Goal: Submit feedback/report problem: Submit feedback/report problem

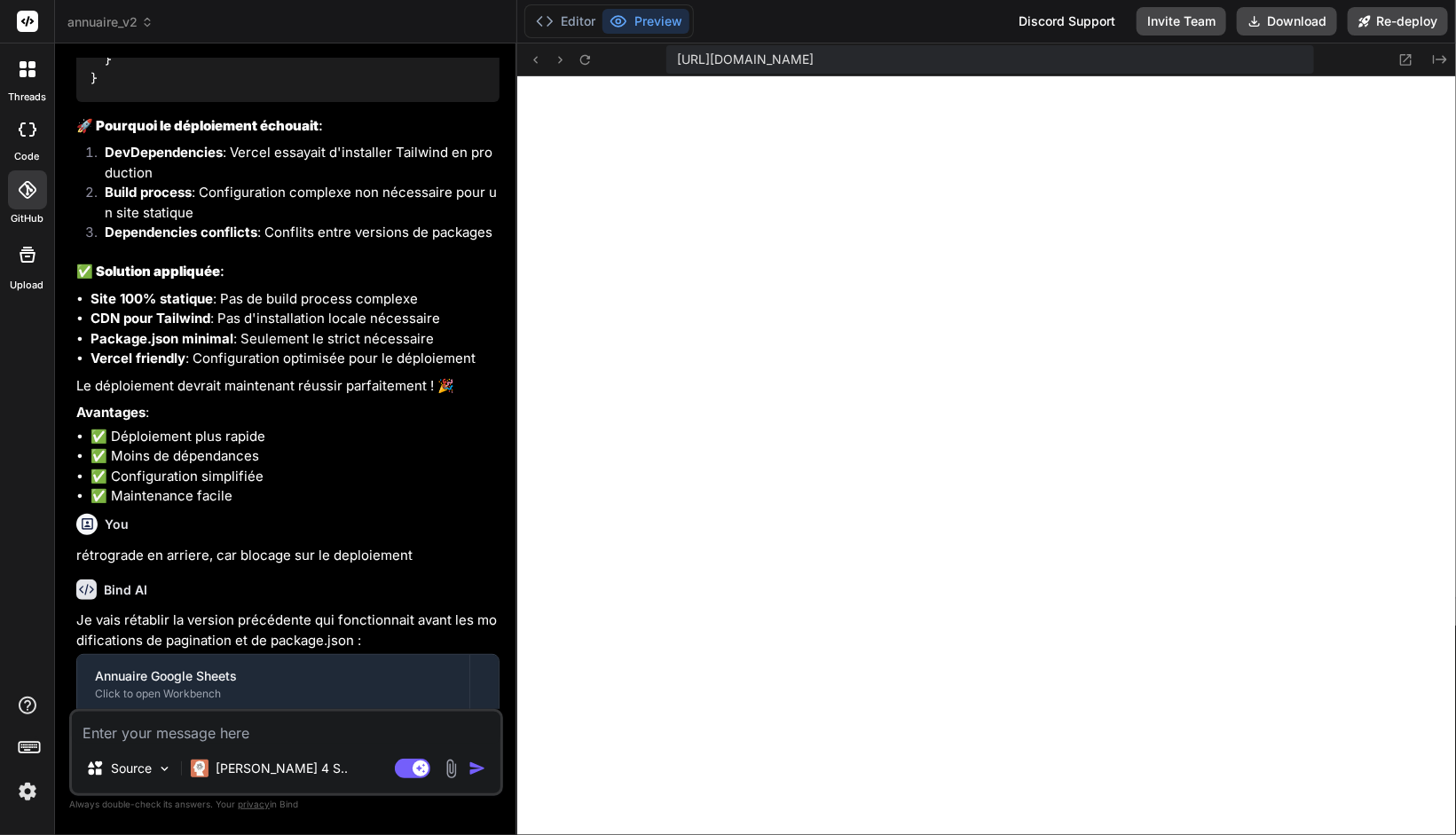
scroll to position [9921, 0]
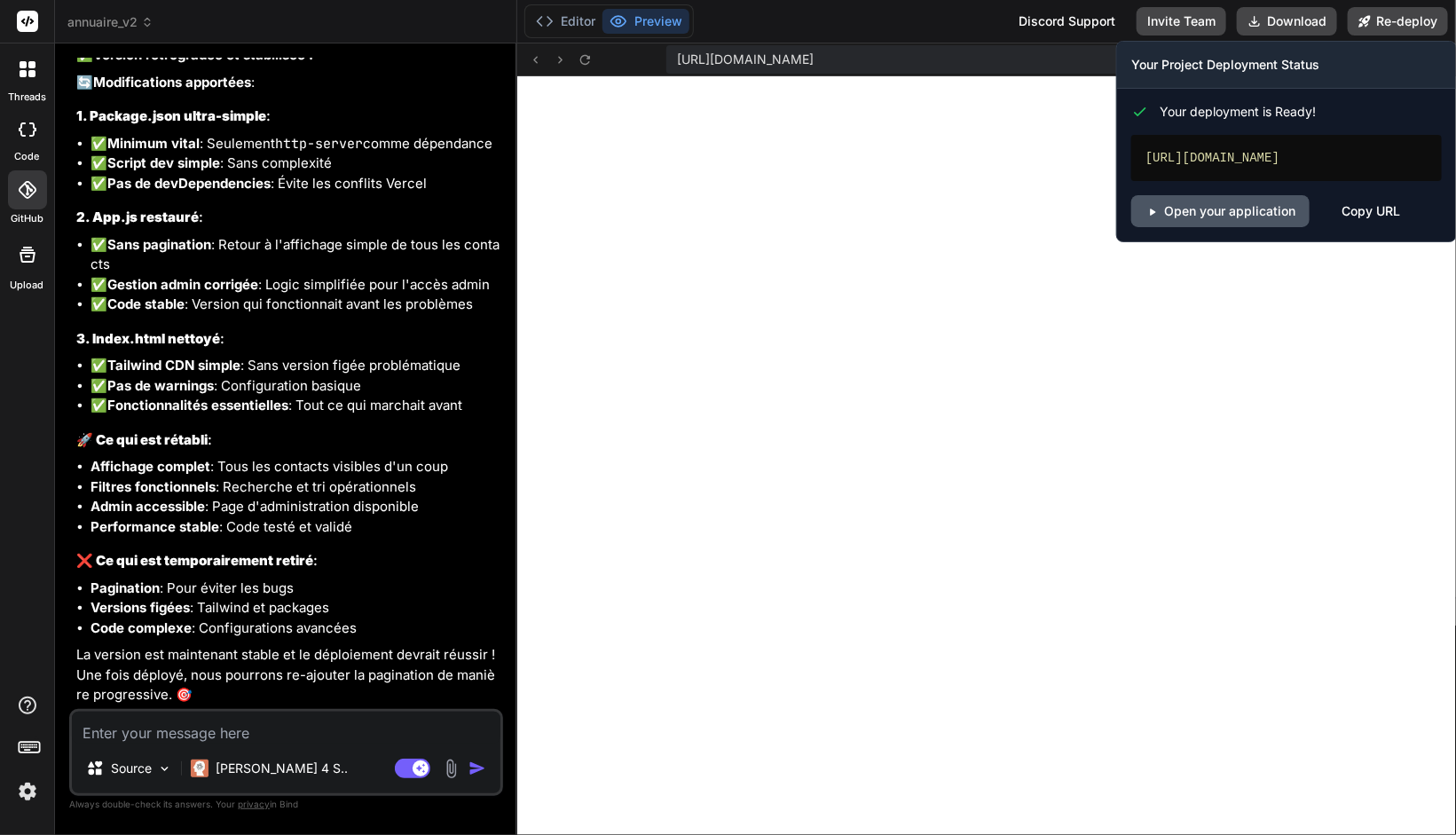
click at [1246, 215] on link "Open your application" at bounding box center [1220, 211] width 179 height 32
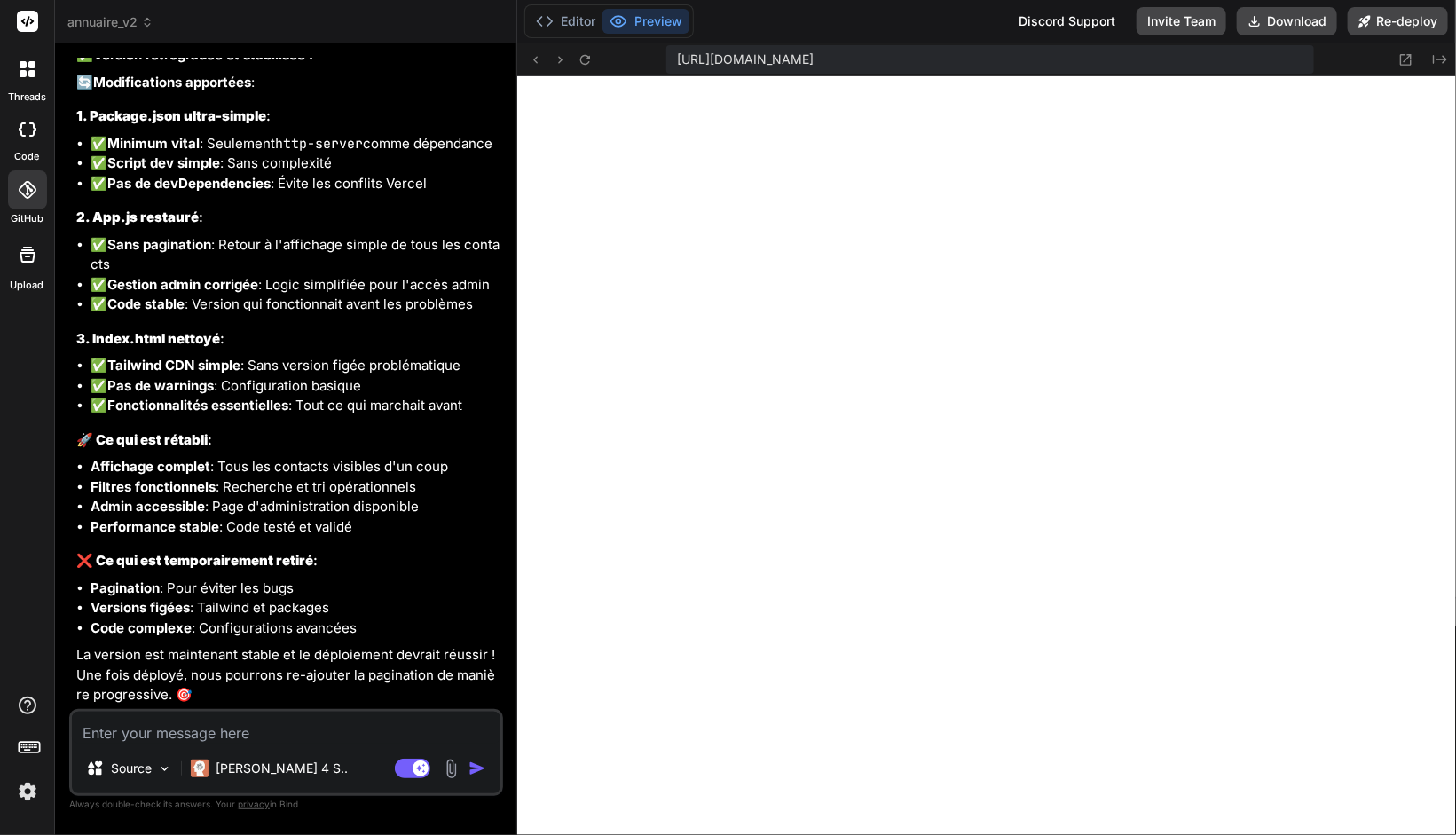
click at [184, 729] on textarea at bounding box center [286, 727] width 429 height 32
click at [232, 737] on textarea at bounding box center [286, 727] width 429 height 32
type textarea "r"
type textarea "x"
type textarea "ré"
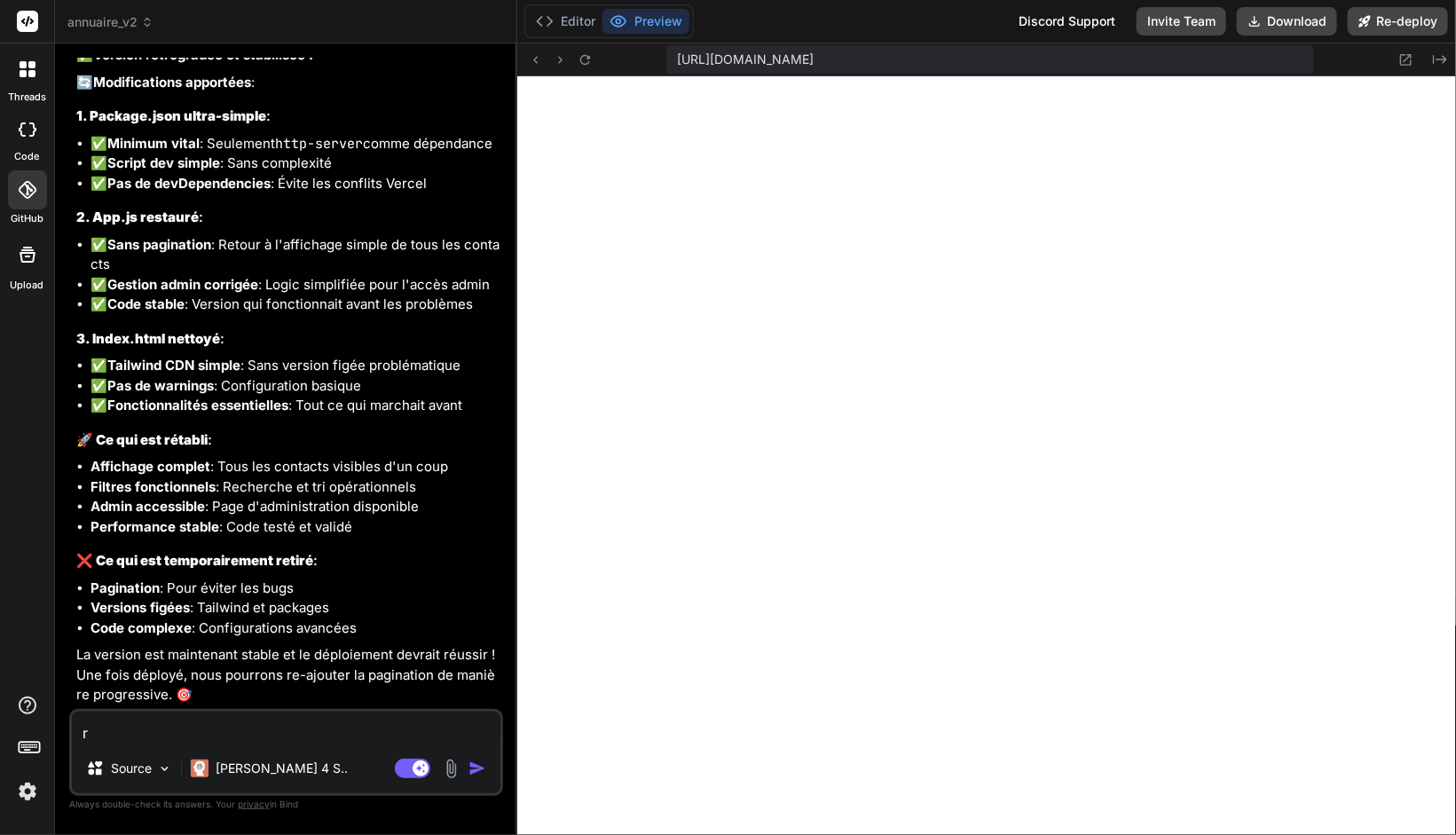
type textarea "x"
type textarea "rév"
type textarea "x"
type textarea "révi"
type textarea "x"
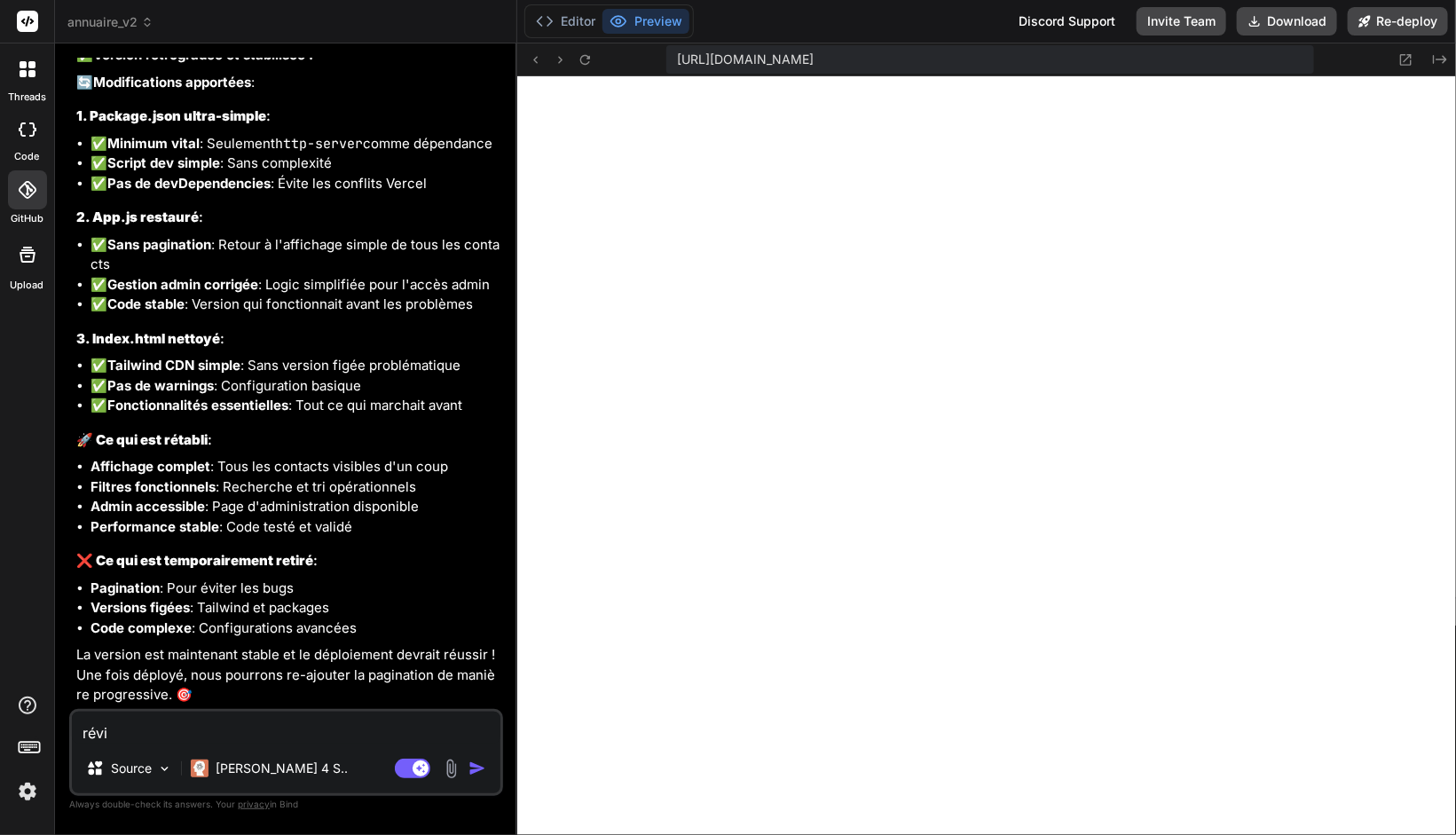
type textarea "révis"
type textarea "x"
type textarea "révise"
type textarea "x"
type textarea "révise"
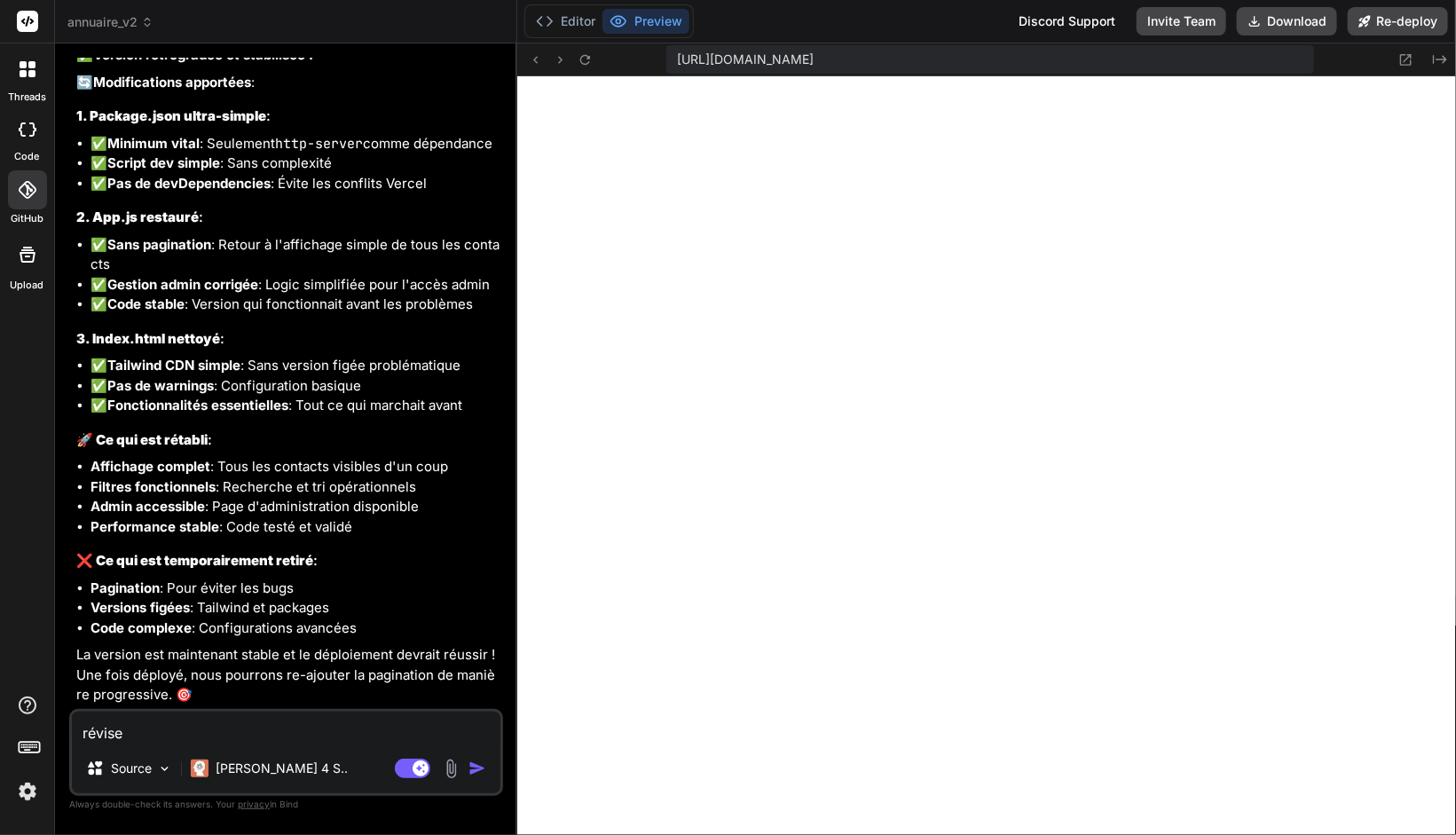
type textarea "x"
type textarea "révise le"
type textarea "x"
type textarea "révise les"
type textarea "x"
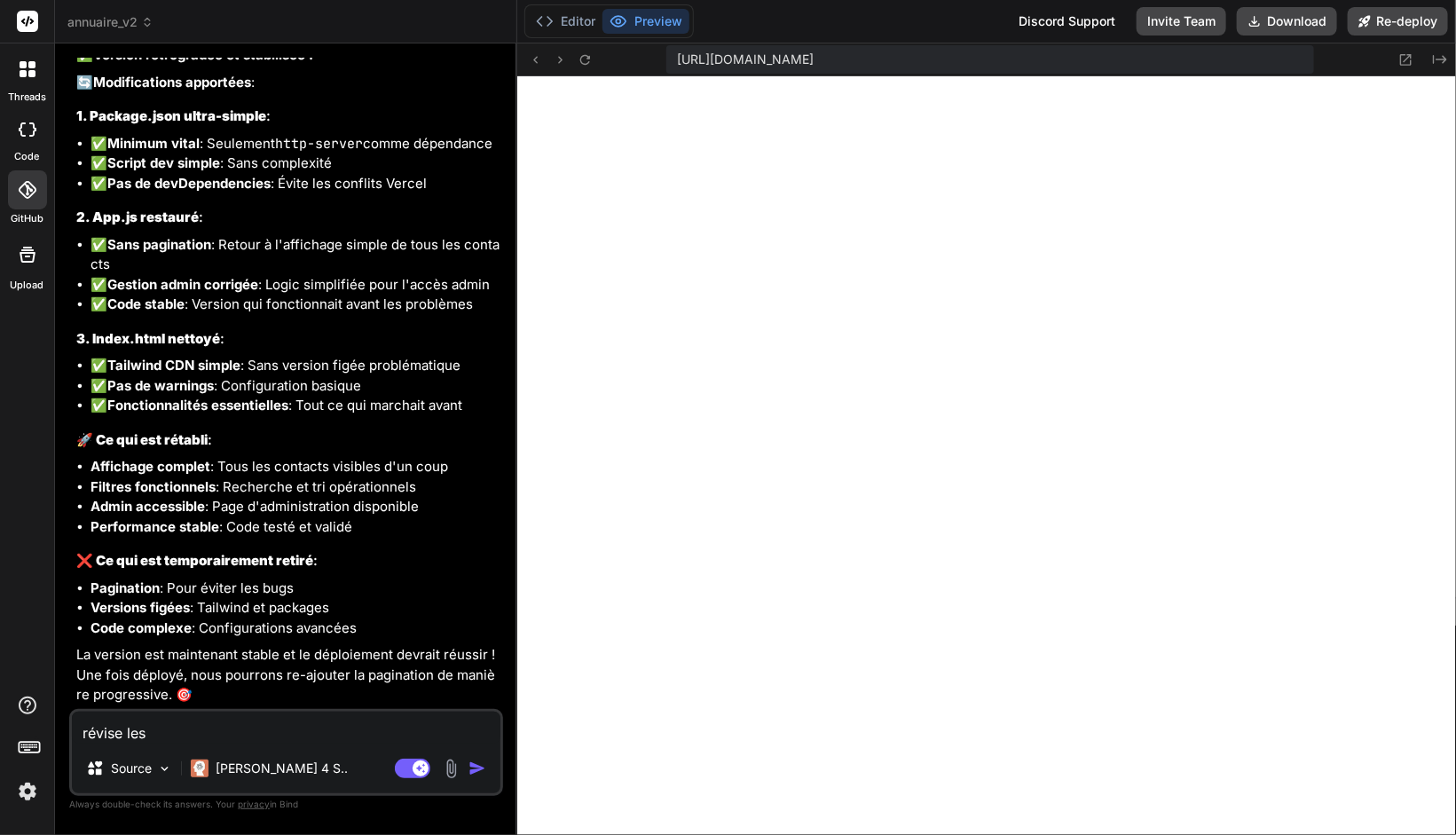
type textarea "révise les"
type textarea "x"
type textarea "révise les c"
type textarea "x"
type textarea "révise les co"
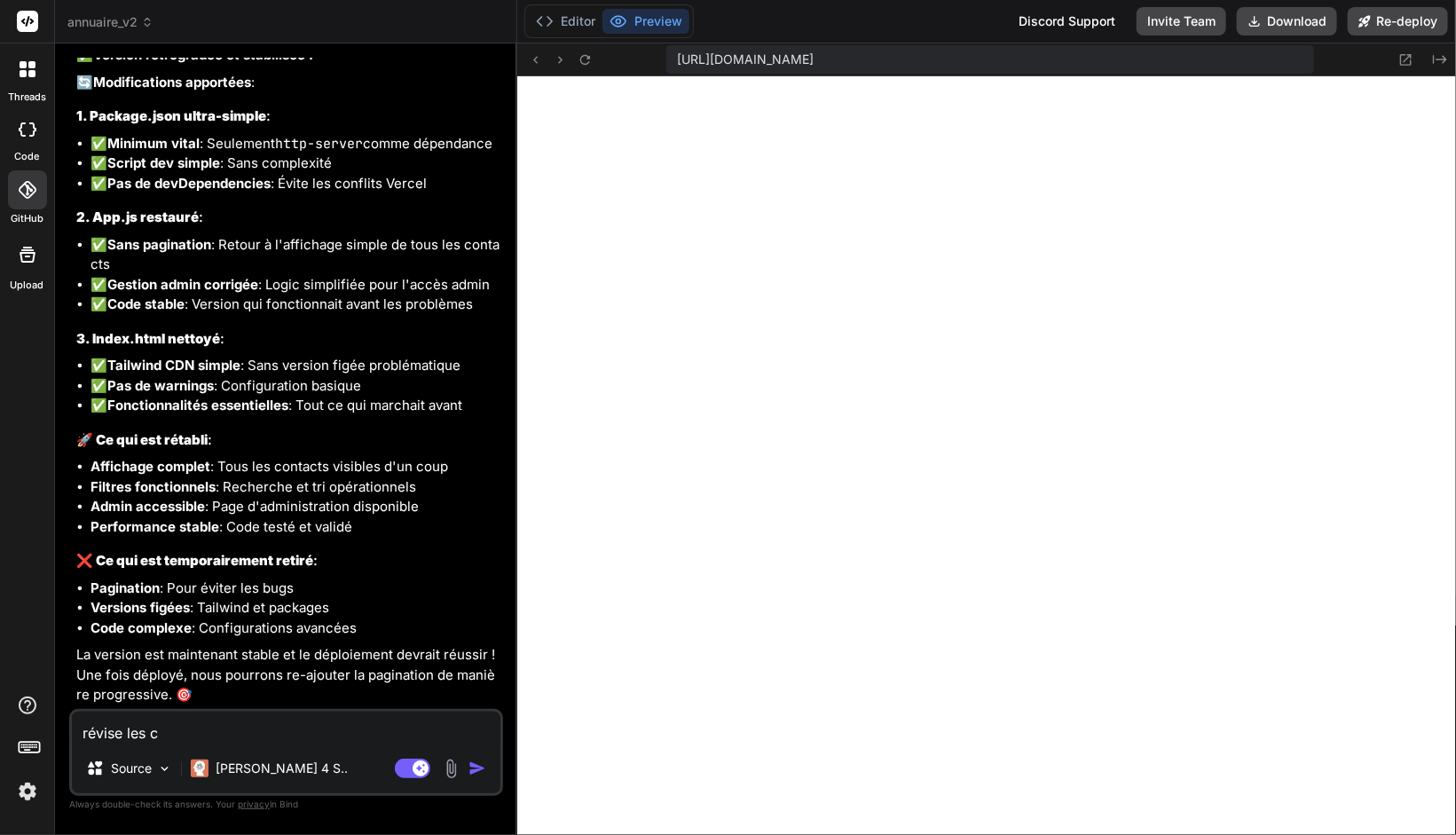
type textarea "x"
type textarea "révise les col"
type textarea "x"
type textarea "révise les colo"
type textarea "x"
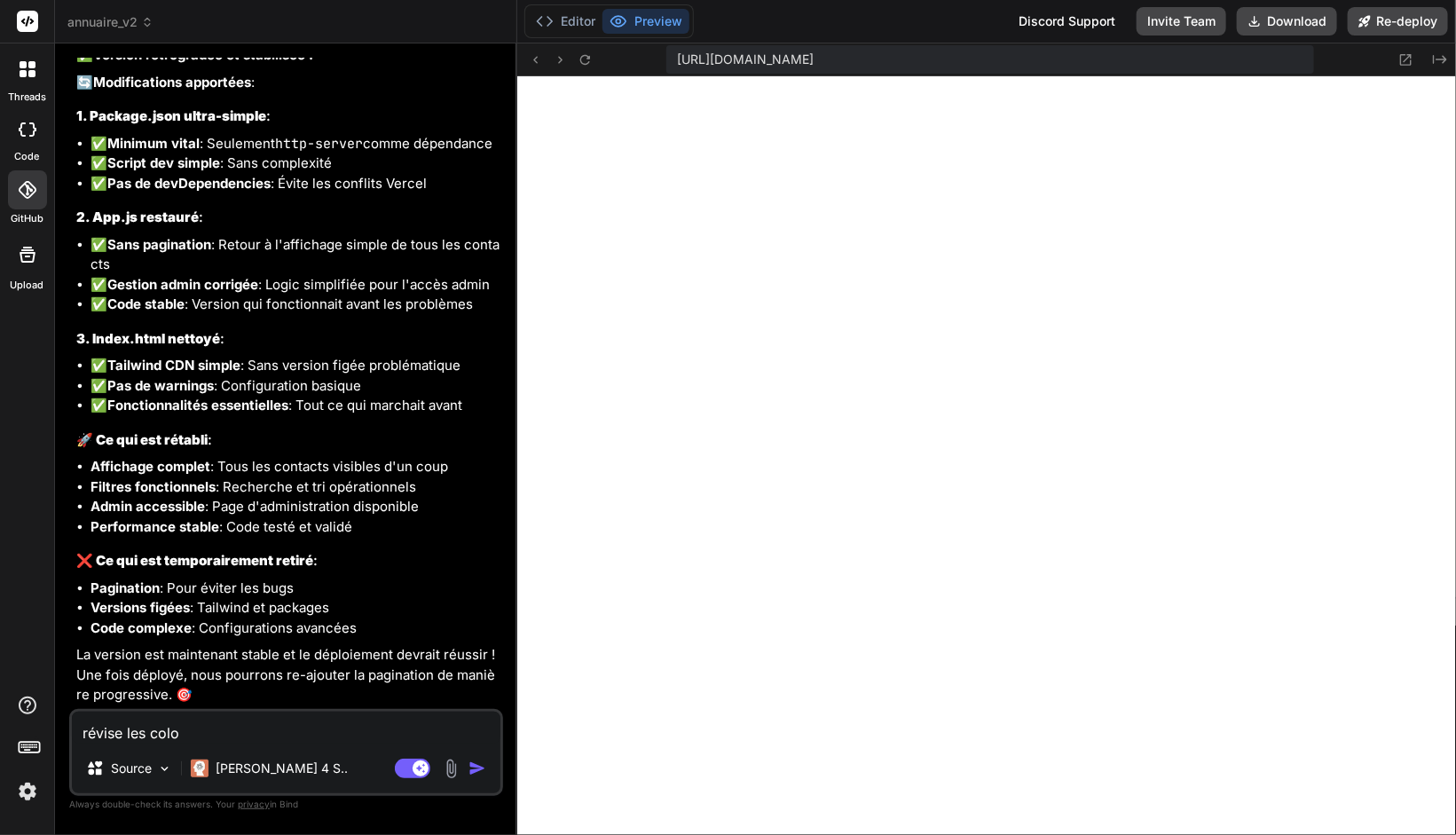
type textarea "révise les colon"
type textarea "x"
type textarea "révise les colonn"
type textarea "x"
type textarea "révise les colonne"
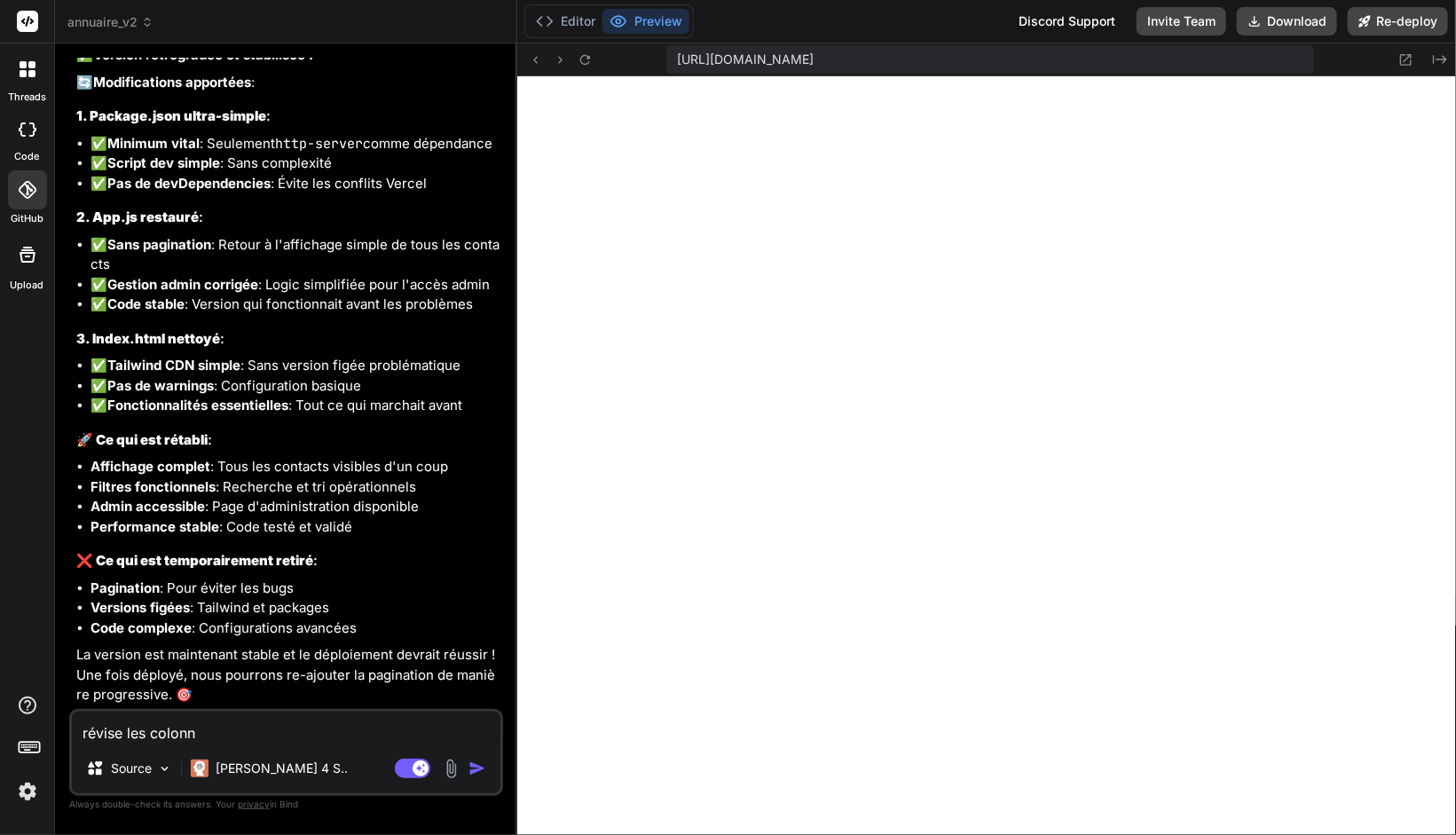
type textarea "x"
type textarea "révise les colonnes"
type textarea "x"
type textarea "révise les colonnes"
type textarea "x"
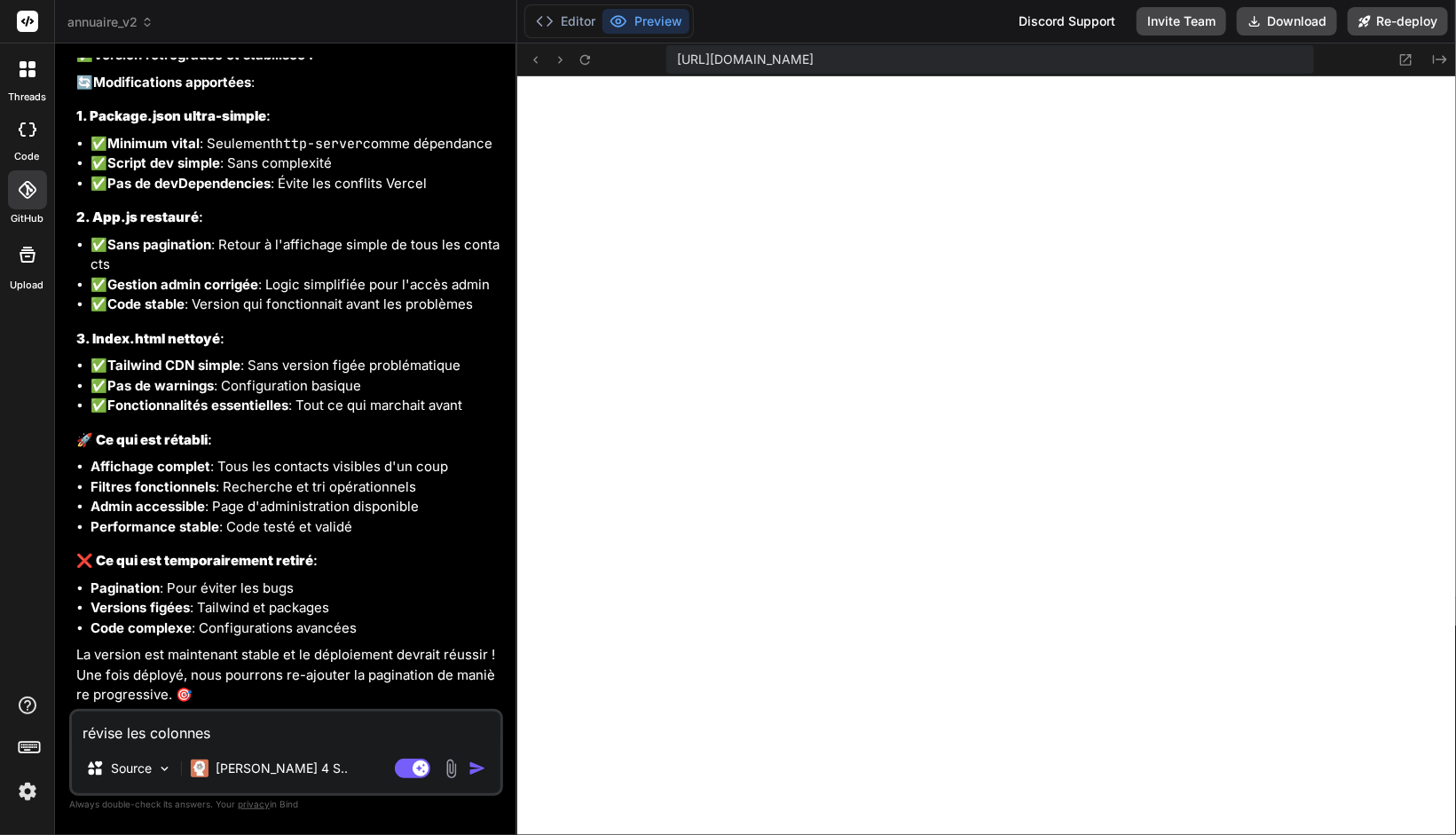
type textarea "révise les colonnes d"
type textarea "x"
type textarea "révise les colonnes du"
type textarea "x"
type textarea "révise les colonnes du"
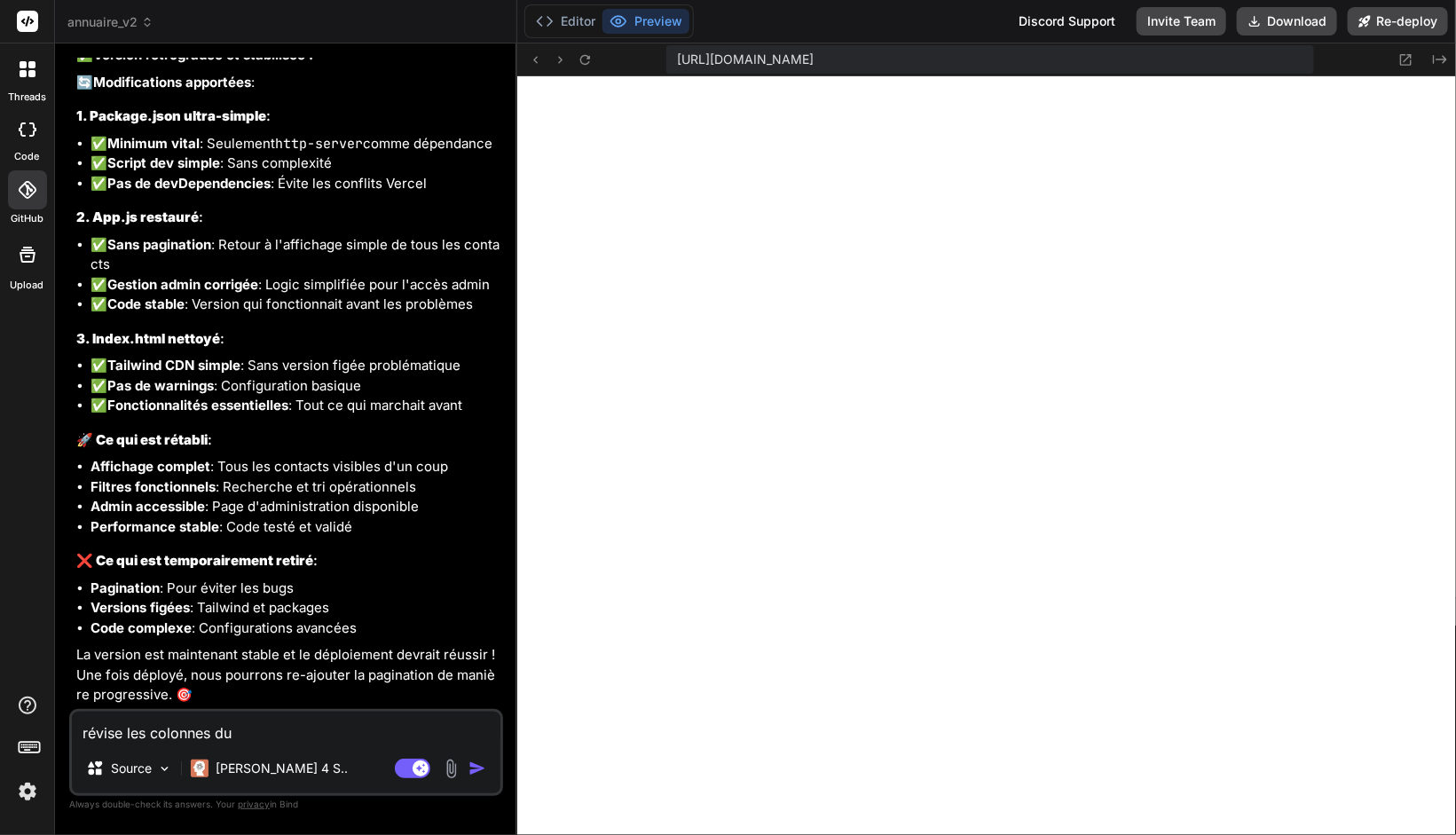
type textarea "x"
type textarea "révise les colonnes du g"
type textarea "x"
type textarea "révise les colonnes du go"
type textarea "x"
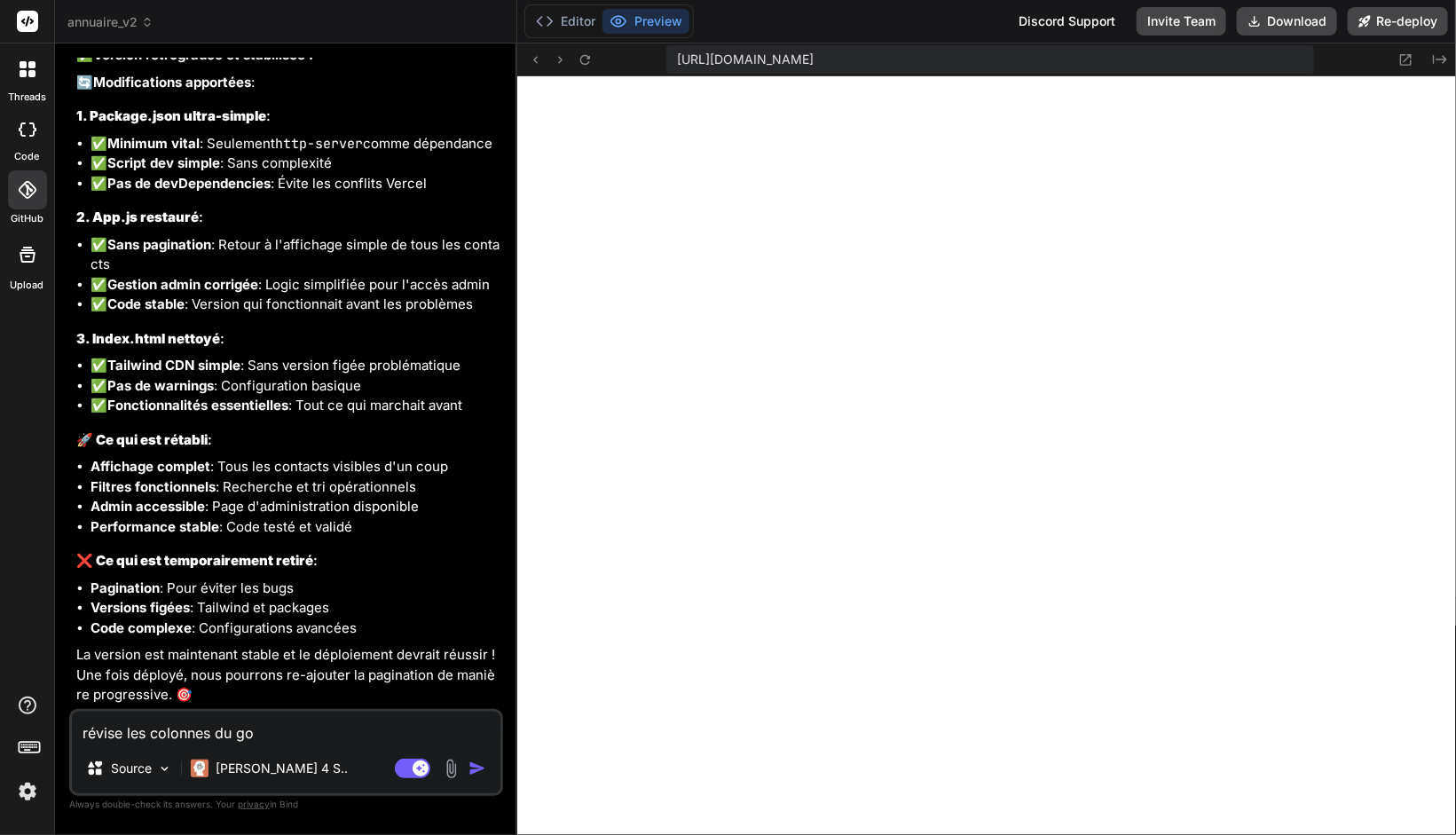
type textarea "révise les colonnes du goo"
type textarea "x"
type textarea "révise les colonnes du goog"
type textarea "x"
type textarea "révise les colonnes du googl"
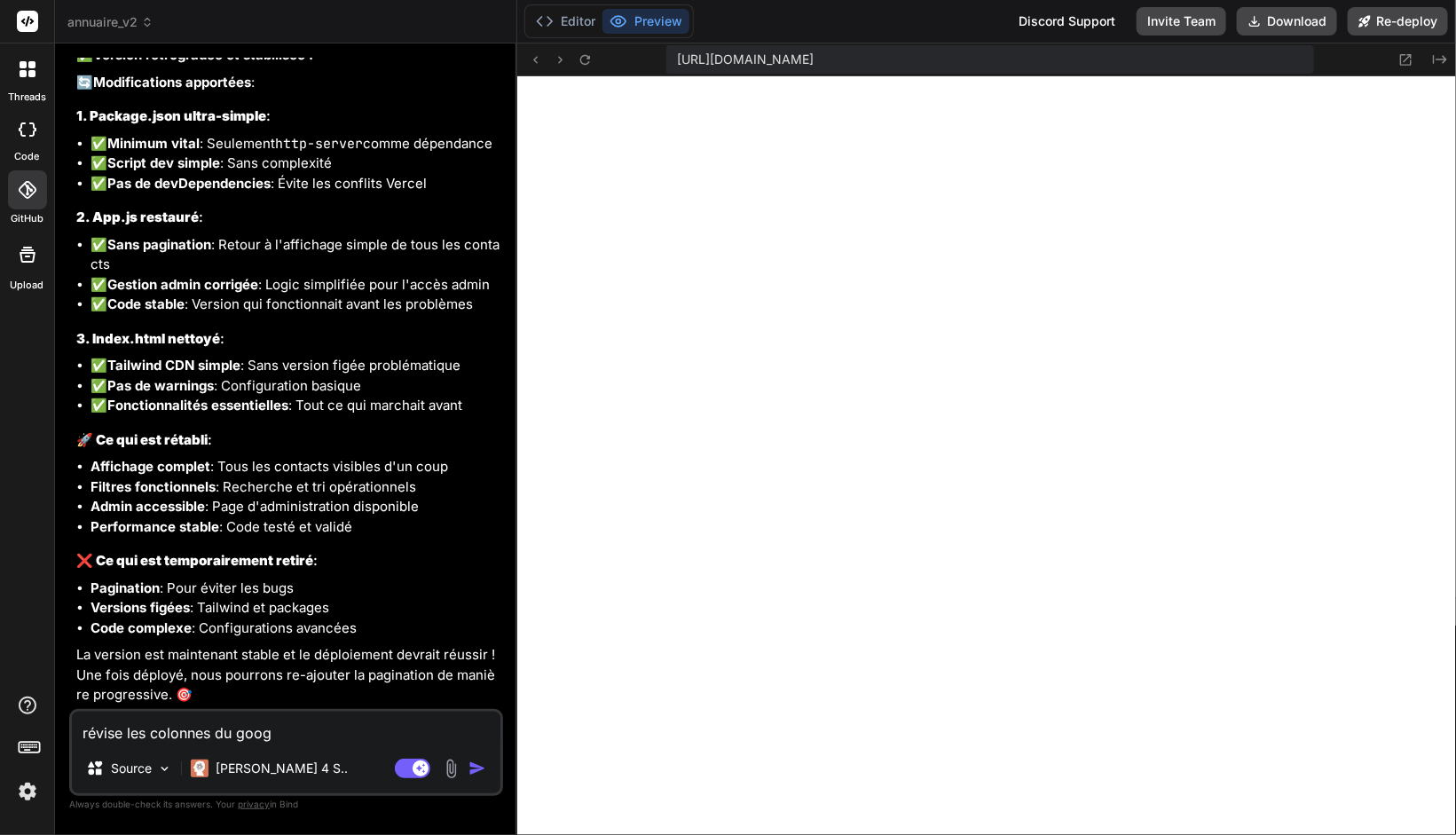
type textarea "x"
type textarea "révise les colonnes du google"
type textarea "x"
type textarea "révise les colonnes du google"
type textarea "x"
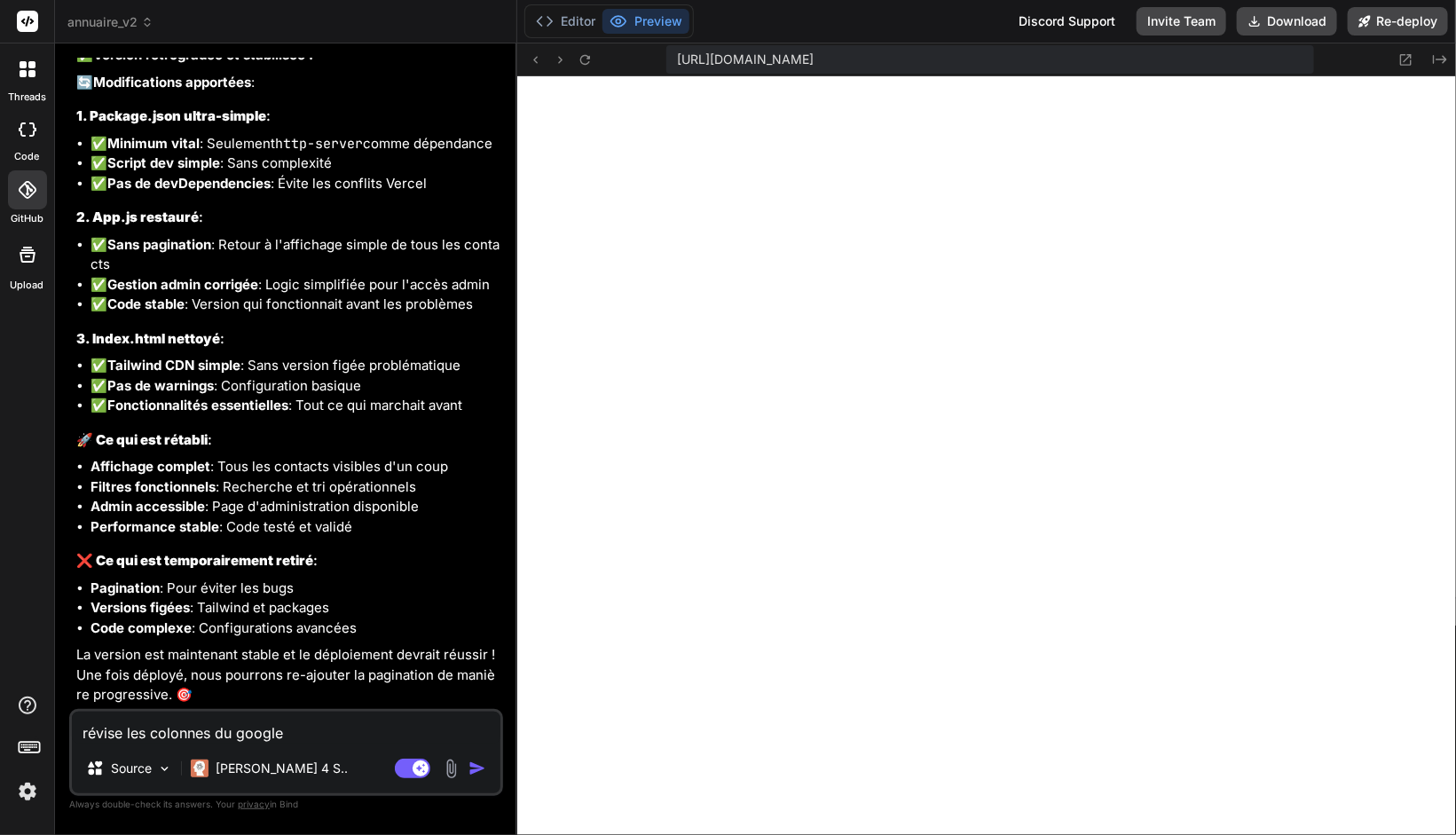
type textarea "révise les colonnes du google s"
type textarea "x"
type textarea "révise les colonnes du google sh"
type textarea "x"
type textarea "révise les colonnes du google she"
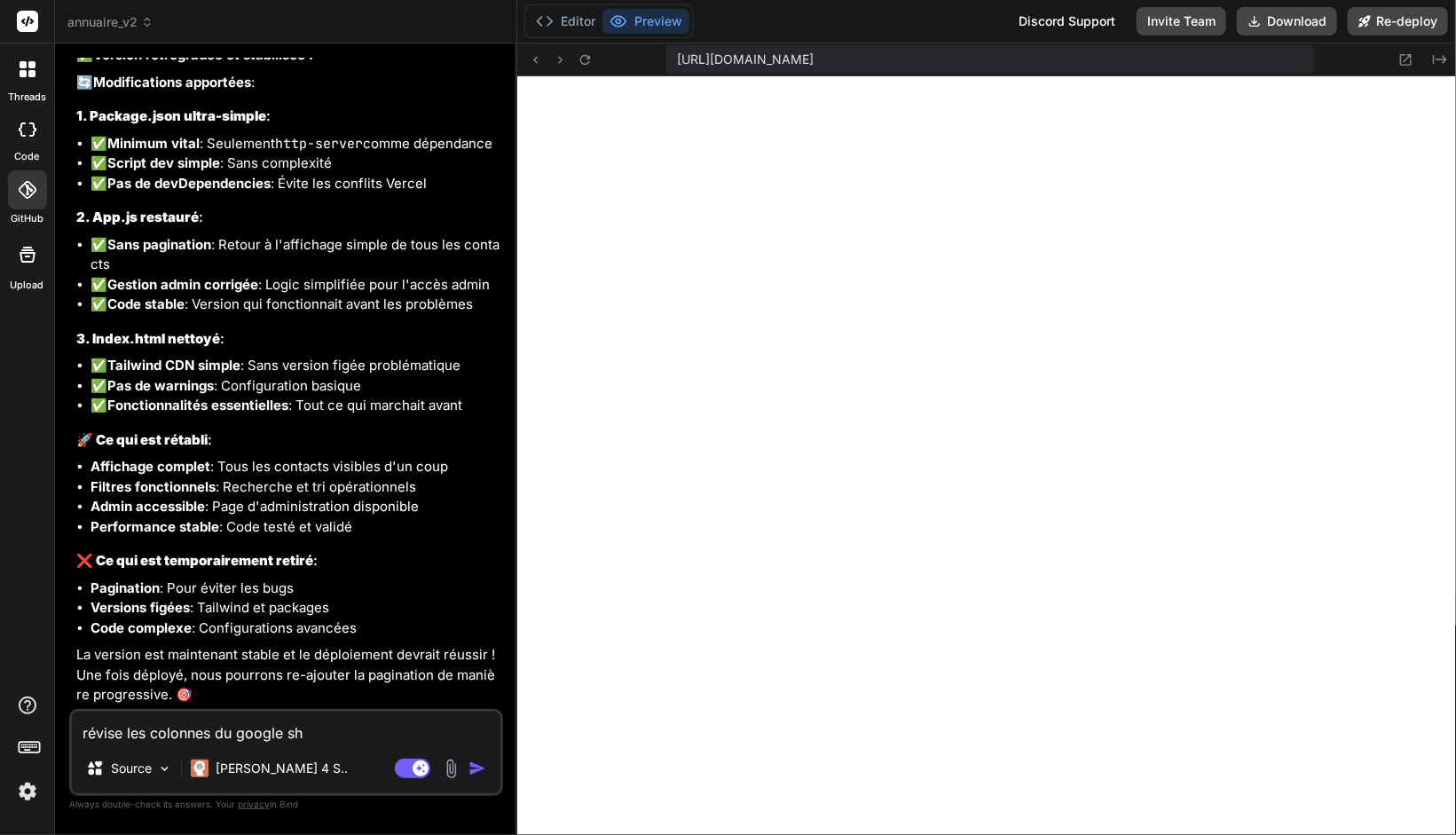
type textarea "x"
type textarea "révise les colonnes du google shee"
type textarea "x"
type textarea "révise les colonnes du google sheet"
type textarea "x"
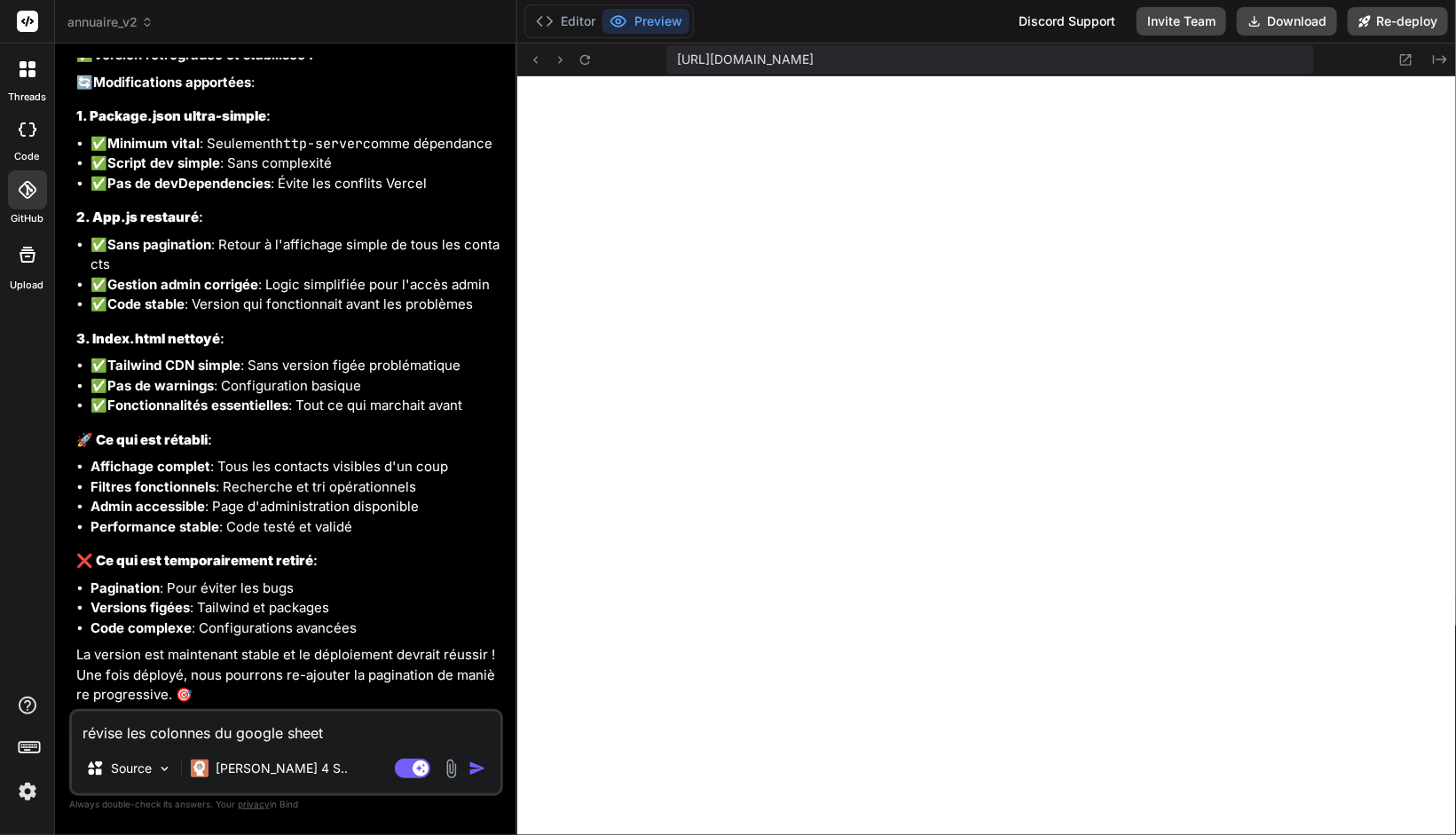
type textarea "révise les colonnes du google sheet"
type textarea "x"
type textarea "révise les colonnes du google sheet ;"
type textarea "x"
type textarea "révise les colonnes du google sheet ;"
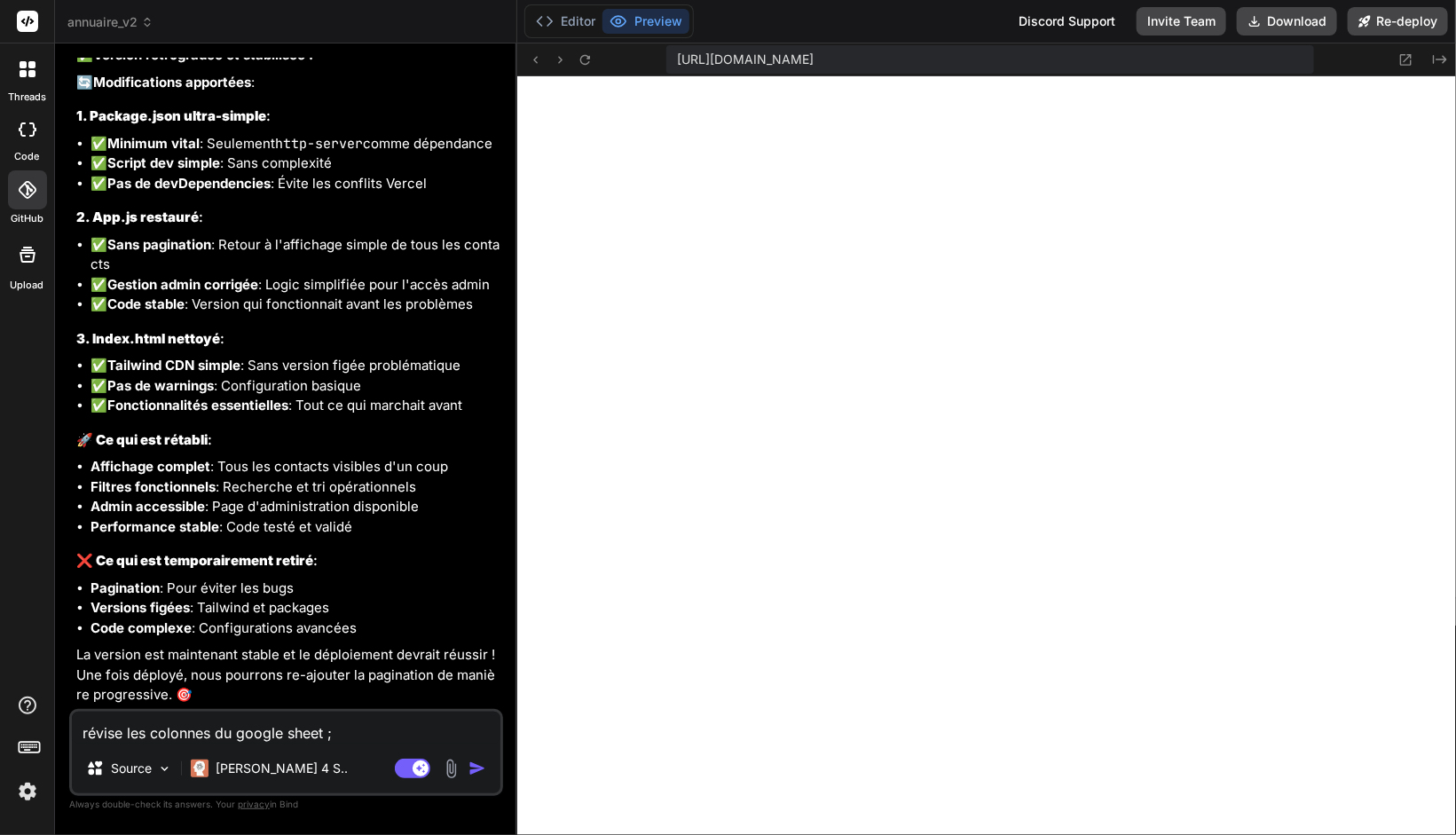
type textarea "x"
type textarea "révise les colonnes du google sheet ; A"
type textarea "x"
type textarea "révise les colonnes du google sheet ; Ap"
type textarea "x"
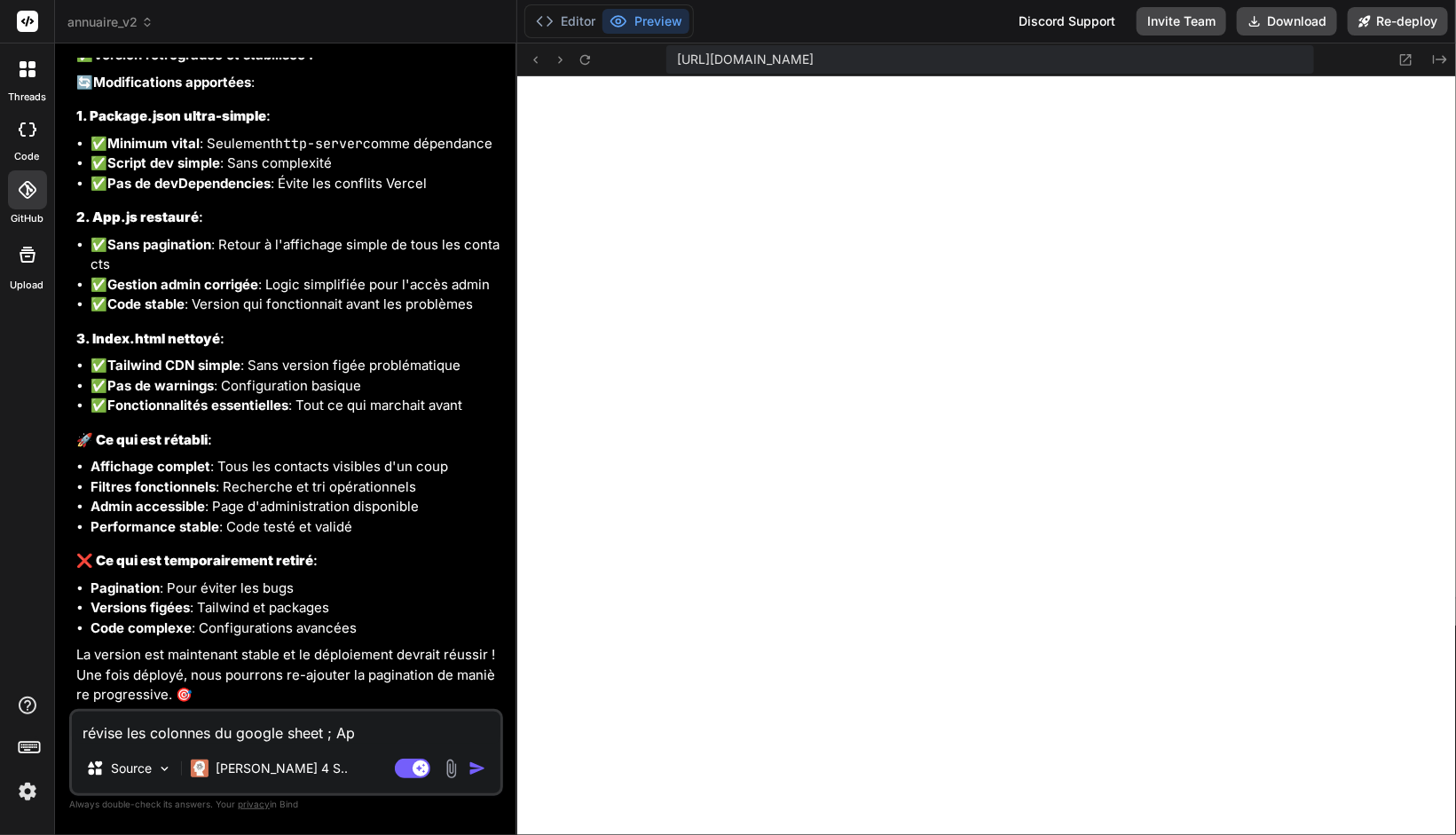
type textarea "révise les colonnes du google sheet ; Apr"
type textarea "x"
type textarea "révise les colonnes du google sheet ; Aprè"
type textarea "x"
type textarea "révise les colonnes du google sheet ; Après"
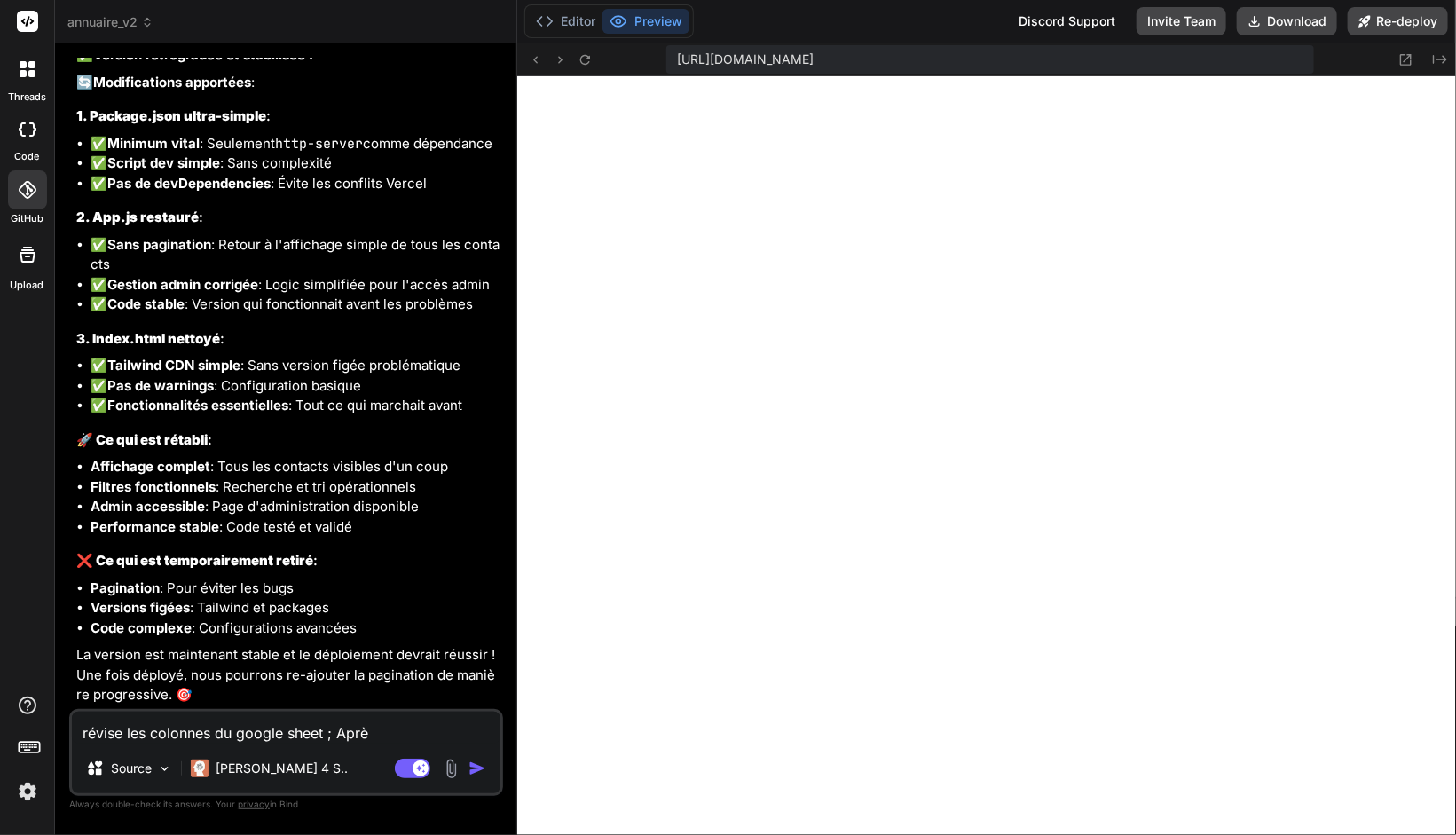
type textarea "x"
type textarea "révise les colonnes du google sheet ; Après"
type textarea "x"
type textarea "révise les colonnes du google sheet ; Après r"
type textarea "x"
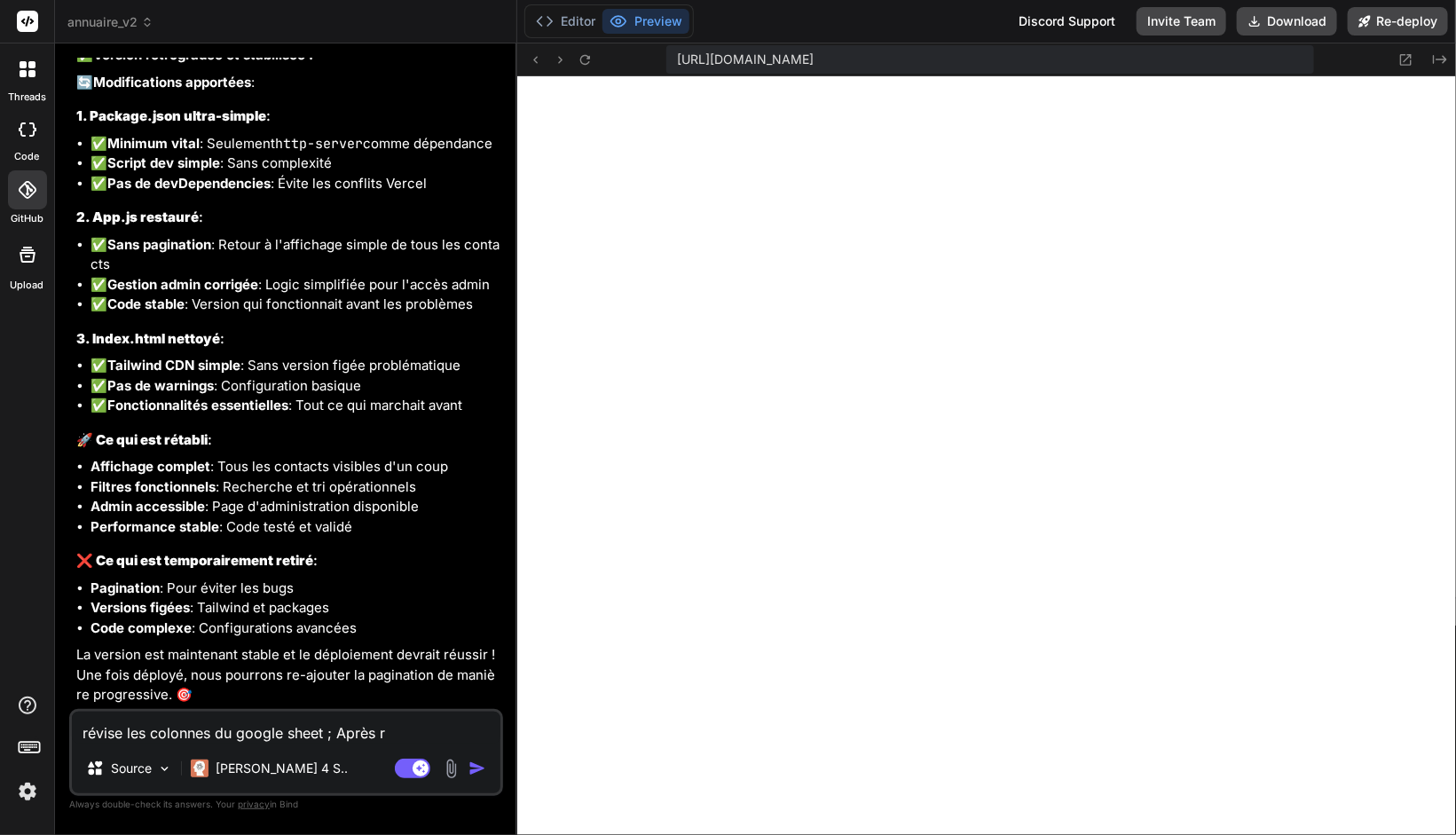
type textarea "révise les colonnes du google sheet ; Après ré"
type textarea "x"
type textarea "révise les colonnes du google sheet ; Après rév"
type textarea "x"
type textarea "révise les colonnes du google sheet ; Après ré"
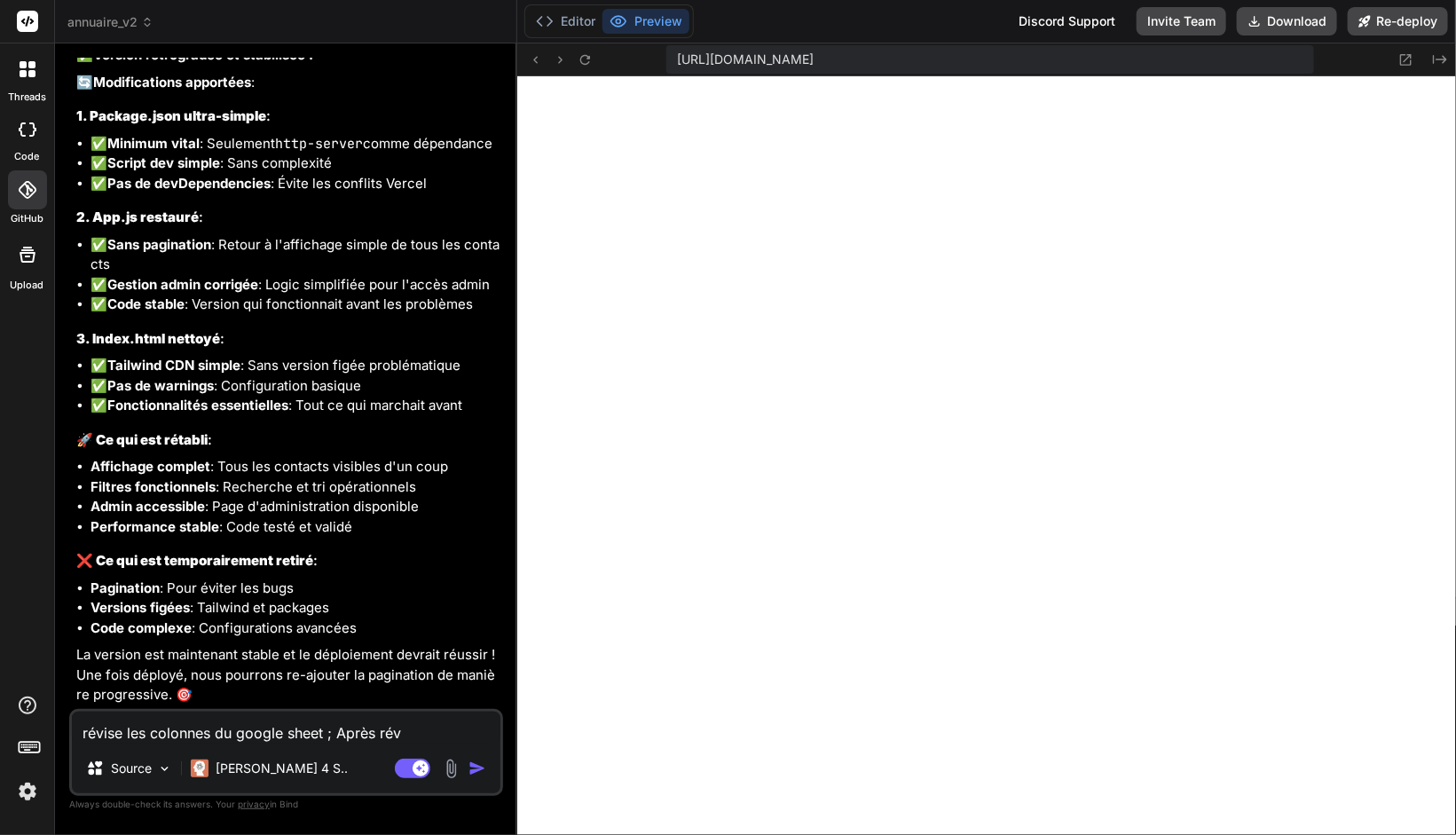
type textarea "x"
type textarea "révise les colonnes du google sheet ; Après r"
type textarea "x"
type textarea "révise les colonnes du google sheet ; Après"
type textarea "x"
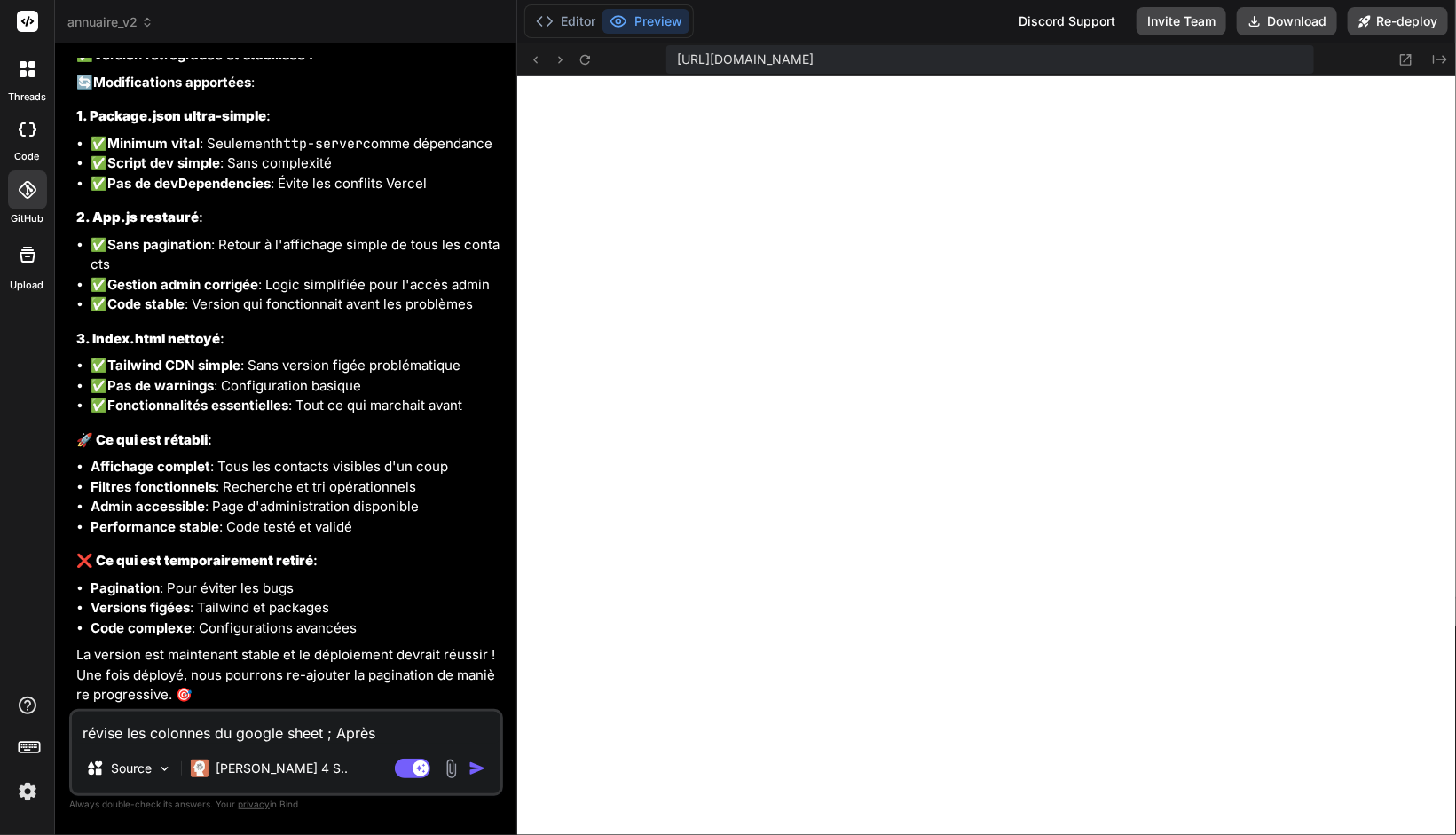
type textarea "révise les colonnes du google sheet ; Après"
type textarea "x"
type textarea "révise les colonnes du google sheet ; Aprè"
type textarea "x"
type textarea "révise les colonnes du google sheet ; Apr"
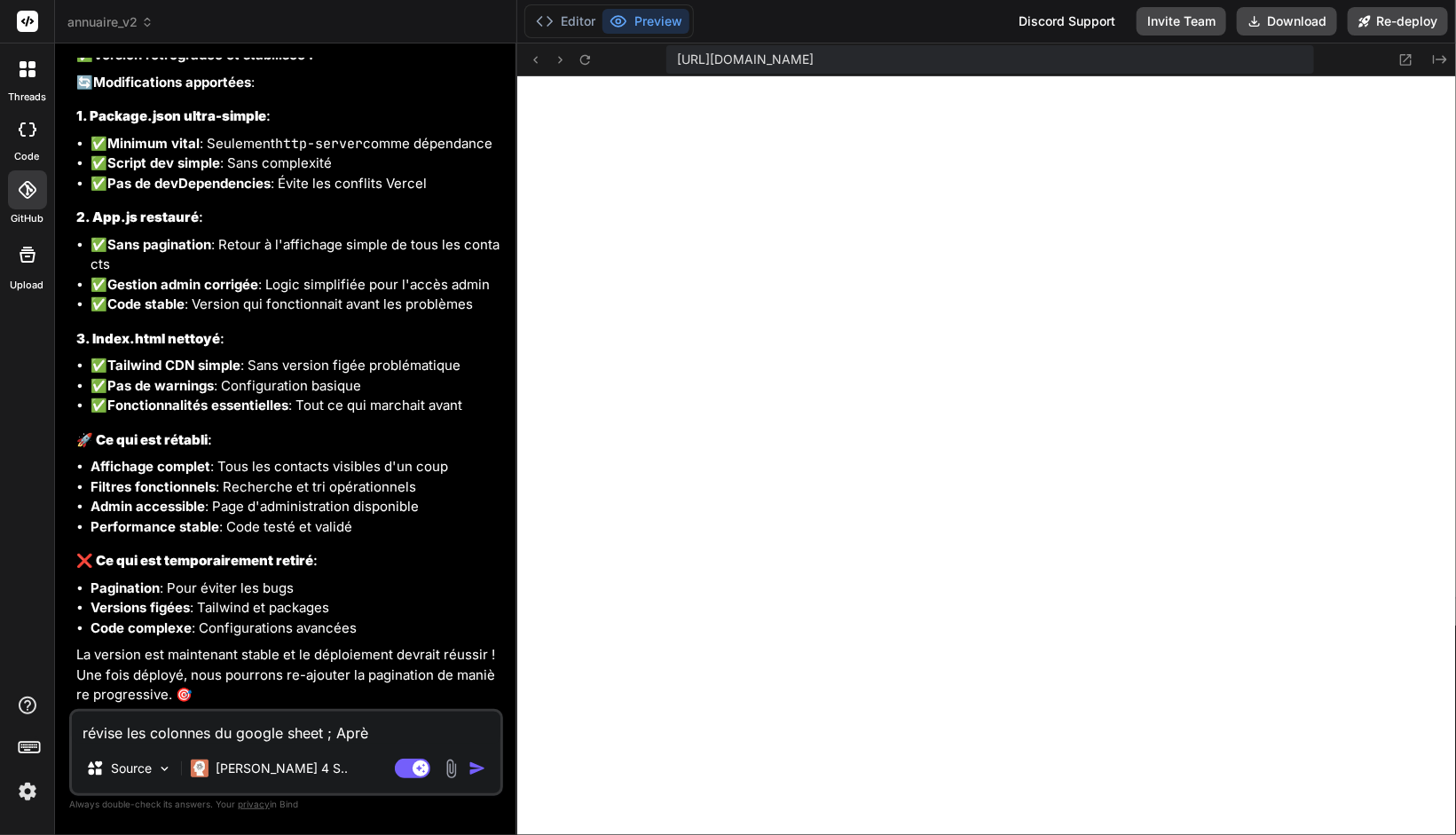
type textarea "x"
type textarea "révise les colonnes du google sheet ; Ap"
type textarea "x"
type textarea "révise les colonnes du google sheet ; A"
type textarea "x"
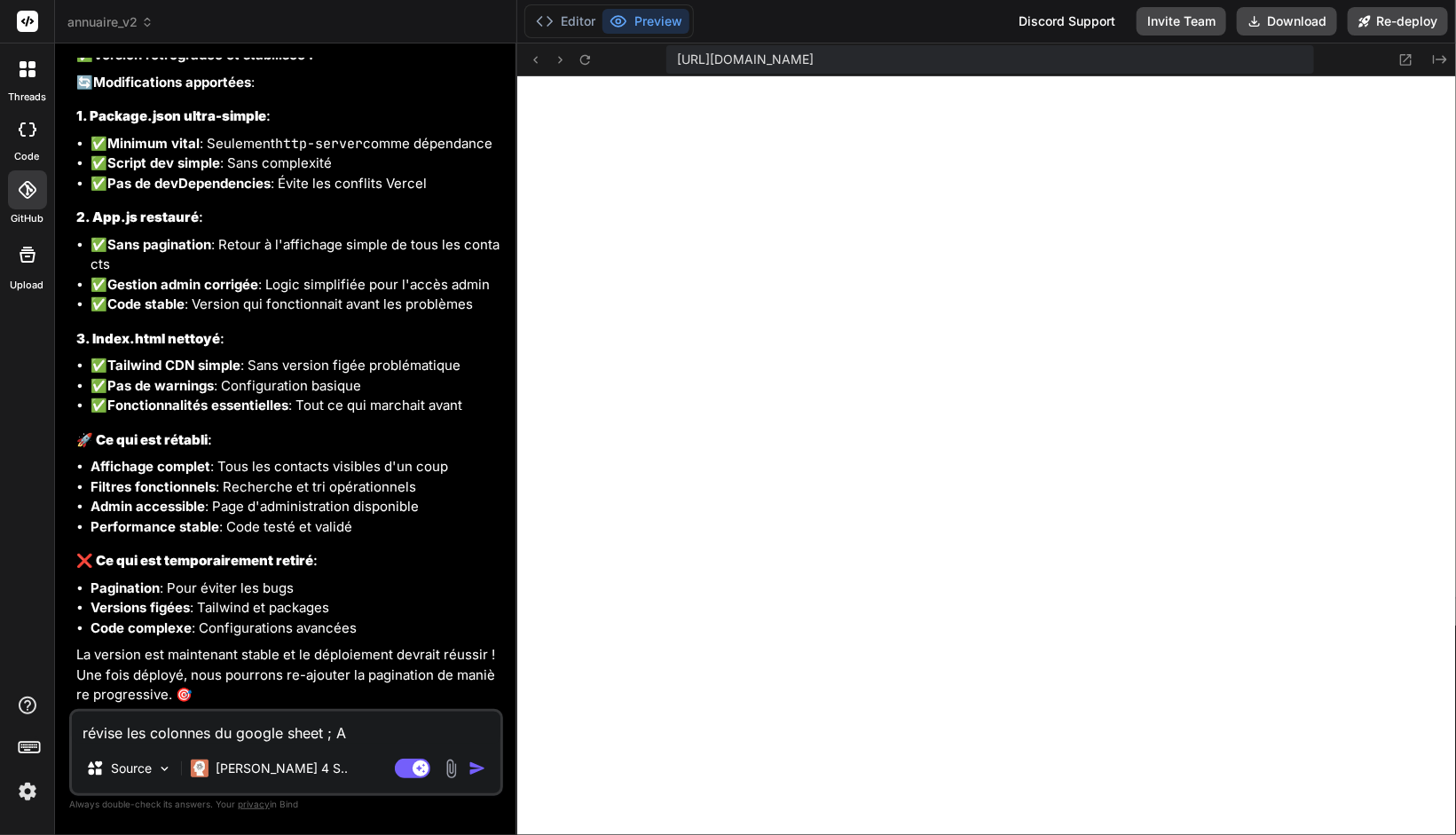
type textarea "révise les colonnes du google sheet ;"
type textarea "x"
type textarea "révise les colonnes du google sheet ; t"
type textarea "x"
type textarea "révise les colonnes du google sheet ; tu"
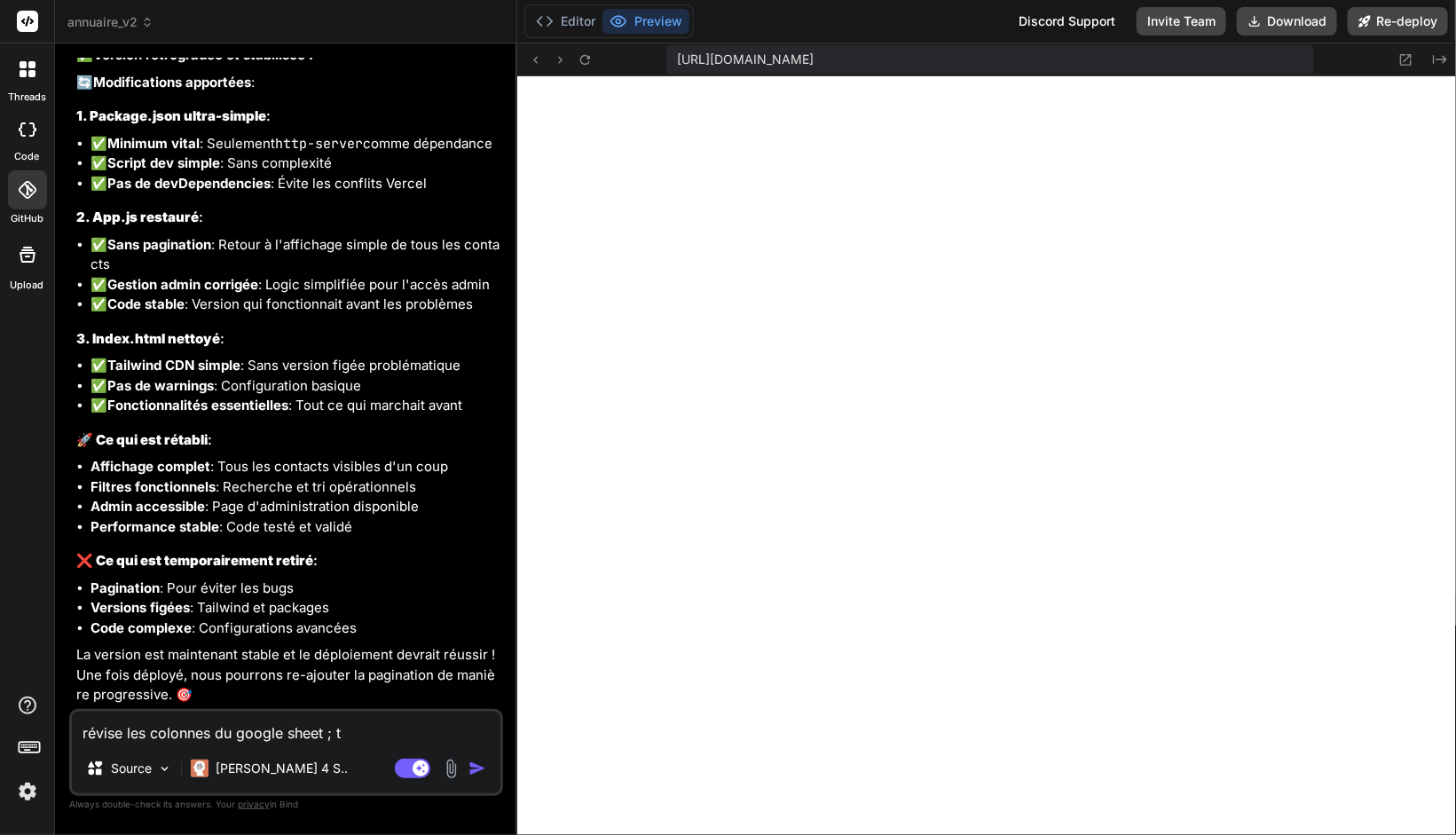
type textarea "x"
type textarea "révise les colonnes du google sheet ; tu"
type textarea "x"
type textarea "révise les colonnes du google sheet ; tu p"
type textarea "x"
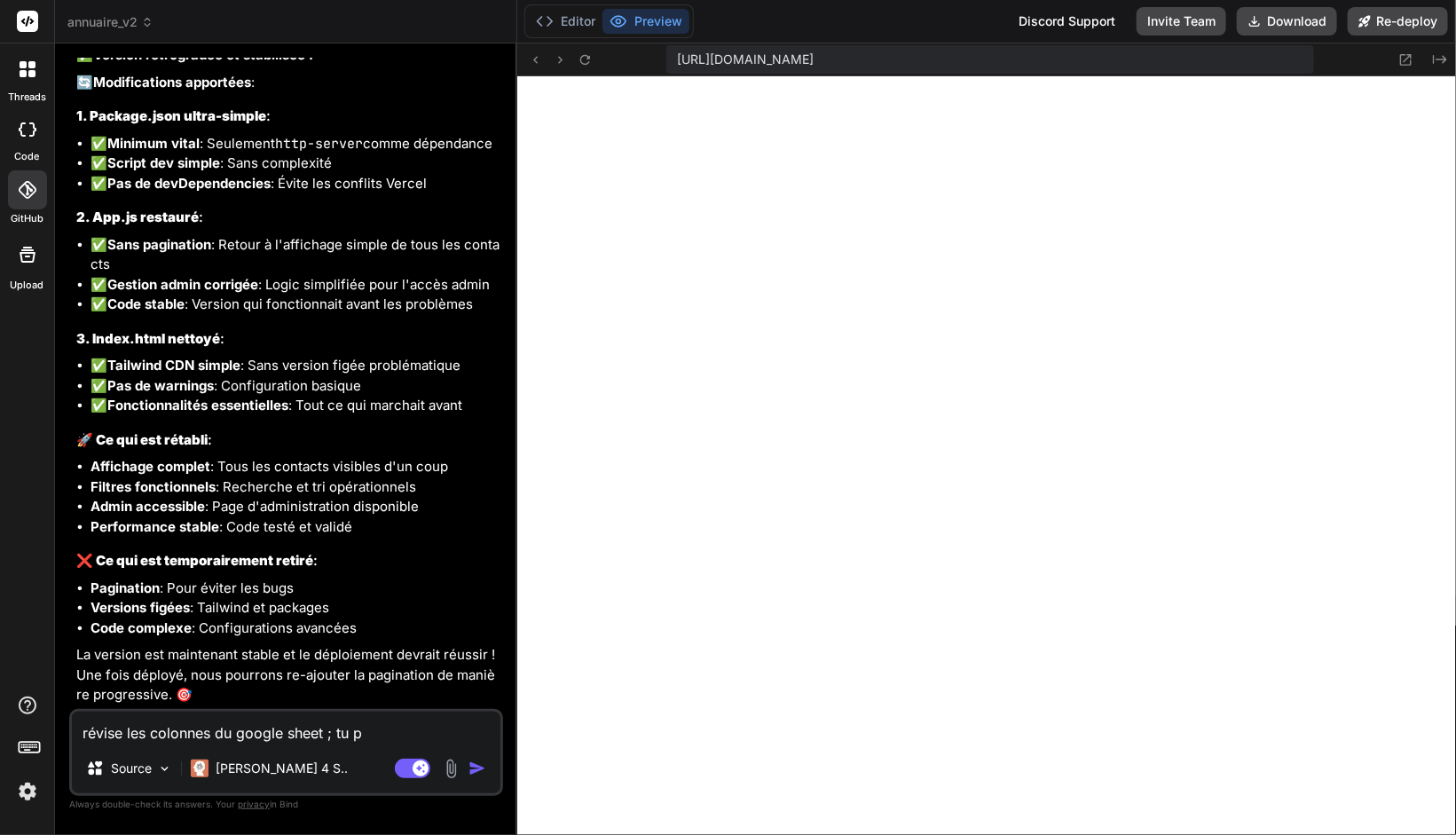
type textarea "révise les colonnes du google sheet ; tu po"
type textarea "x"
type textarea "révise les colonnes du google sheet ; tu pou"
type textarea "x"
type textarea "révise les colonnes du google sheet ; tu pour"
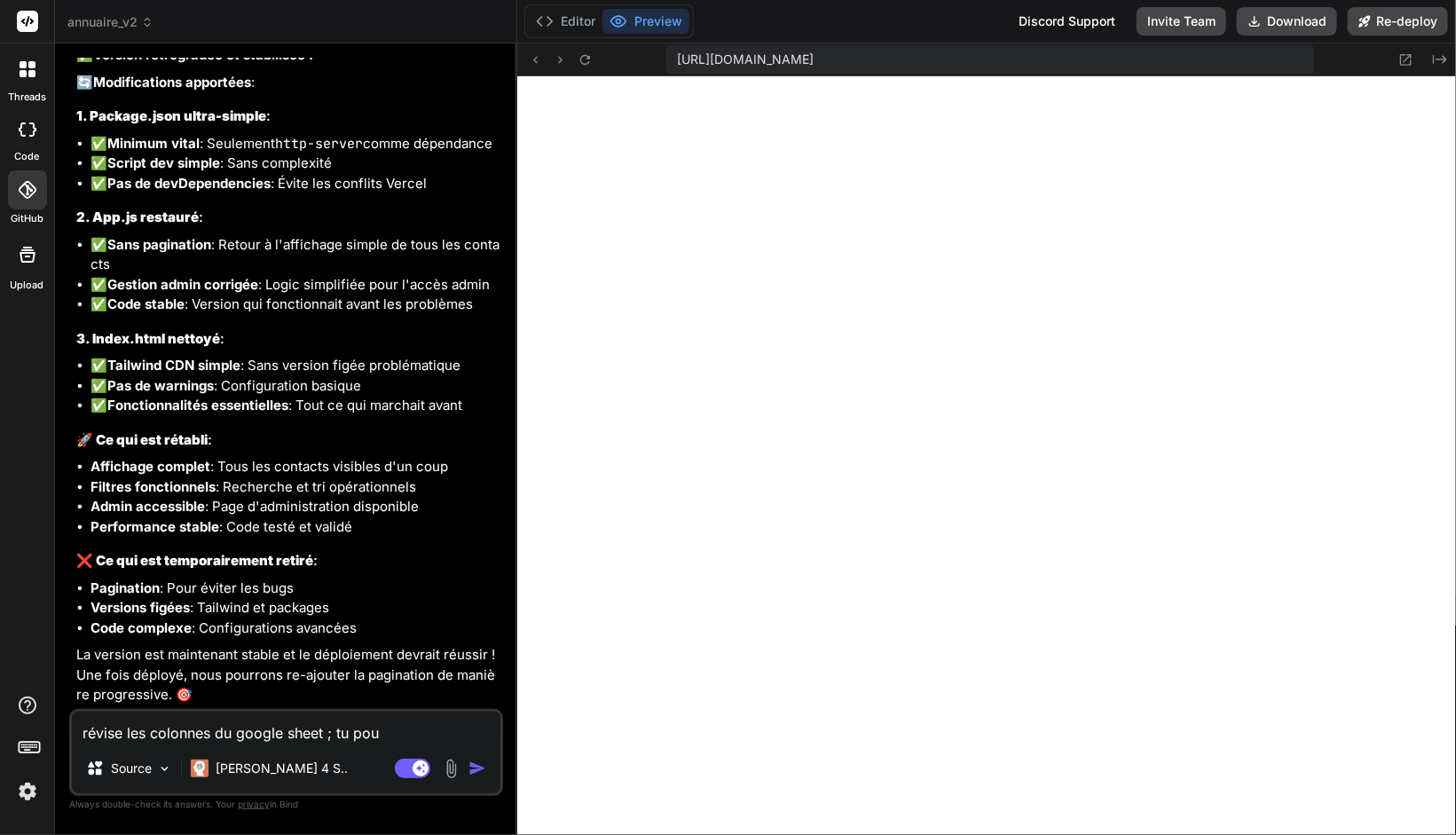
type textarea "x"
type textarea "révise les colonnes du google sheet ; tu pourr"
type textarea "x"
type textarea "révise les colonnes du google sheet ; tu pourra"
type textarea "x"
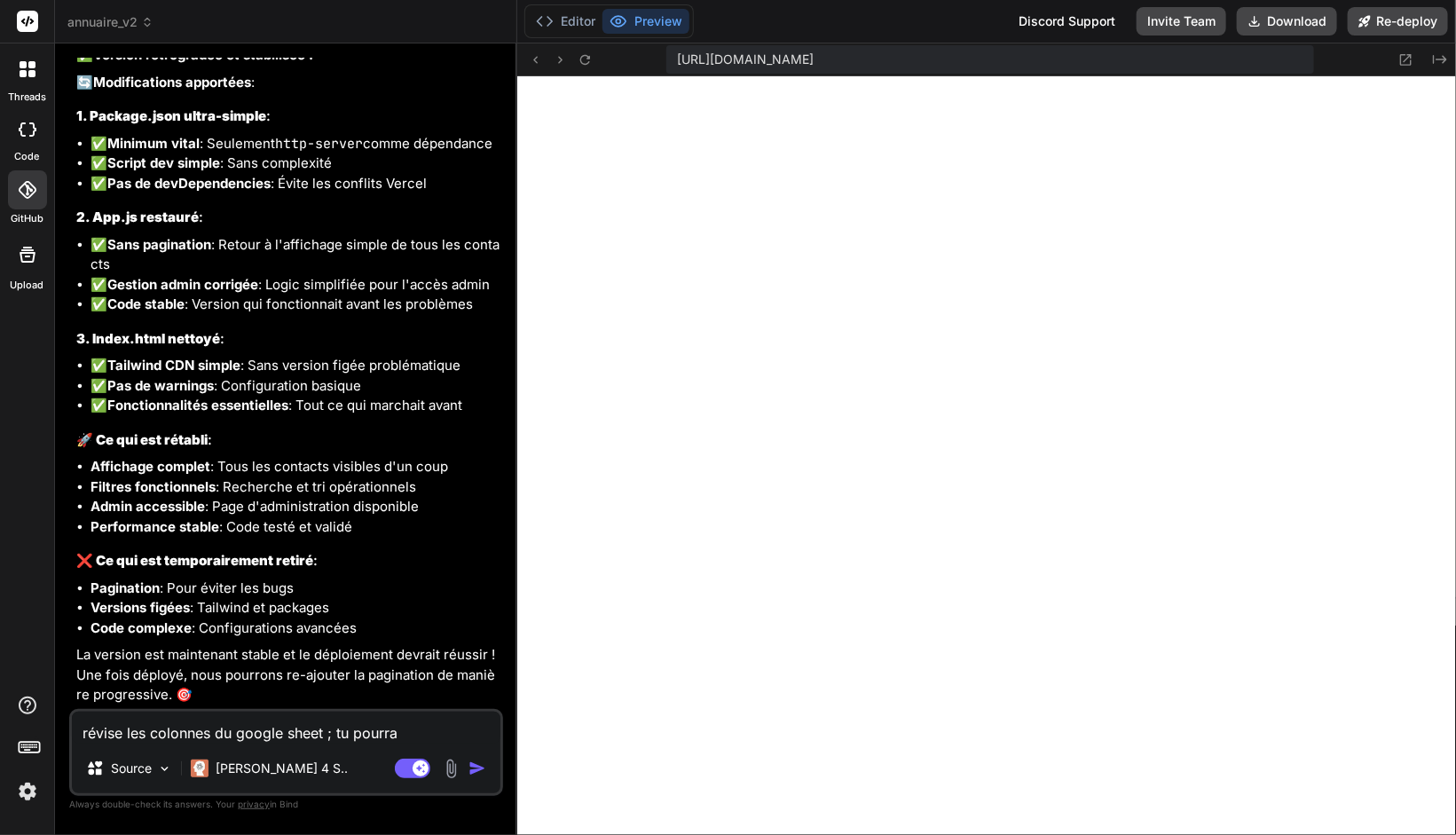
type textarea "révise les colonnes du google sheet ; tu pourras"
type textarea "x"
type textarea "révise les colonnes du google sheet ; tu pourras"
type textarea "x"
type textarea "révise les colonnes du google sheet ; tu pourras r"
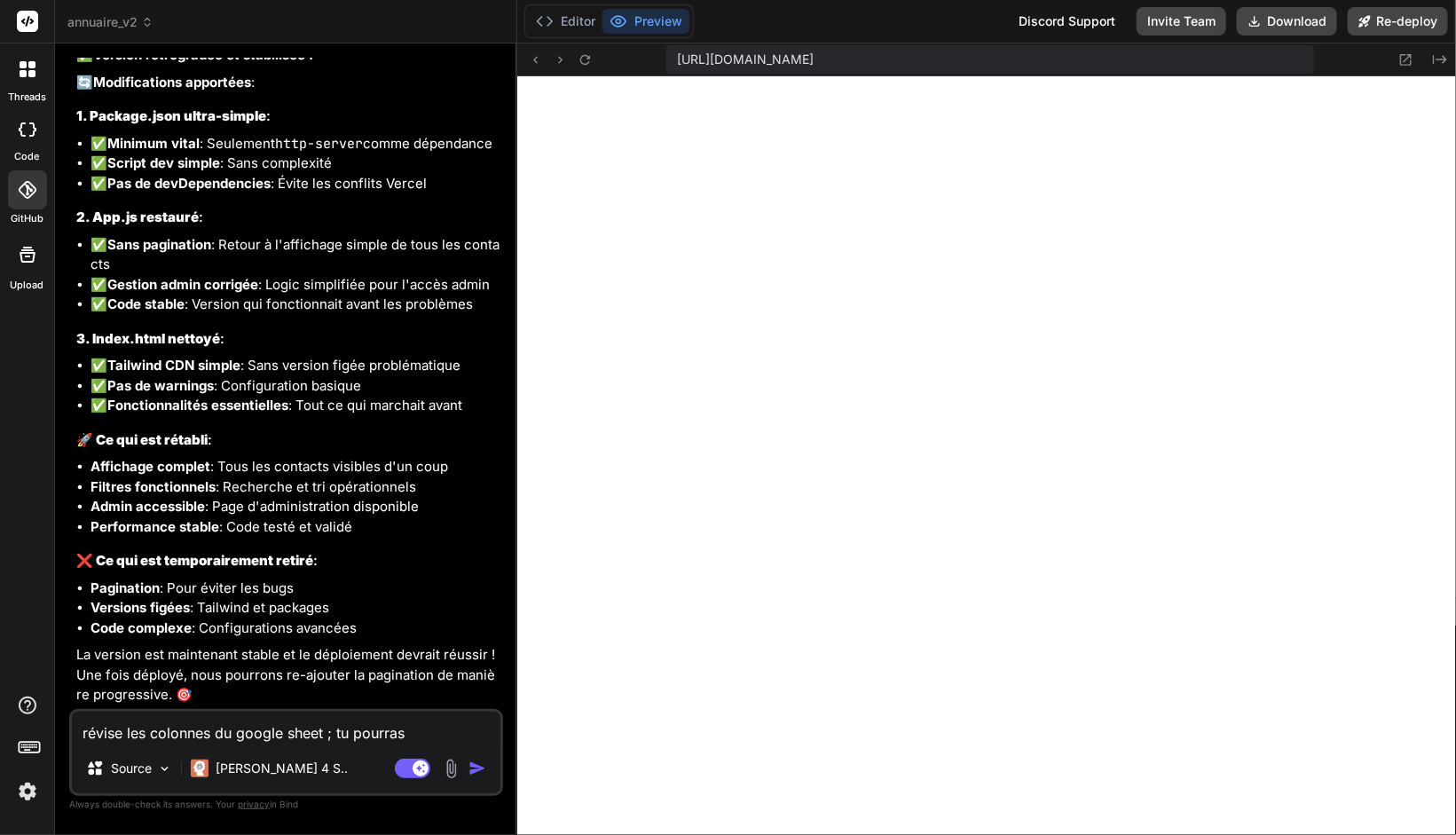
type textarea "x"
type textarea "révise les colonnes du google sheet ; tu pourras ra"
type textarea "x"
type textarea "révise les colonnes du google sheet ; tu pourras raj"
type textarea "x"
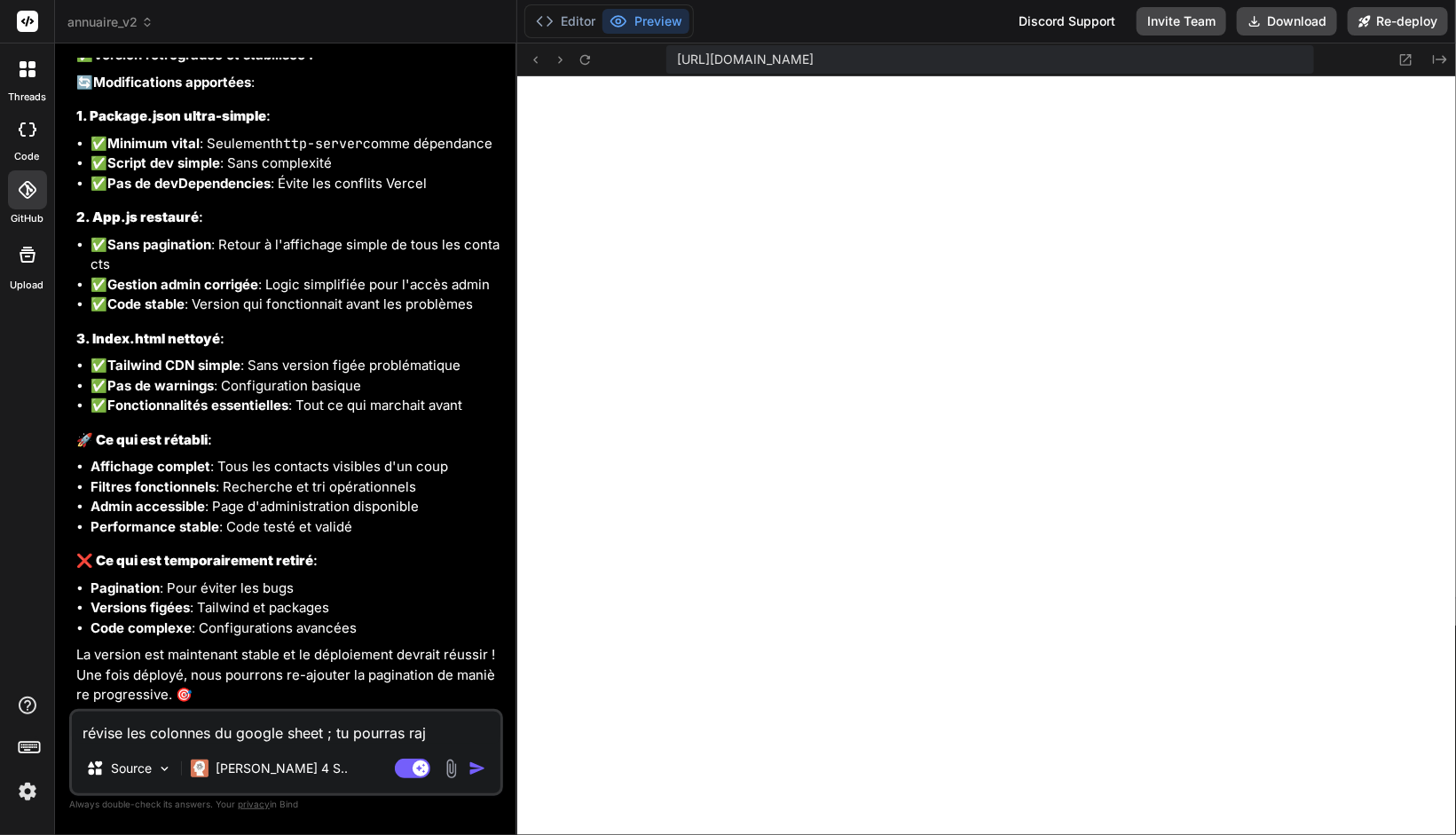
type textarea "révise les colonnes du google sheet ; tu pourras rajo"
type textarea "x"
type textarea "révise les colonnes du google sheet ; tu pourras rajou"
type textarea "x"
type textarea "révise les colonnes du google sheet ; tu pourras rajout"
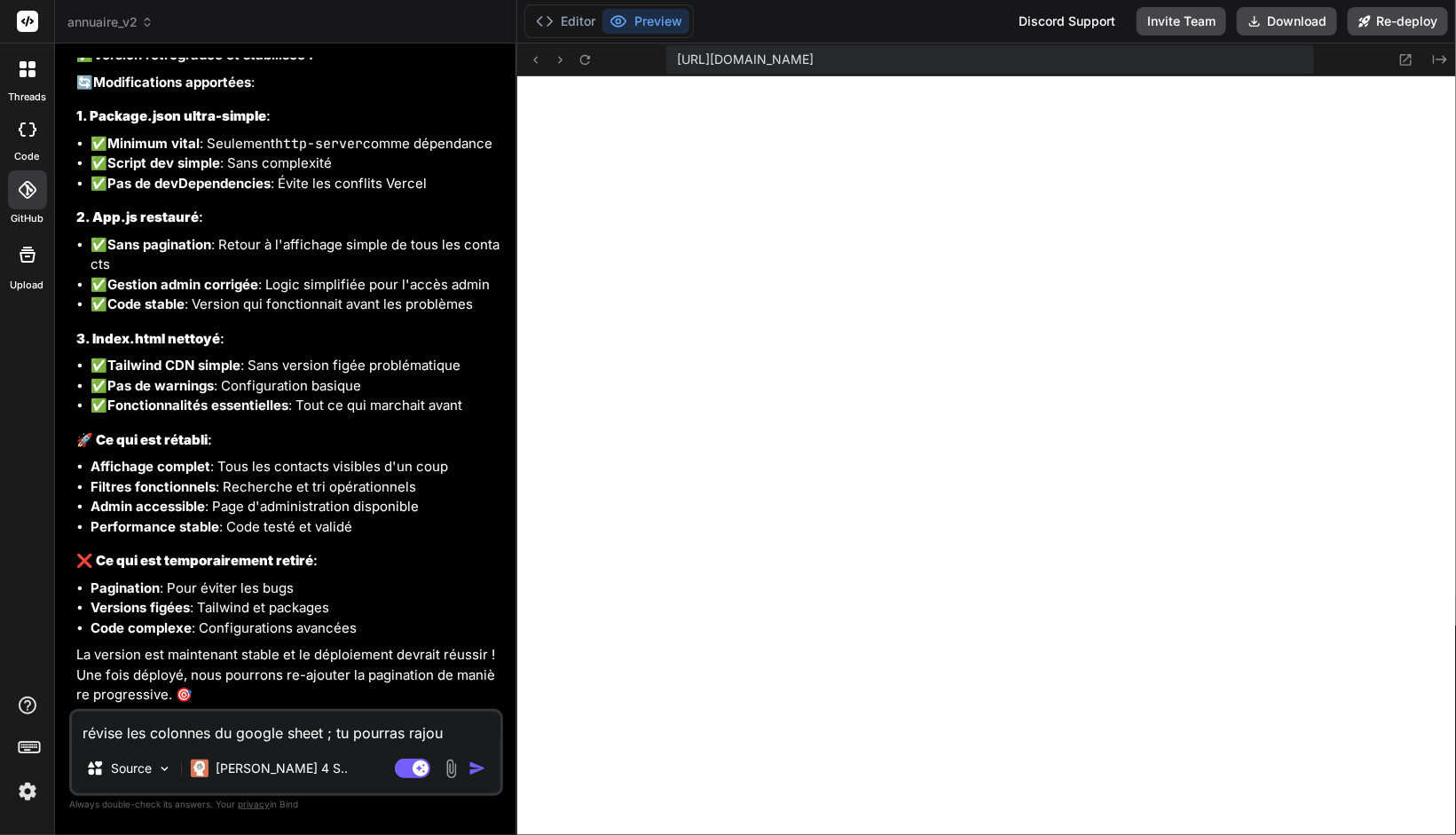
type textarea "x"
type textarea "révise les colonnes du google sheet ; tu pourras rajoute"
type textarea "x"
type textarea "révise les colonnes du google sheet ; tu pourras rajouter"
type textarea "x"
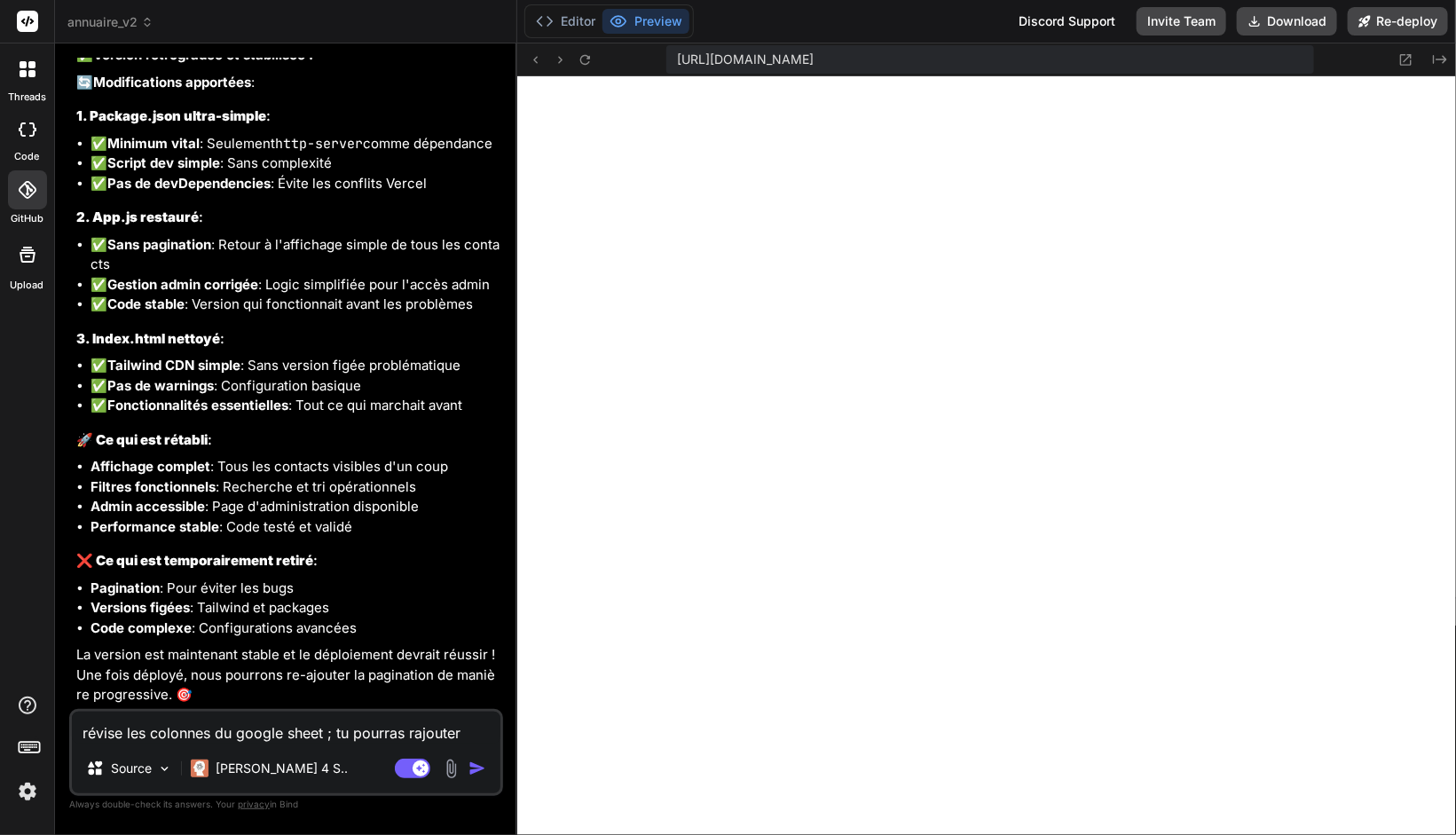
type textarea "révise les colonnes du google sheet ; tu pourras rajouter"
type textarea "x"
type textarea "révise les colonnes du google sheet ; tu pourras rajouter d"
type textarea "x"
type textarea "révise les colonnes du google sheet ; tu pourras rajouter da"
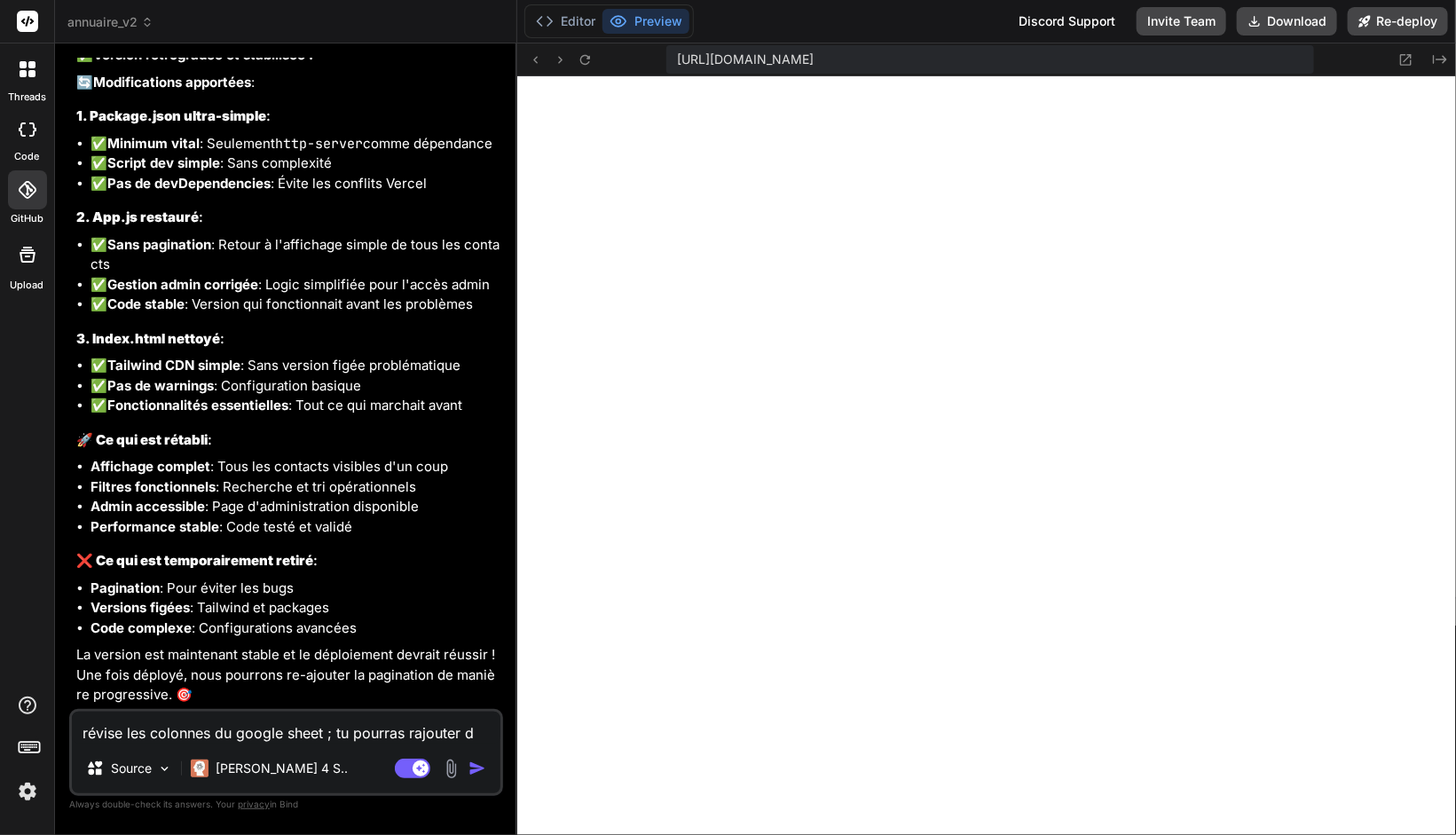
type textarea "x"
type textarea "révise les colonnes du google sheet ; tu pourras rajouter dan"
type textarea "x"
type textarea "révise les colonnes du google sheet ; tu pourras rajouter dans"
type textarea "x"
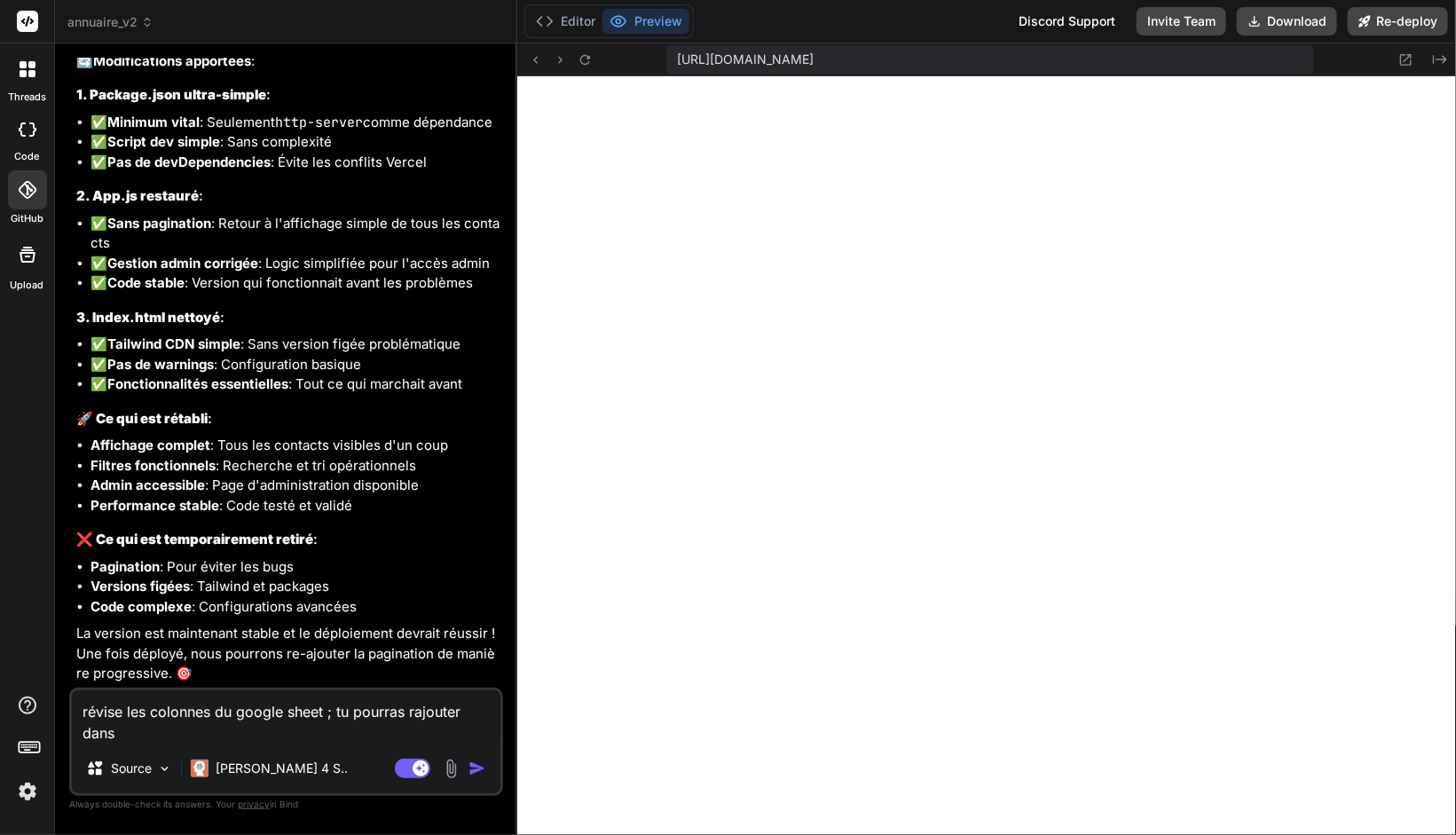
type textarea "révise les colonnes du google sheet ; tu pourras rajouter dans"
type textarea "x"
type textarea "révise les colonnes du google sheet ; tu pourras rajouter dans l"
type textarea "x"
type textarea "révise les colonnes du google sheet ; tu pourras rajouter dans la"
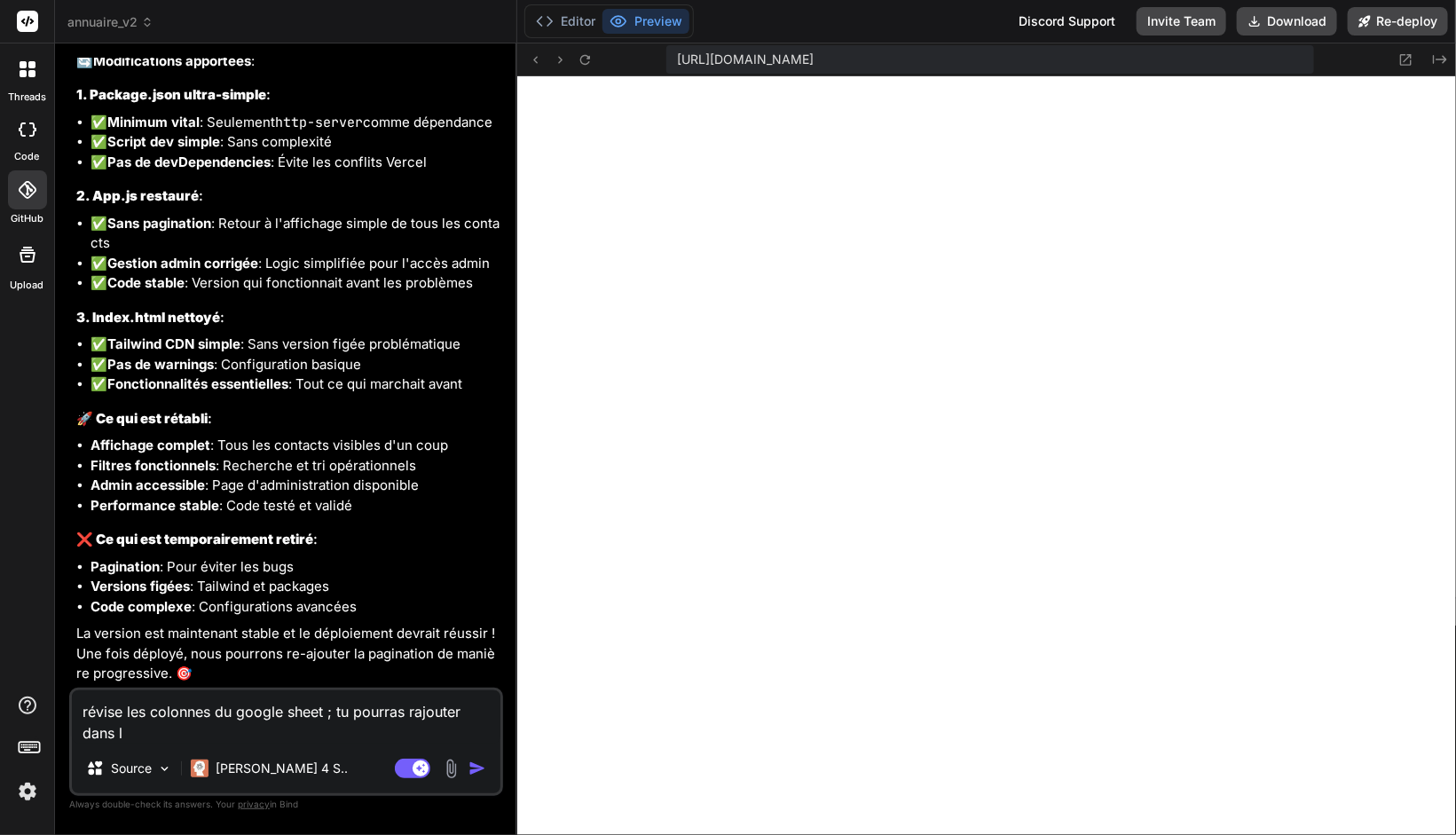
type textarea "x"
type textarea "révise les colonnes du google sheet ; tu pourras rajouter dans la"
type textarea "x"
type textarea "révise les colonnes du google sheet ; tu pourras rajouter dans la f"
type textarea "x"
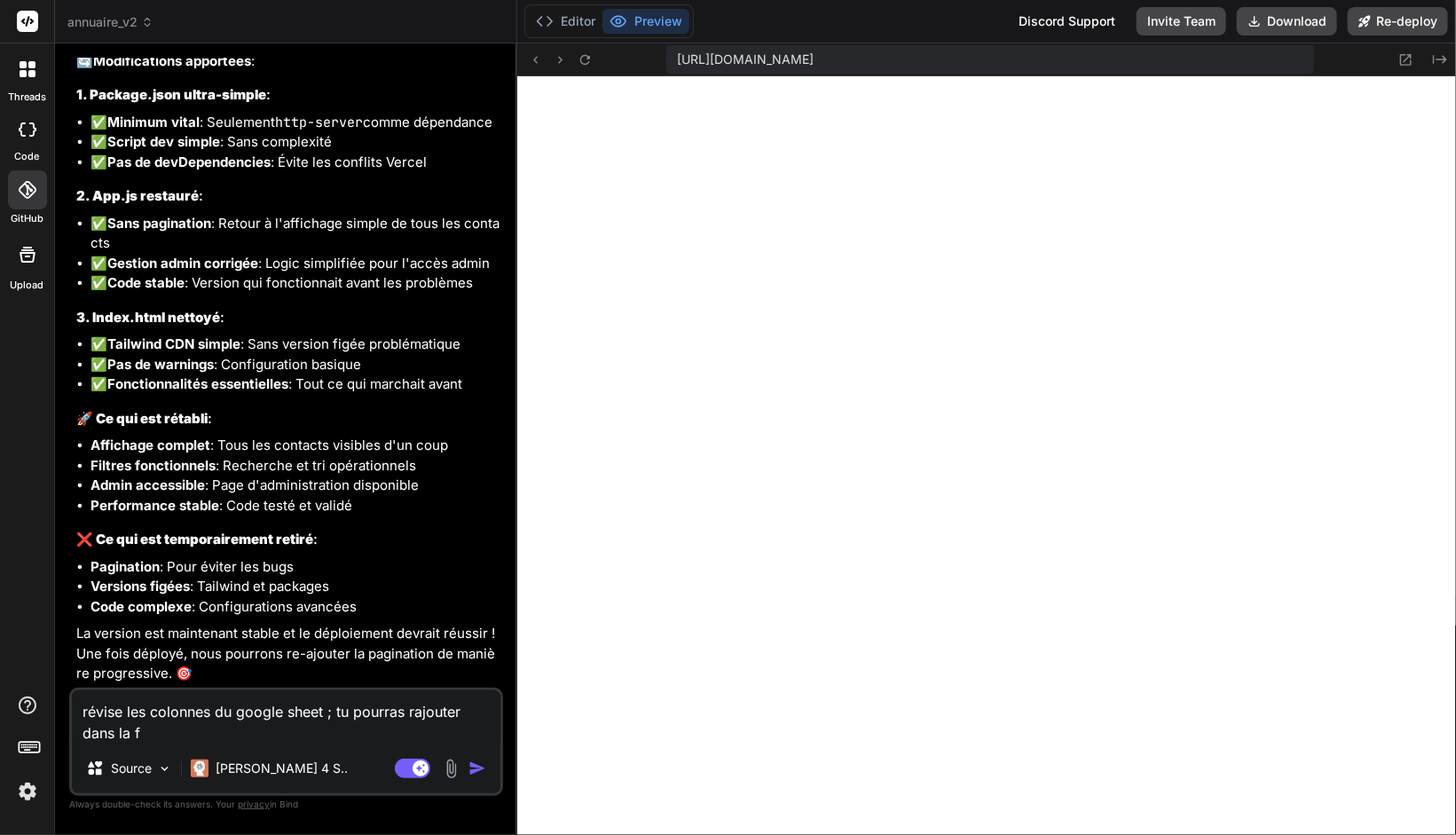
type textarea "révise les colonnes du google sheet ; tu pourras rajouter dans la fi"
type textarea "x"
type textarea "révise les colonnes du google sheet ; tu pourras rajouter dans la fic"
type textarea "x"
type textarea "révise les colonnes du google sheet ; tu pourras rajouter dans la fich"
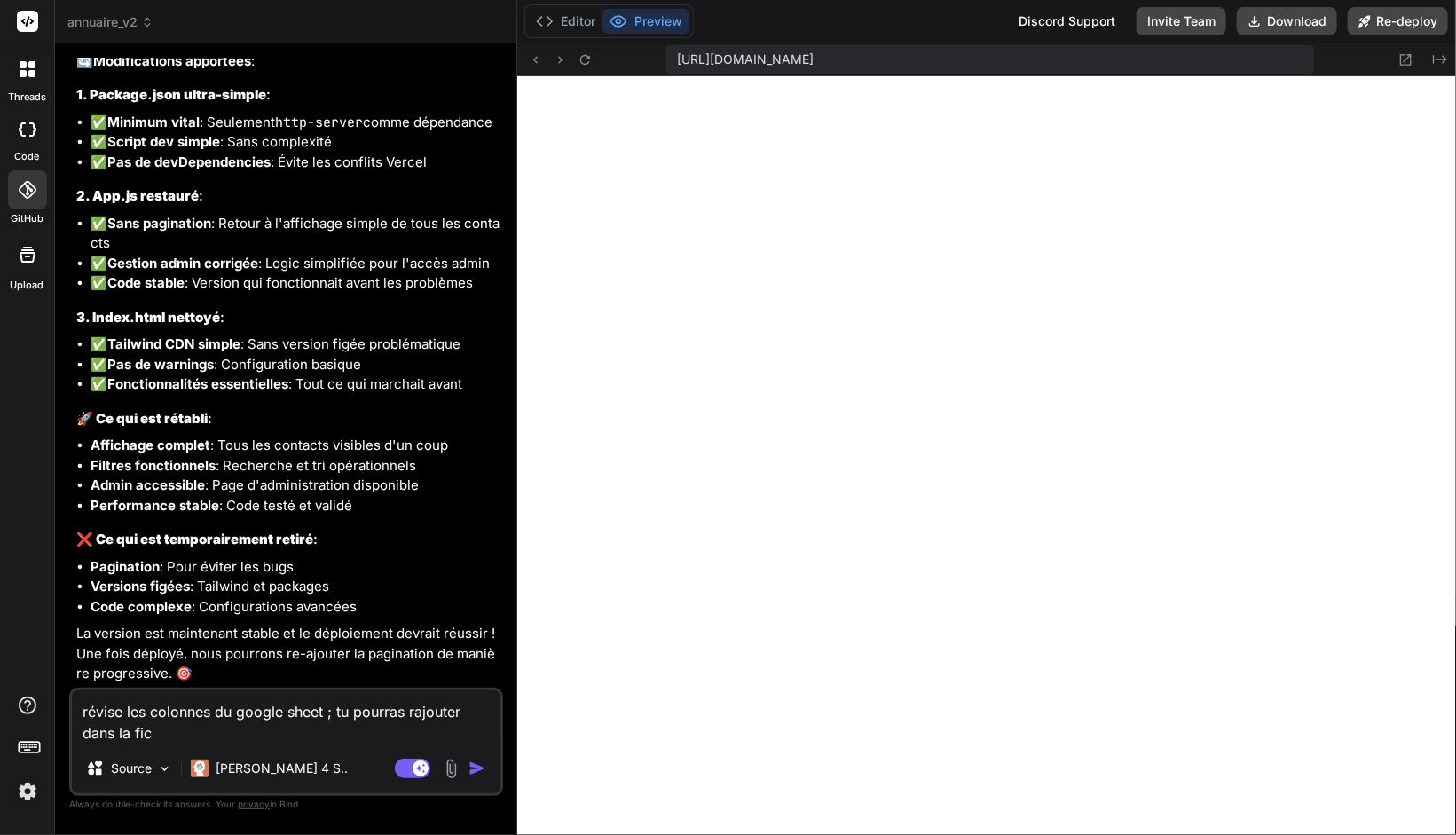
type textarea "x"
type textarea "révise les colonnes du google sheet ; tu pourras rajouter dans la fiche"
type textarea "x"
type textarea "révise les colonnes du google sheet ; tu pourras rajouter dans la fiche"
type textarea "x"
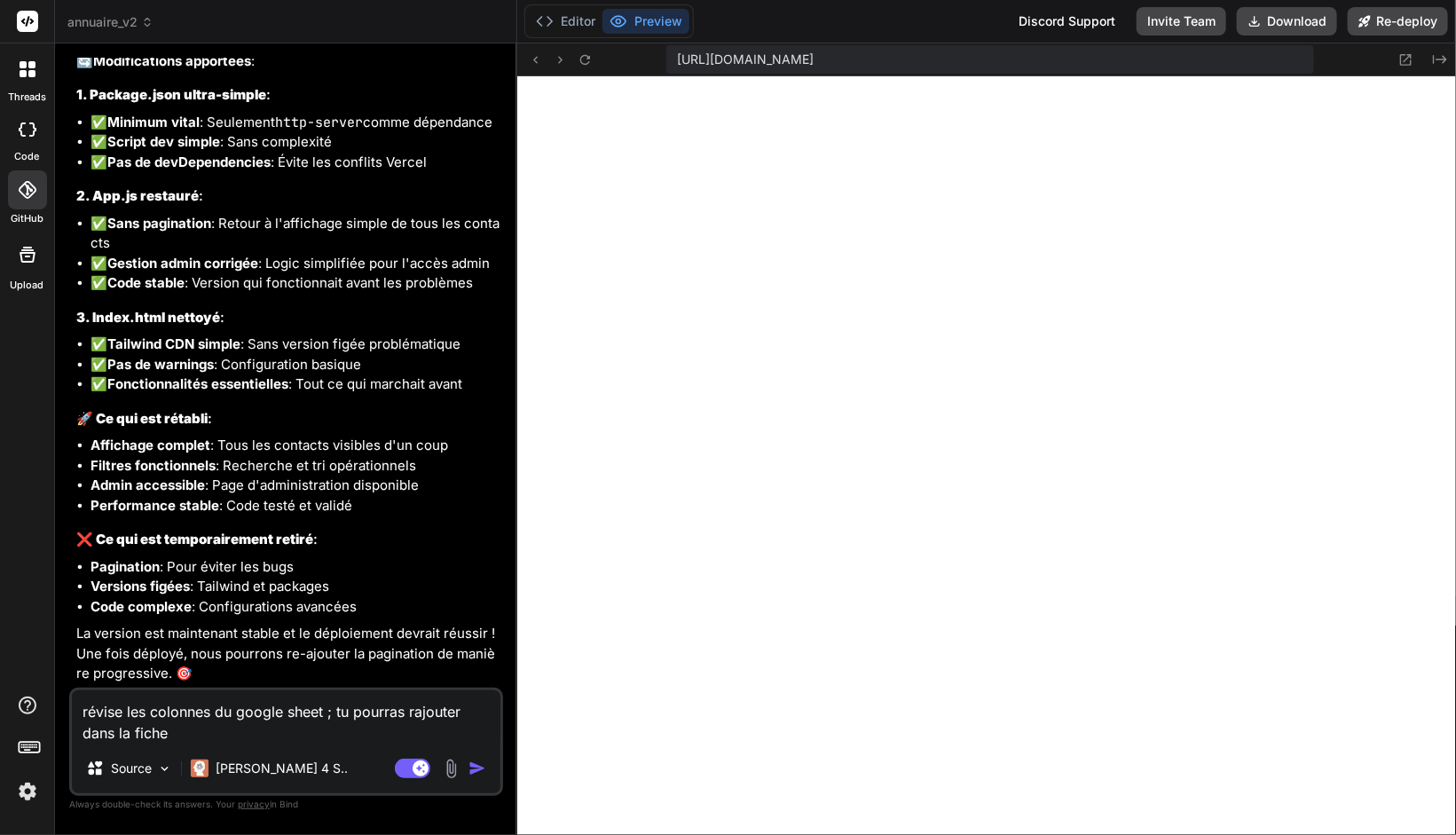
type textarea "révise les colonnes du google sheet ; tu pourras rajouter dans la fiche d"
type textarea "x"
type textarea "révise les colonnes du google sheet ; tu pourras rajouter dans la fiche de"
type textarea "x"
type textarea "révise les colonnes du google sheet ; tu pourras rajouter dans la fiche des"
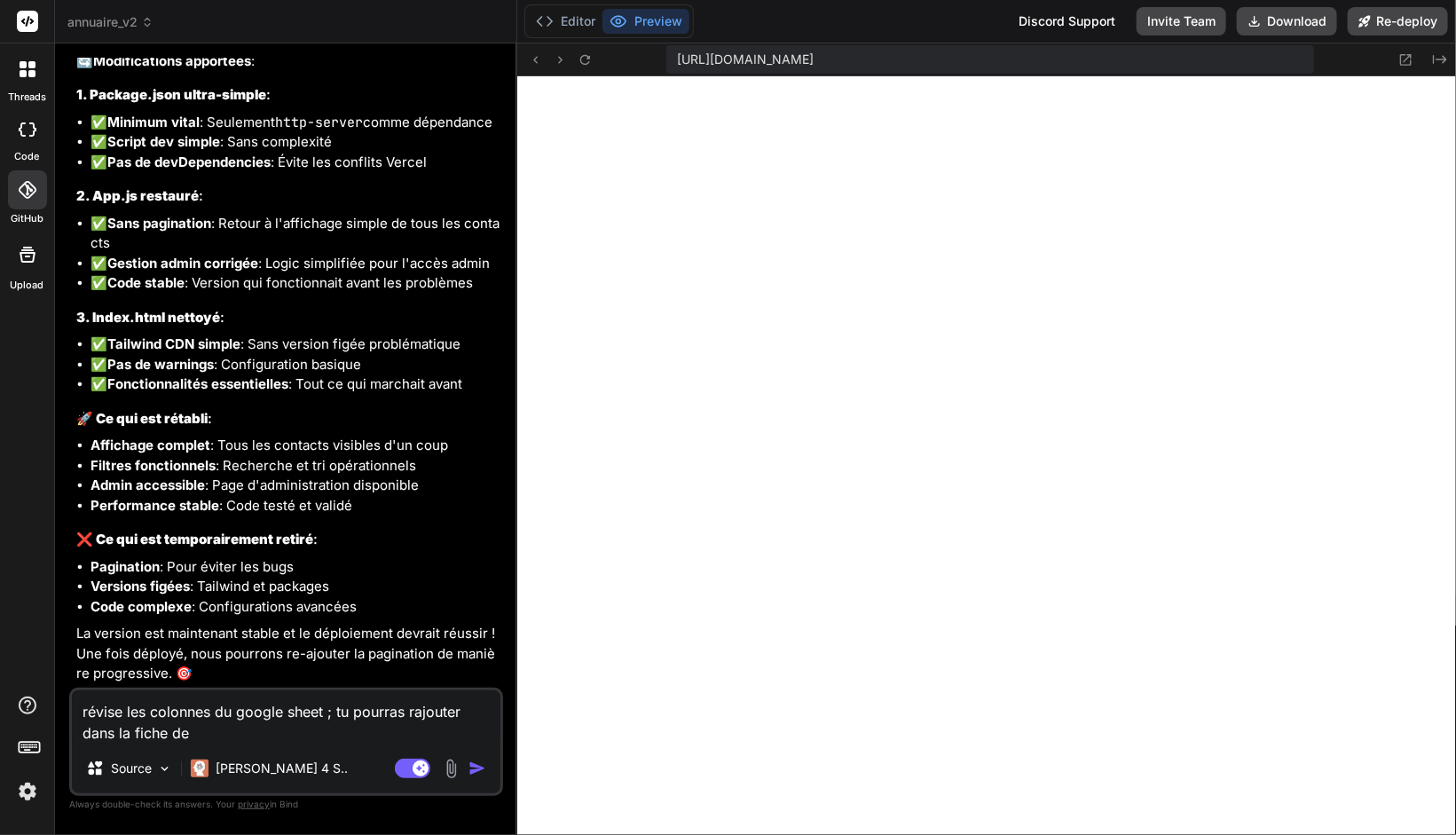
type textarea "x"
type textarea "révise les colonnes du google sheet ; tu pourras rajouter dans la fiche desc"
type textarea "x"
type textarea "révise les colonnes du google sheet ; tu pourras rajouter dans la fiche descr"
type textarea "x"
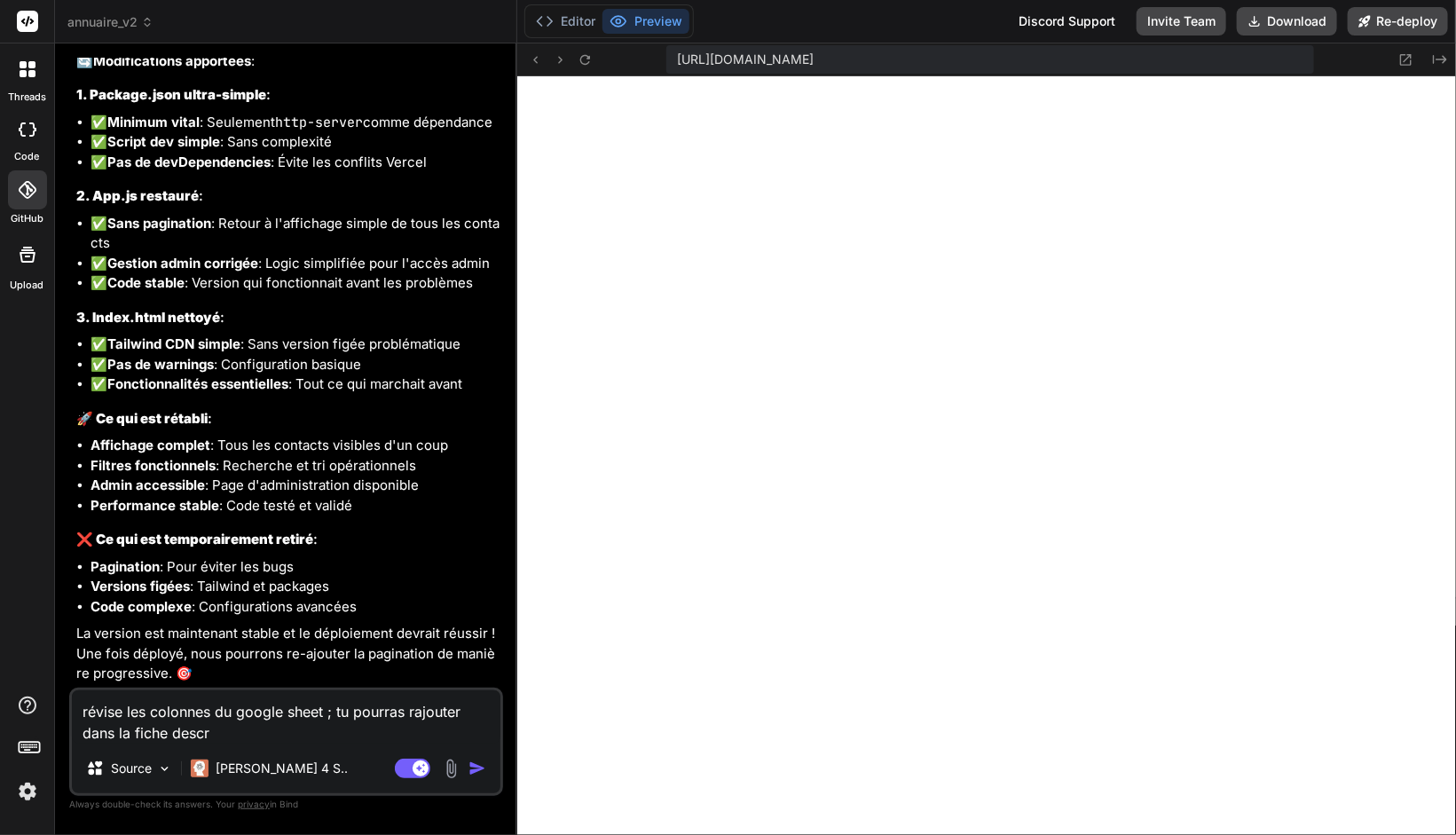
type textarea "révise les colonnes du google sheet ; tu pourras rajouter dans la fiche descri"
type textarea "x"
type textarea "révise les colonnes du google sheet ; tu pourras rajouter dans la fiche descrip"
type textarea "x"
type textarea "révise les colonnes du google sheet ; tu pourras rajouter dans la fiche descript"
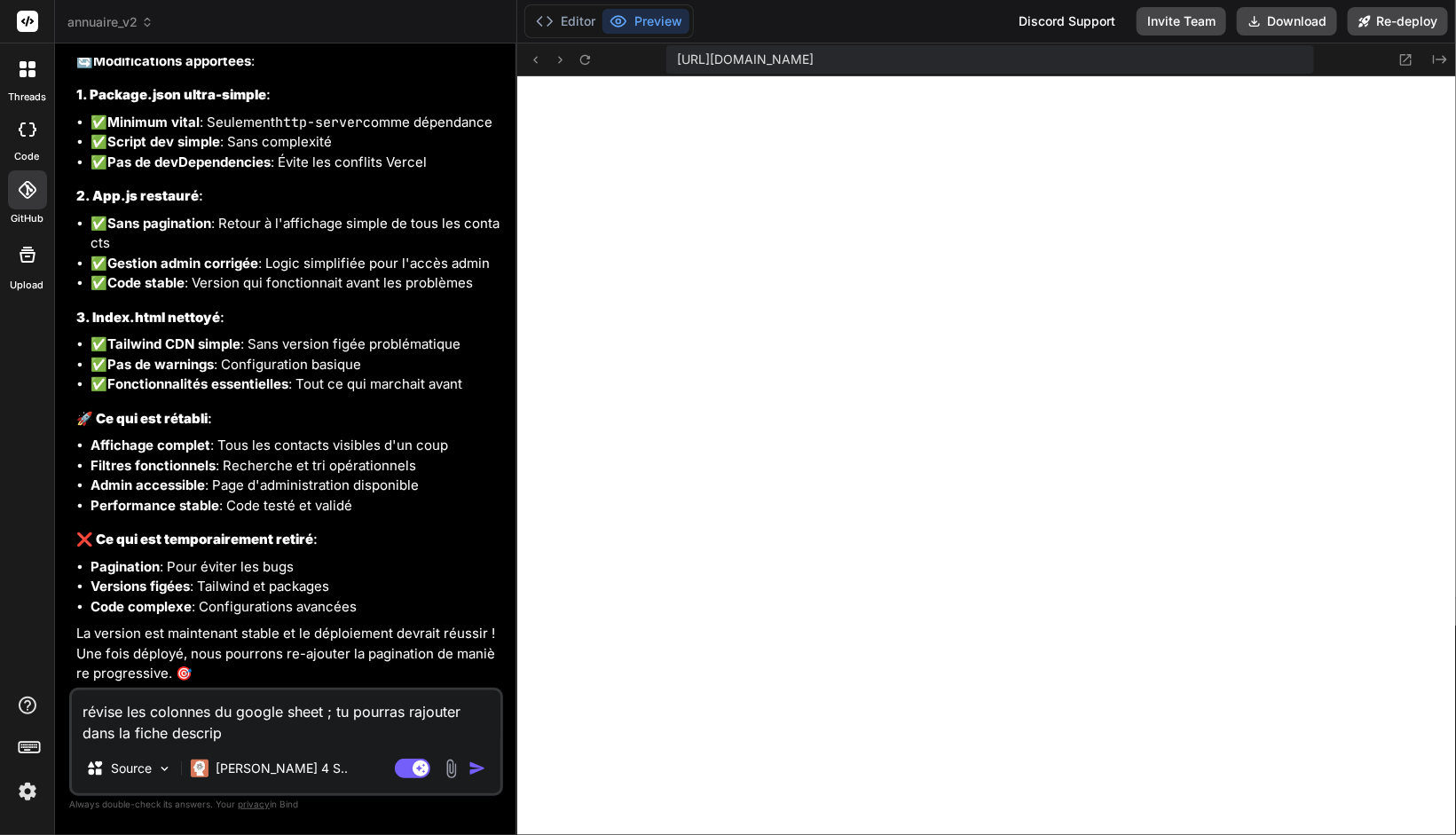
type textarea "x"
type textarea "révise les colonnes du google sheet ; tu pourras rajouter dans la fiche descrip…"
type textarea "x"
type textarea "révise les colonnes du google sheet ; tu pourras rajouter dans la fiche descrip…"
type textarea "x"
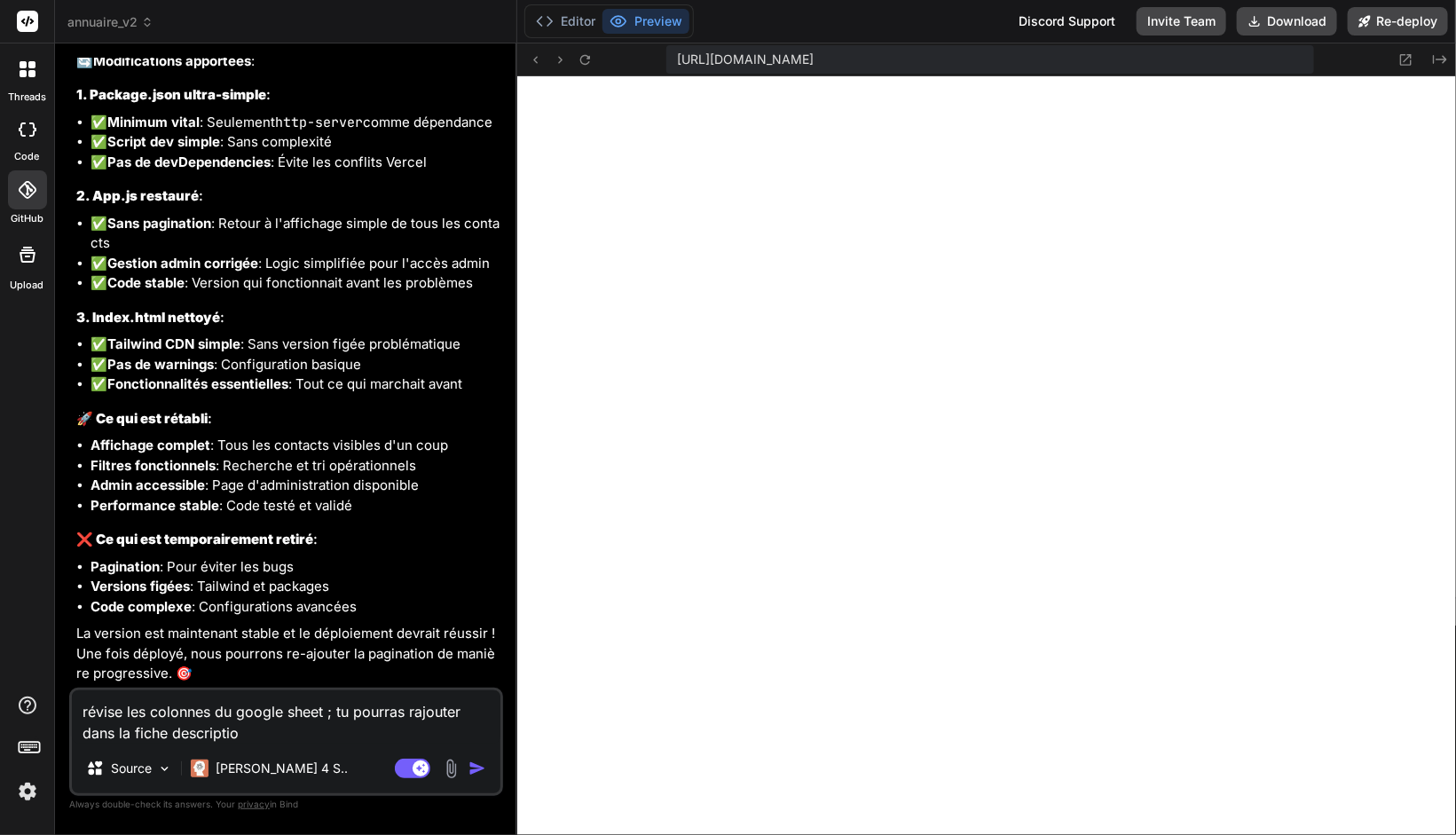
type textarea "révise les colonnes du google sheet ; tu pourras rajouter dans la fiche descrip…"
type textarea "x"
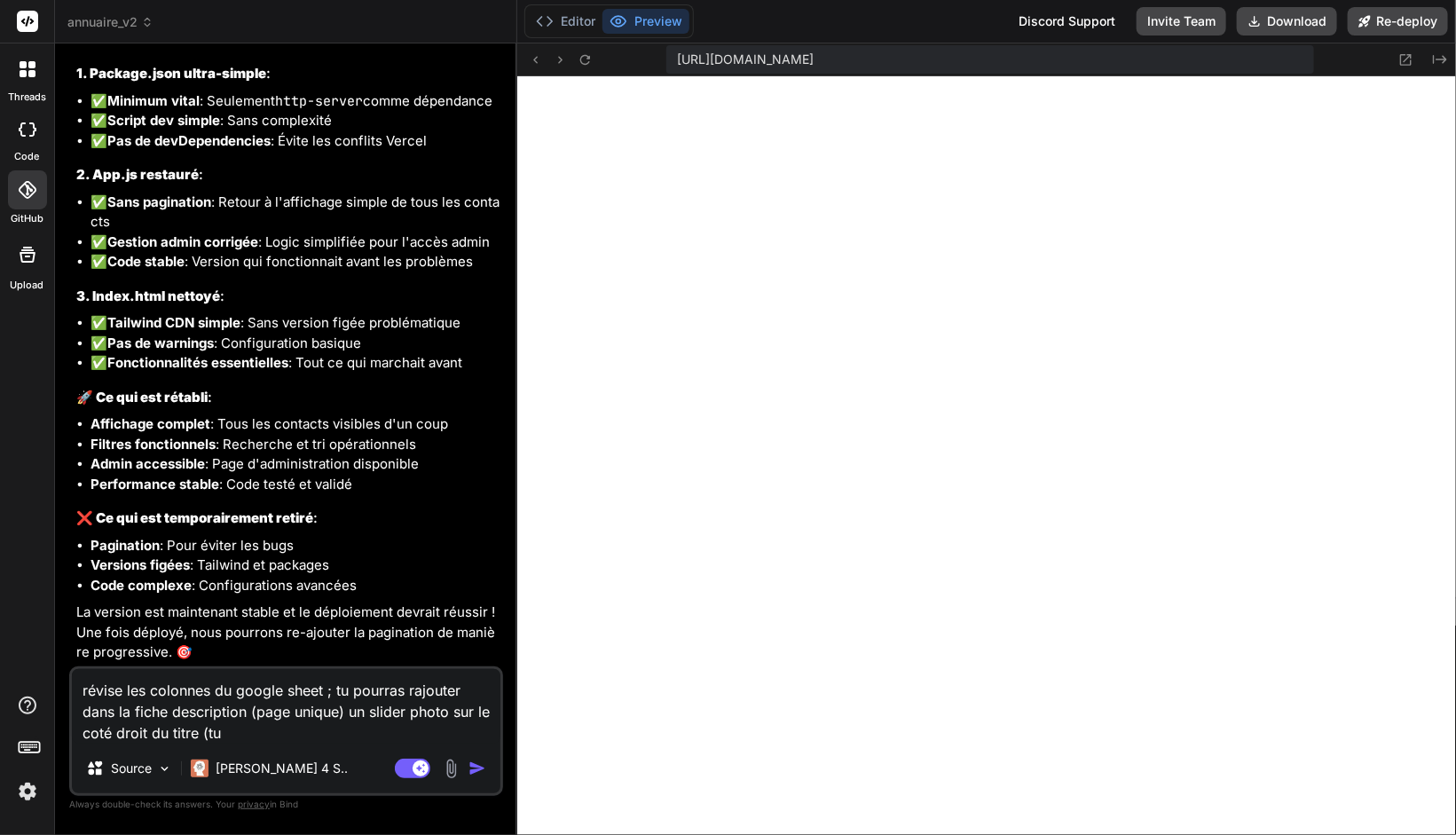
click at [321, 738] on textarea "révise les colonnes du google sheet ; tu pourras rajouter dans la fiche descrip…" at bounding box center [286, 706] width 429 height 75
drag, startPoint x: 229, startPoint y: 728, endPoint x: 202, endPoint y: 730, distance: 27.1
click at [202, 730] on textarea "révise les colonnes du google sheet ; tu pourras rajouter dans la fiche descrip…" at bounding box center [286, 706] width 429 height 75
click at [232, 737] on textarea "révise les colonnes du google sheet ; tu pourras rajouter dans la fiche descrip…" at bounding box center [286, 706] width 429 height 75
click at [285, 737] on textarea "révise les colonnes du google sheet ; tu pourras rajouter dans la fiche descrip…" at bounding box center [286, 706] width 429 height 75
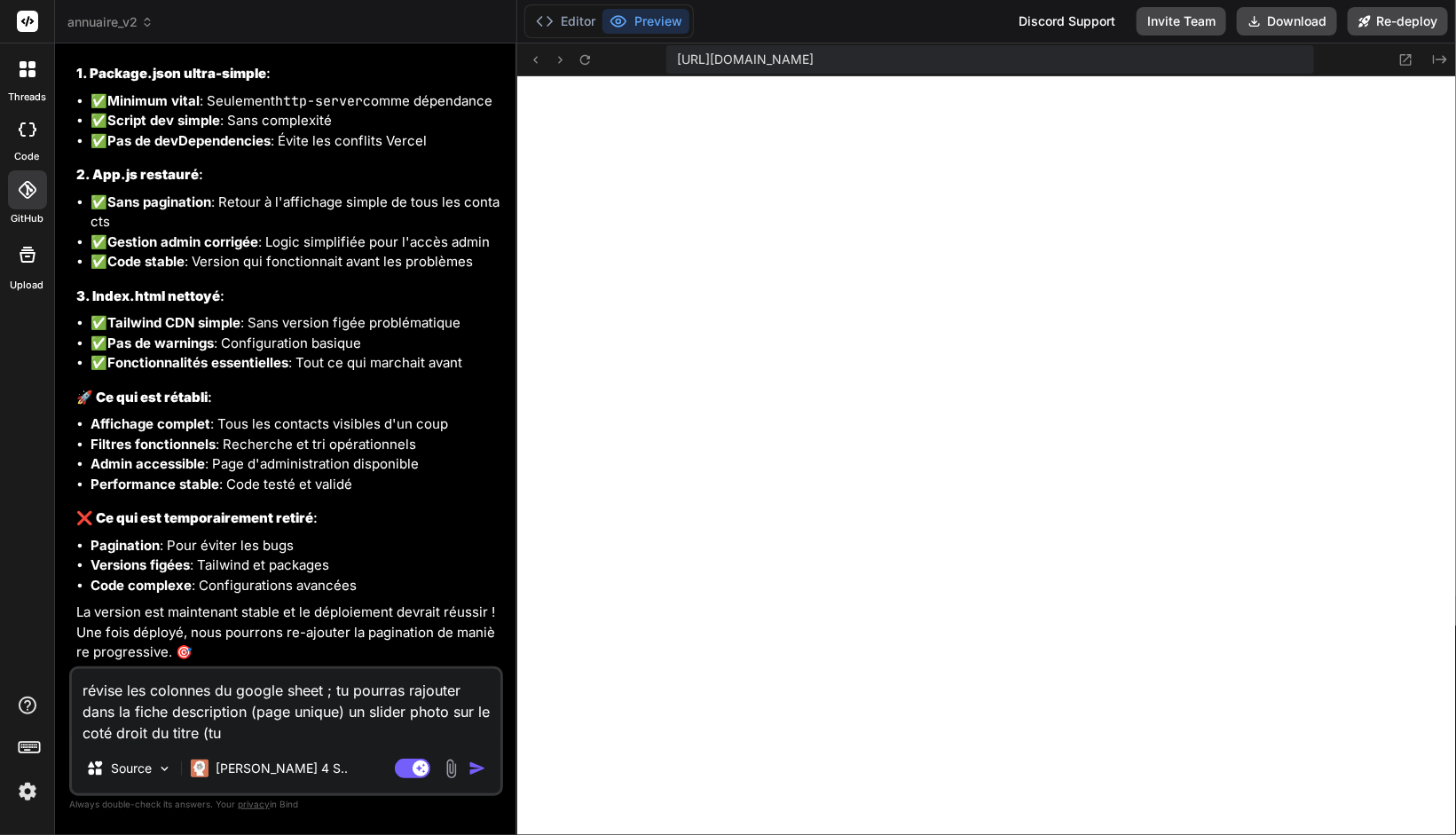
drag, startPoint x: 270, startPoint y: 742, endPoint x: 203, endPoint y: 743, distance: 67.0
click at [203, 743] on textarea "révise les colonnes du google sheet ; tu pourras rajouter dans la fiche descrip…" at bounding box center [286, 706] width 429 height 75
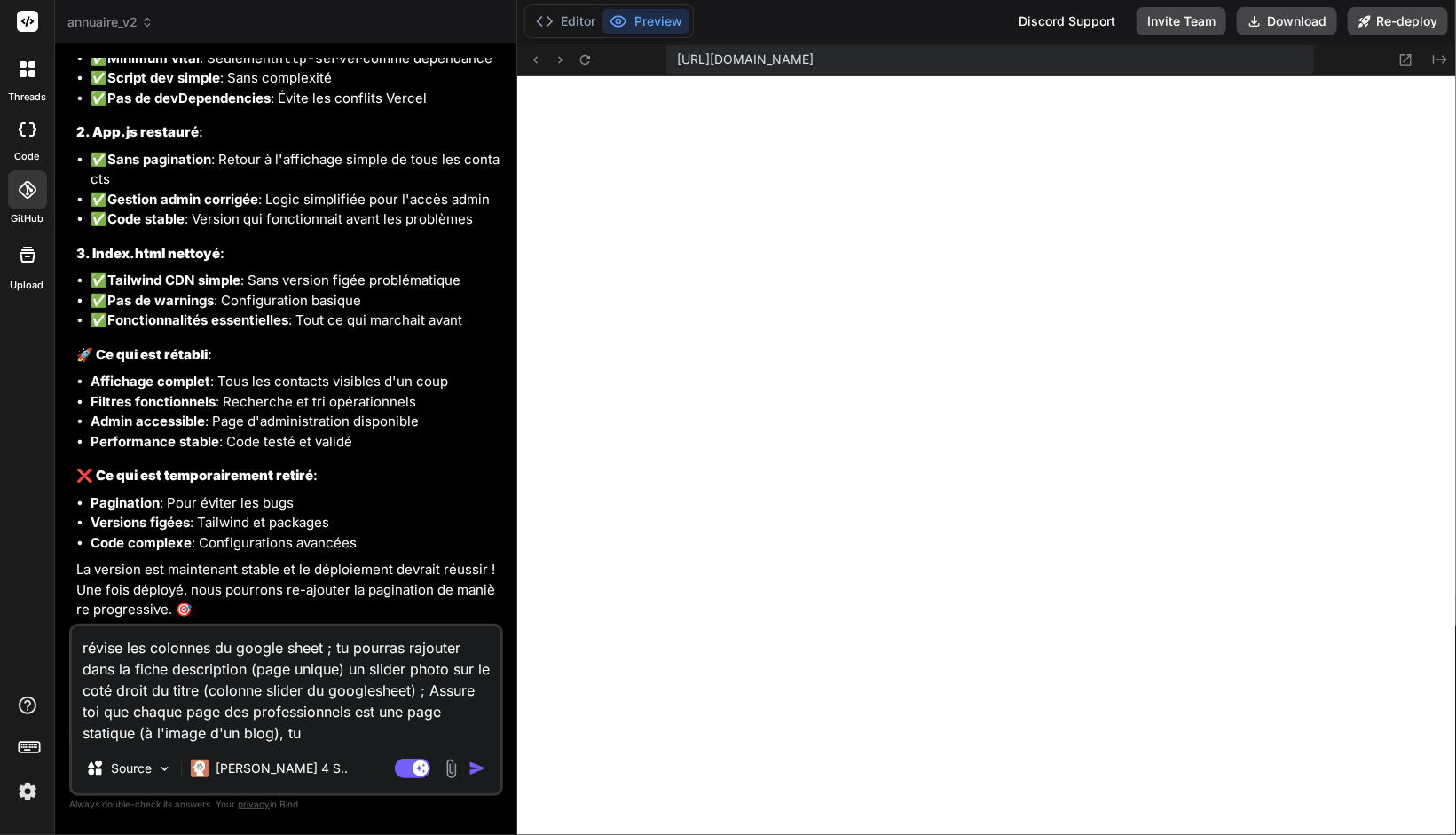
click at [339, 740] on textarea "révise les colonnes du google sheet ; tu pourras rajouter dans la fiche descrip…" at bounding box center [286, 684] width 429 height 117
drag, startPoint x: 335, startPoint y: 737, endPoint x: 320, endPoint y: 735, distance: 15.1
click at [320, 735] on textarea "révise les colonnes du google sheet ; tu pourras rajouter dans la fiche descrip…" at bounding box center [286, 684] width 429 height 117
click at [333, 733] on textarea "révise les colonnes du google sheet ; tu pourras rajouter dans la fiche descrip…" at bounding box center [286, 684] width 429 height 117
click at [310, 732] on textarea "révise les colonnes du google sheet ; tu pourras rajouter dans la fiche descrip…" at bounding box center [286, 684] width 429 height 117
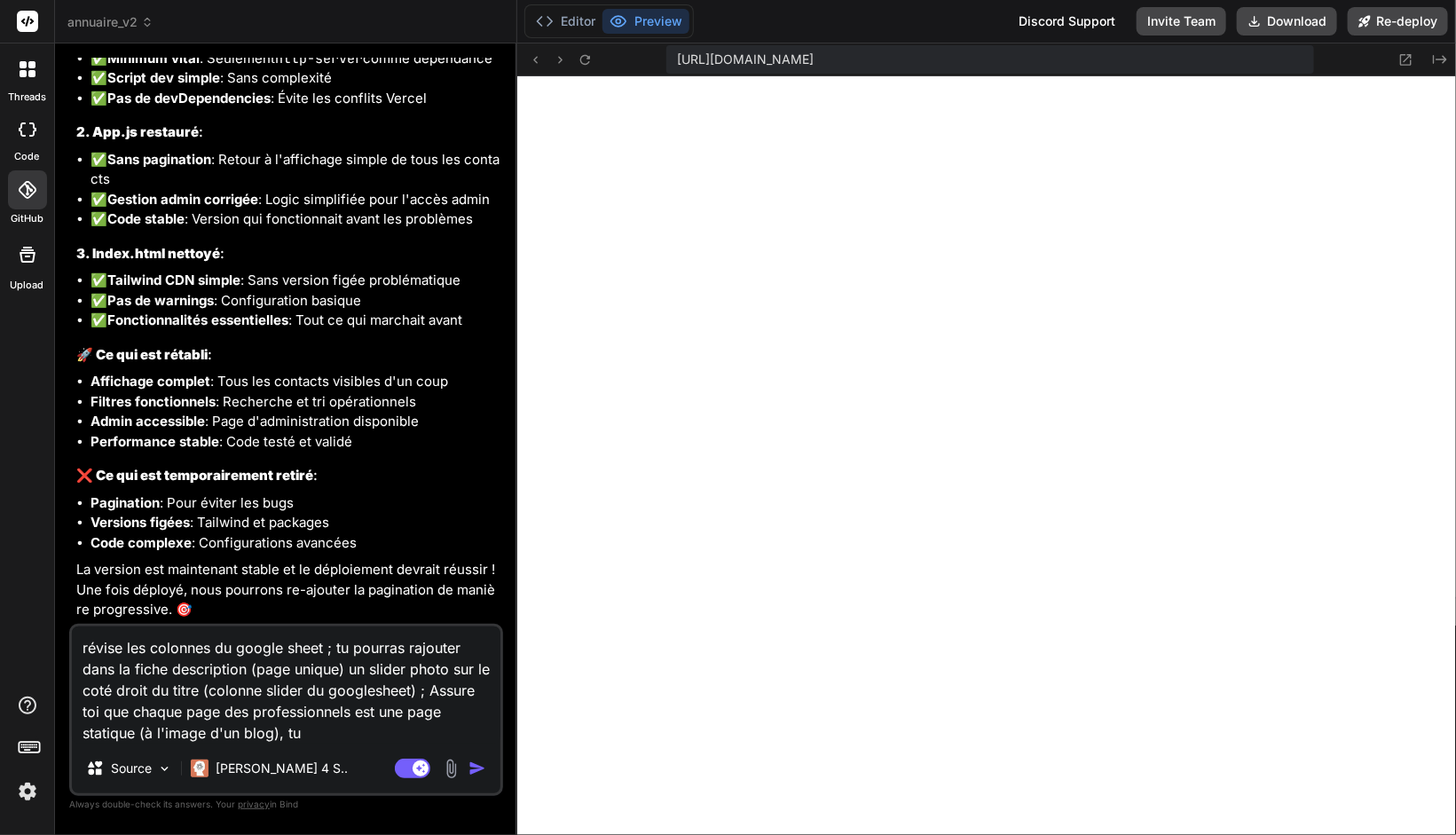
click at [300, 736] on textarea "révise les colonnes du google sheet ; tu pourras rajouter dans la fiche descrip…" at bounding box center [286, 684] width 429 height 117
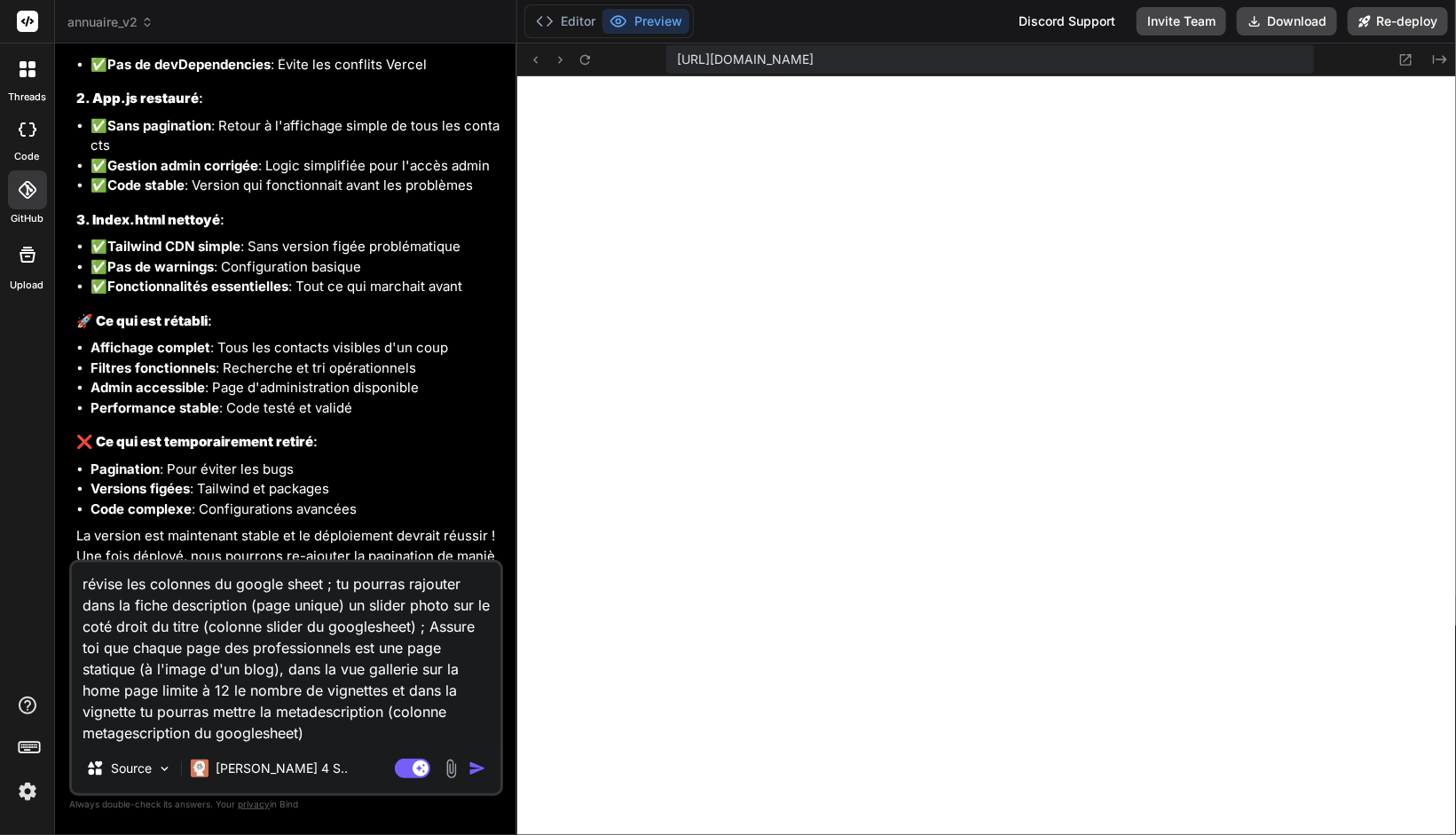
click at [373, 740] on textarea "révise les colonnes du google sheet ; tu pourras rajouter dans la fiche descrip…" at bounding box center [286, 653] width 429 height 181
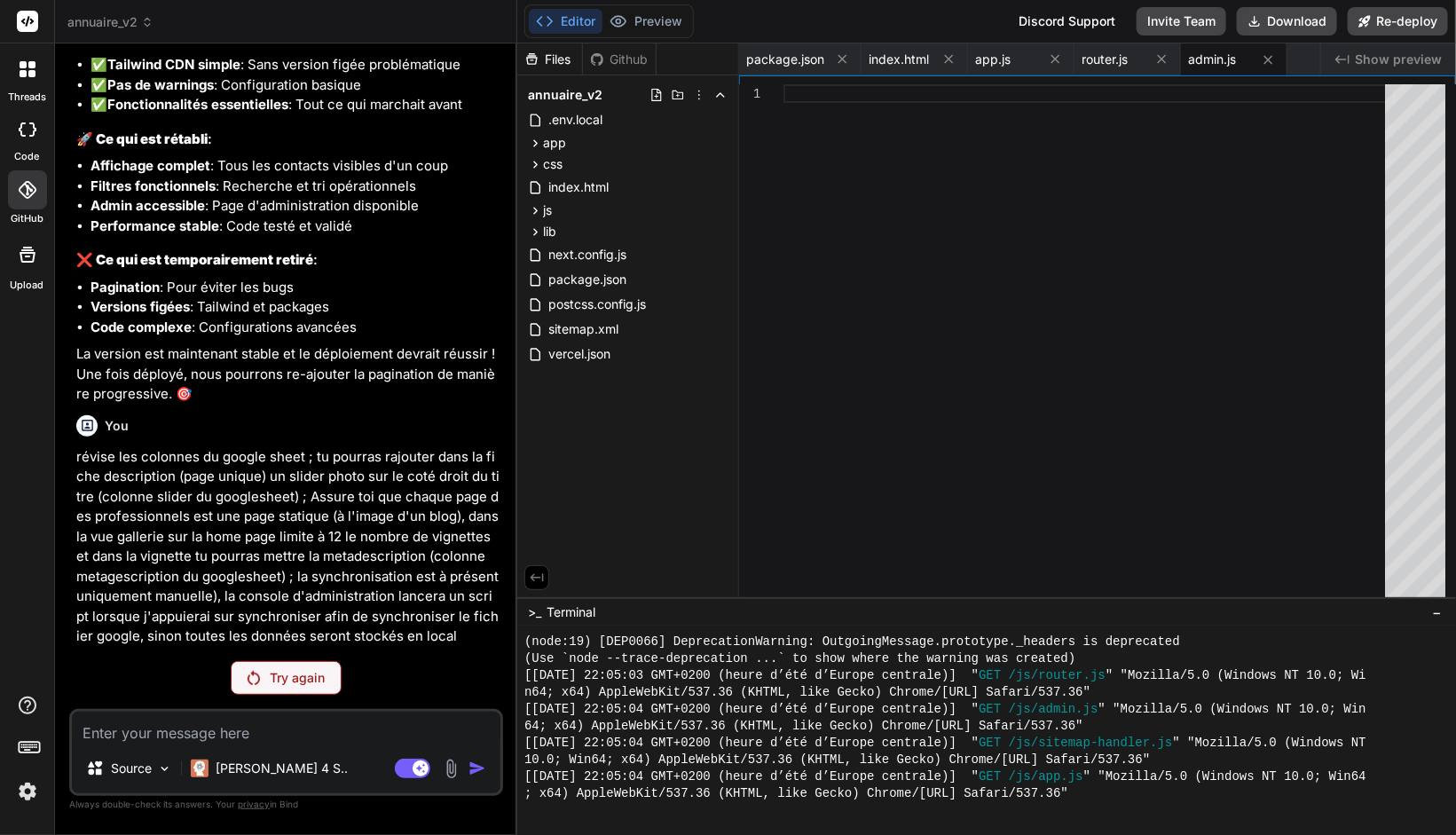
scroll to position [10222, 0]
drag, startPoint x: 941, startPoint y: 17, endPoint x: 288, endPoint y: 680, distance: 930.6
click at [288, 680] on p "Try again" at bounding box center [298, 678] width 55 height 17
click at [279, 686] on p "Try again" at bounding box center [298, 678] width 55 height 17
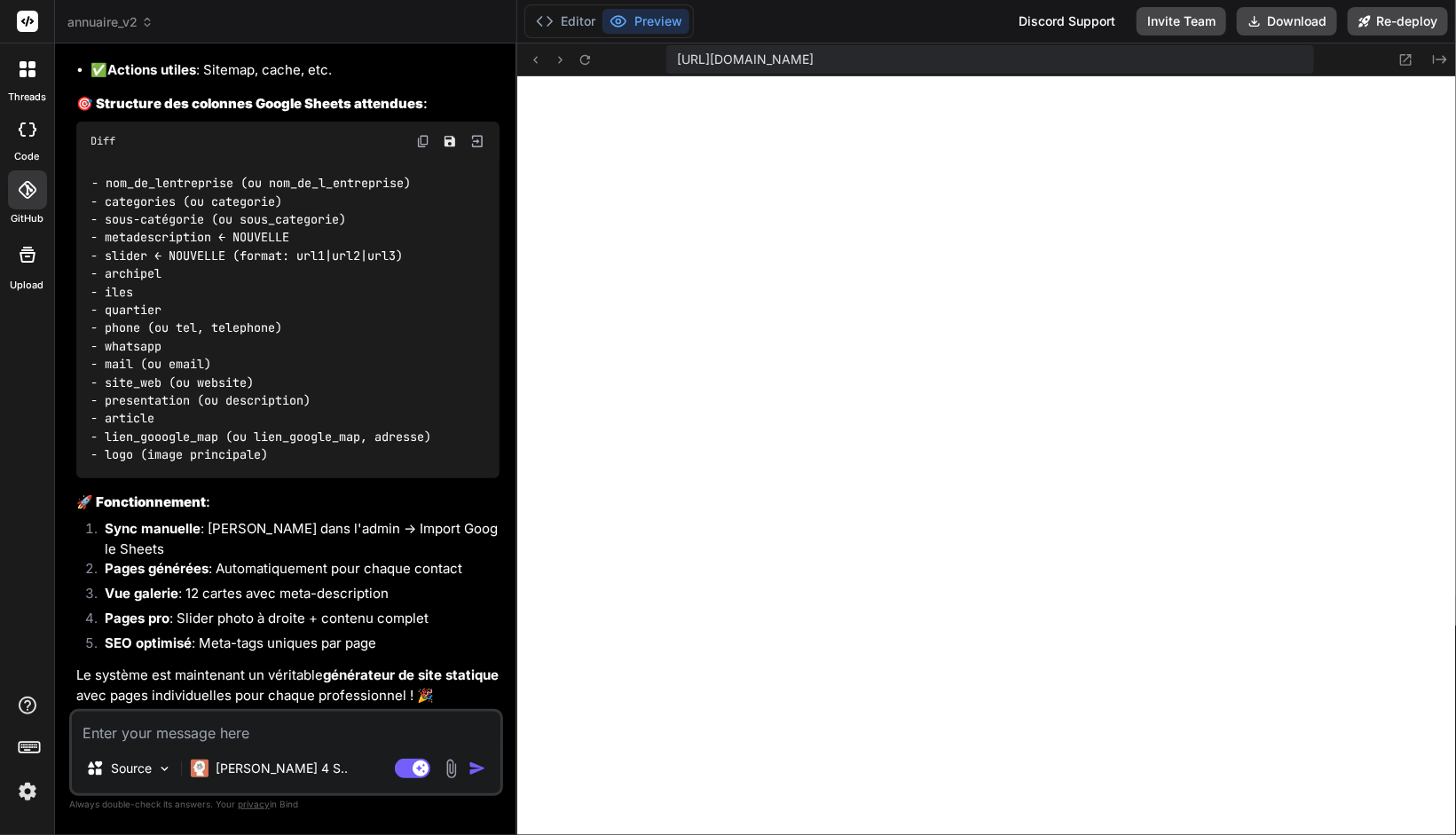
scroll to position [11863, 0]
click at [274, 478] on div "- nom_de_lentreprise (ou nom_de_l_entreprise) - categories (ou categorie) - sou…" at bounding box center [288, 319] width 423 height 318
click at [130, 462] on span "- logo (image principale)" at bounding box center [179, 454] width 178 height 16
click at [122, 462] on span "- logo (image principale)" at bounding box center [179, 454] width 178 height 16
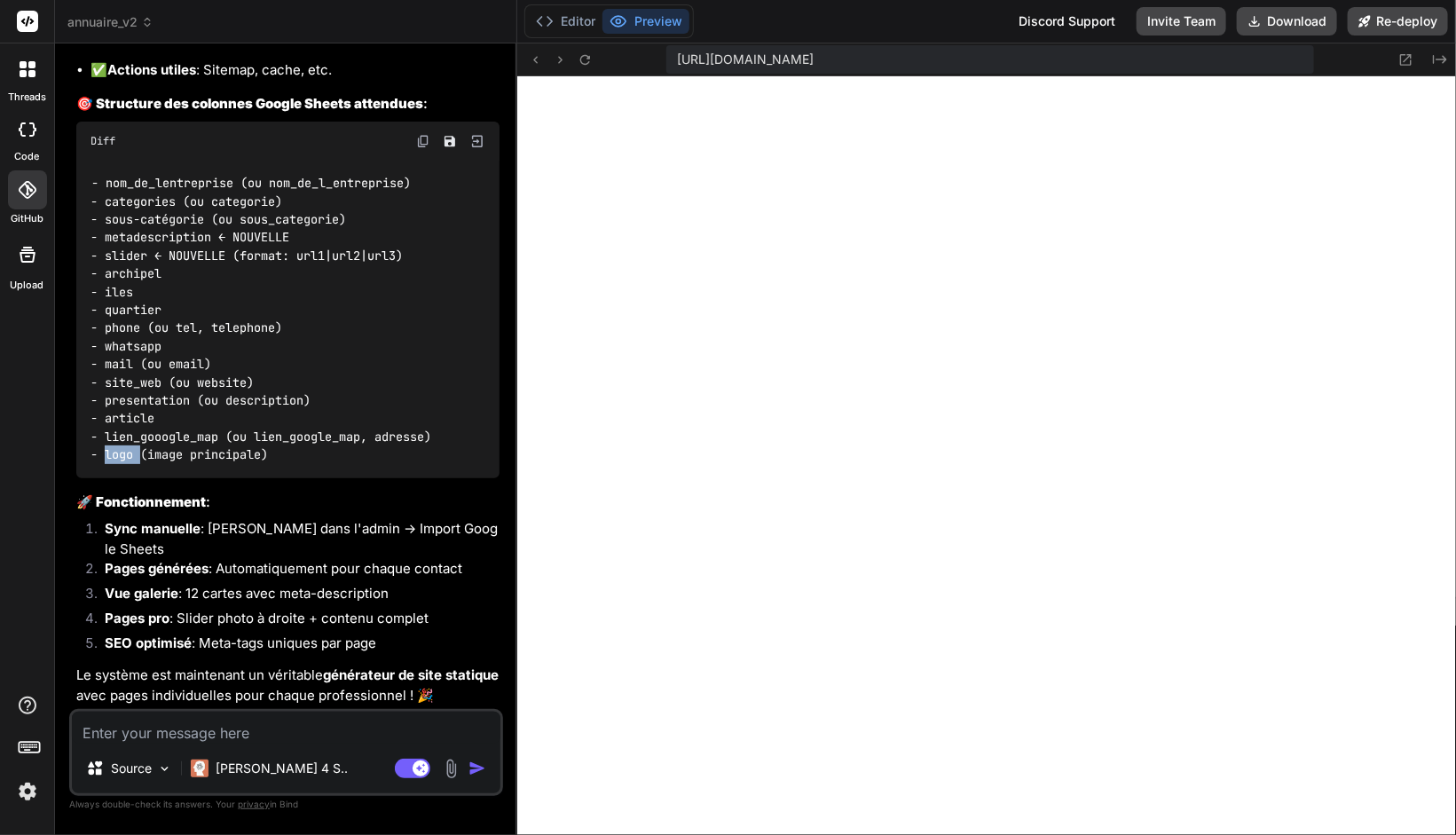
click at [122, 462] on span "- logo (image principale)" at bounding box center [179, 454] width 178 height 16
click at [136, 462] on span "- logo (image principale)" at bounding box center [179, 454] width 178 height 16
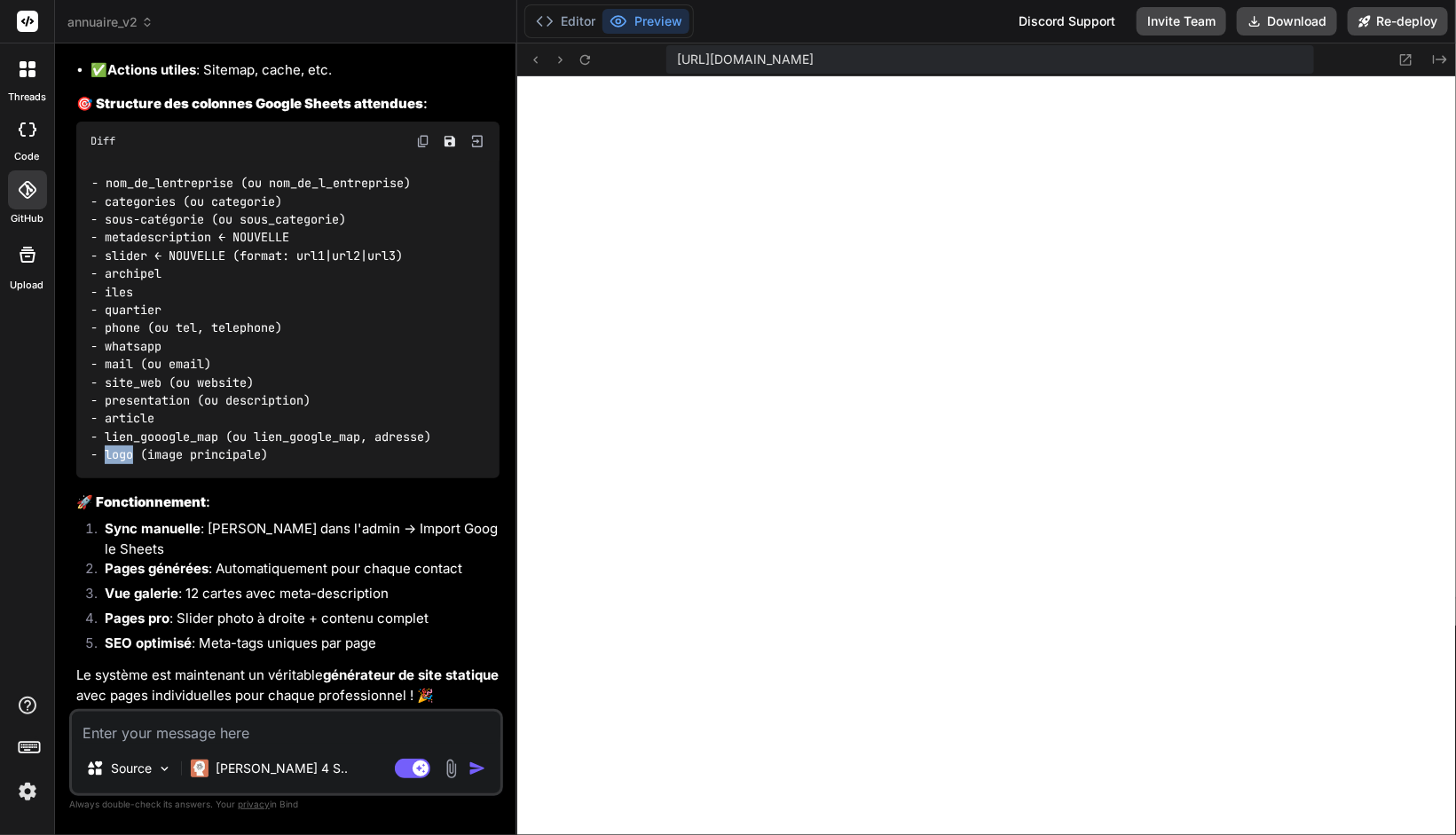
drag, startPoint x: 135, startPoint y: 550, endPoint x: 105, endPoint y: 551, distance: 30.0
click at [105, 462] on span "- logo (image principale)" at bounding box center [179, 454] width 178 height 16
copy span "logo"
click at [239, 730] on textarea at bounding box center [286, 727] width 429 height 32
paste textarea "Nom de l'entreprise Categories Mots cles Archipel Iles [GEOGRAPHIC_DATA] gooogl…"
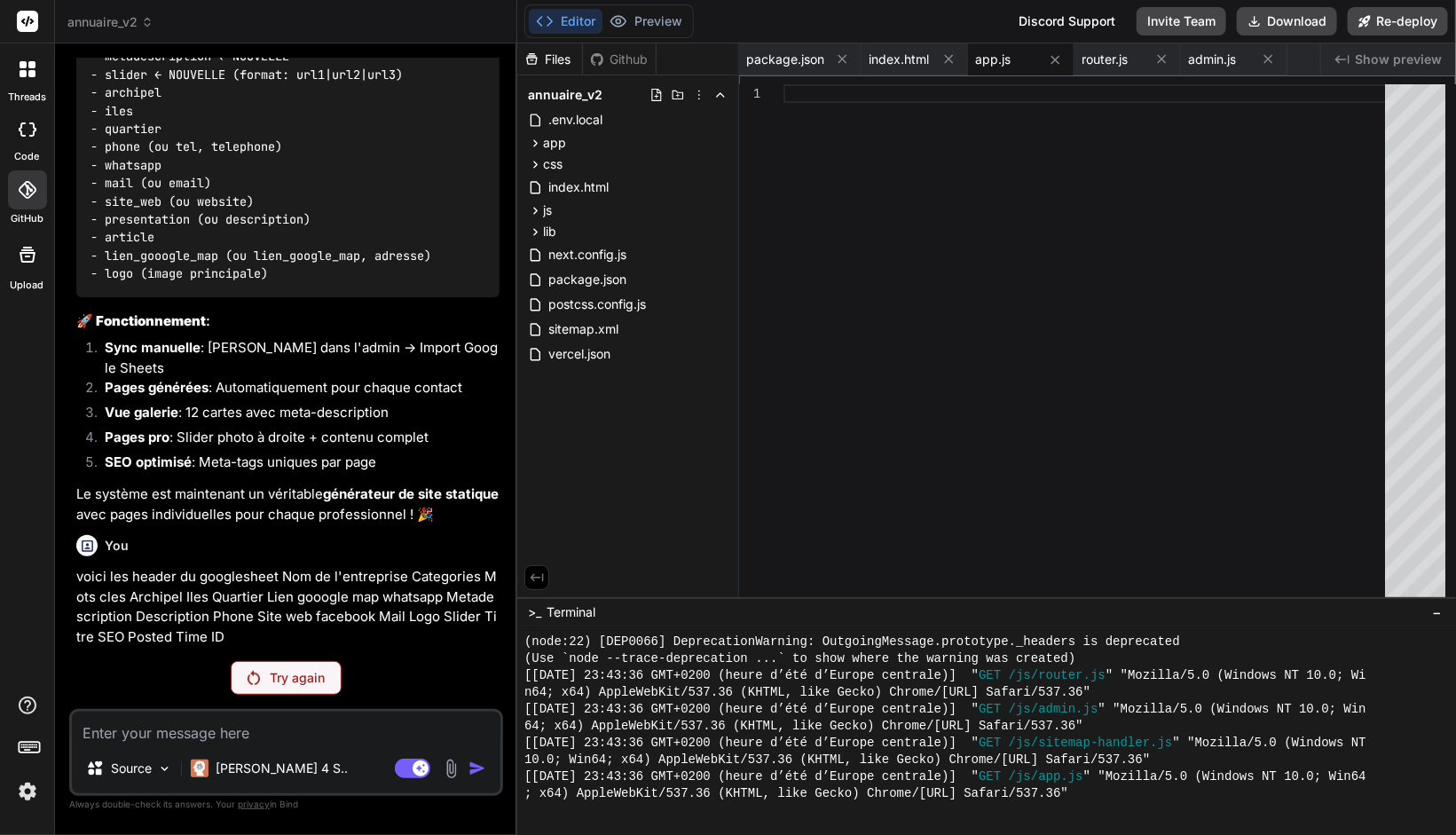
scroll to position [12124, 0]
click at [324, 686] on p "Try again" at bounding box center [298, 678] width 55 height 17
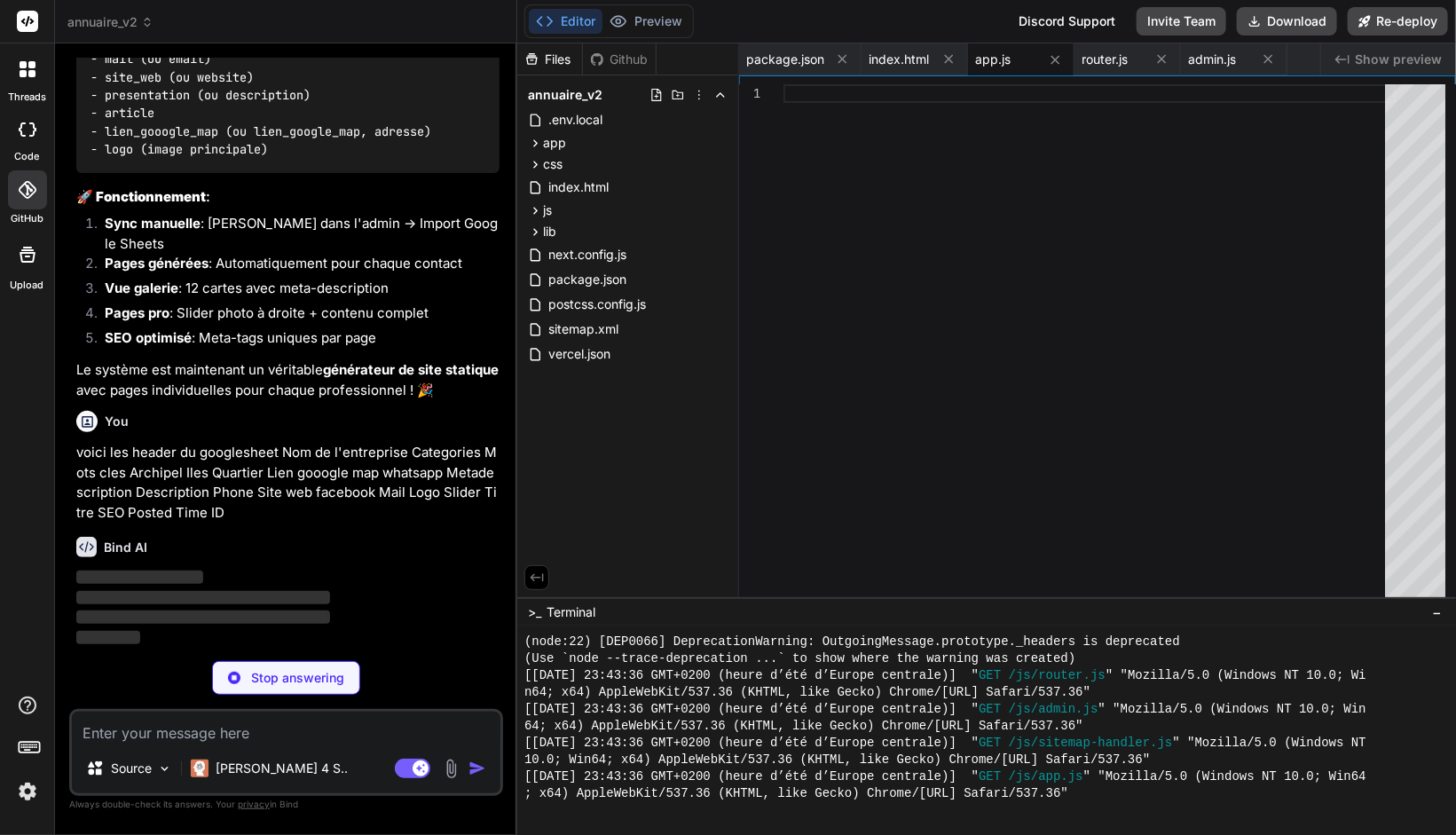
scroll to position [12249, 0]
drag, startPoint x: 125, startPoint y: 259, endPoint x: 421, endPoint y: 343, distance: 307.7
click at [421, 343] on ol "Sync manuelle : [PERSON_NAME] dans l'admin → Import Google Sheets Pages générée…" at bounding box center [288, 282] width 423 height 139
click at [379, 345] on li "SEO optimisé : Meta-tags uniques par page" at bounding box center [295, 340] width 409 height 25
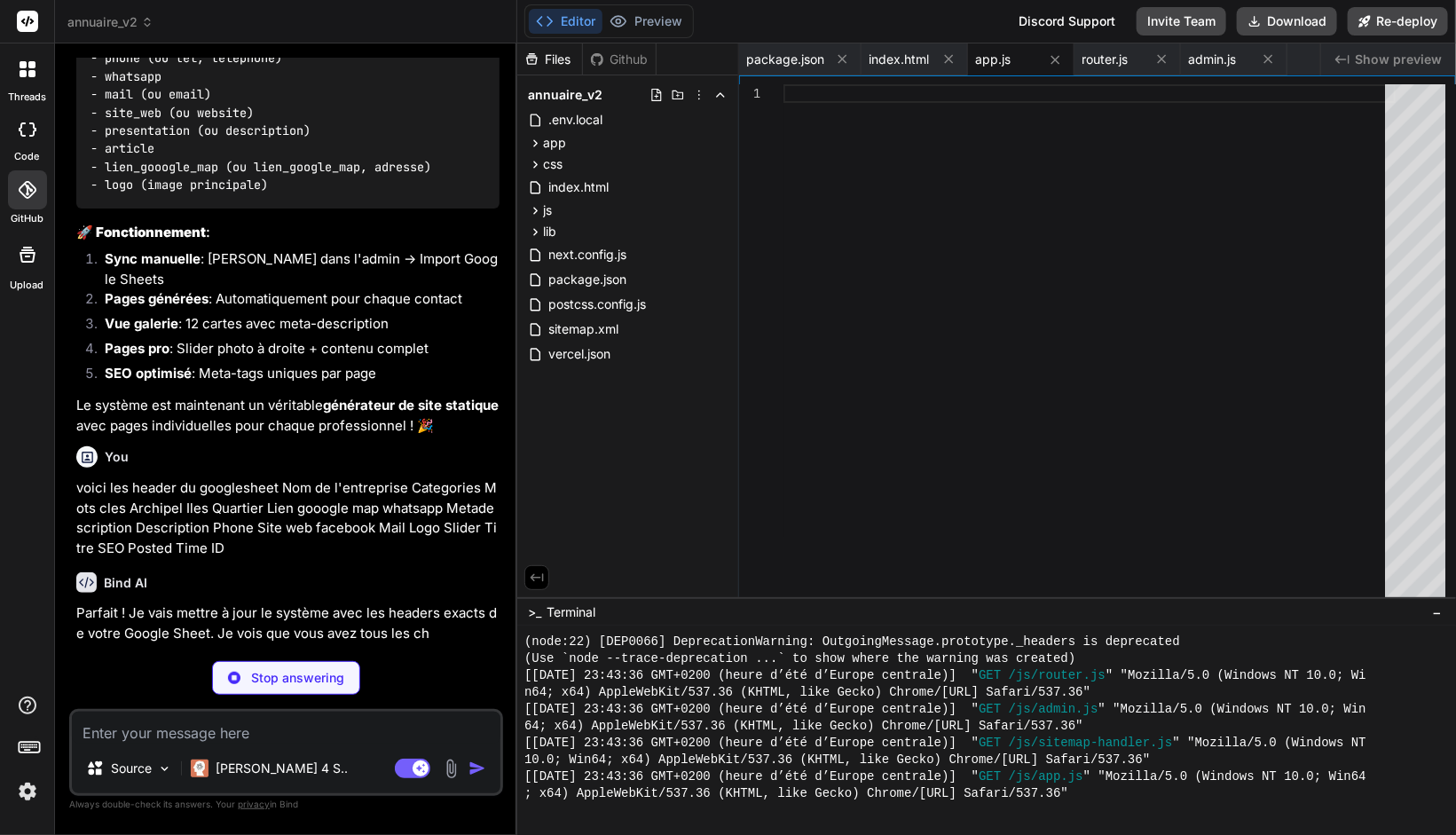
click at [321, 364] on li "SEO optimisé : Meta-tags uniques par page" at bounding box center [295, 376] width 409 height 25
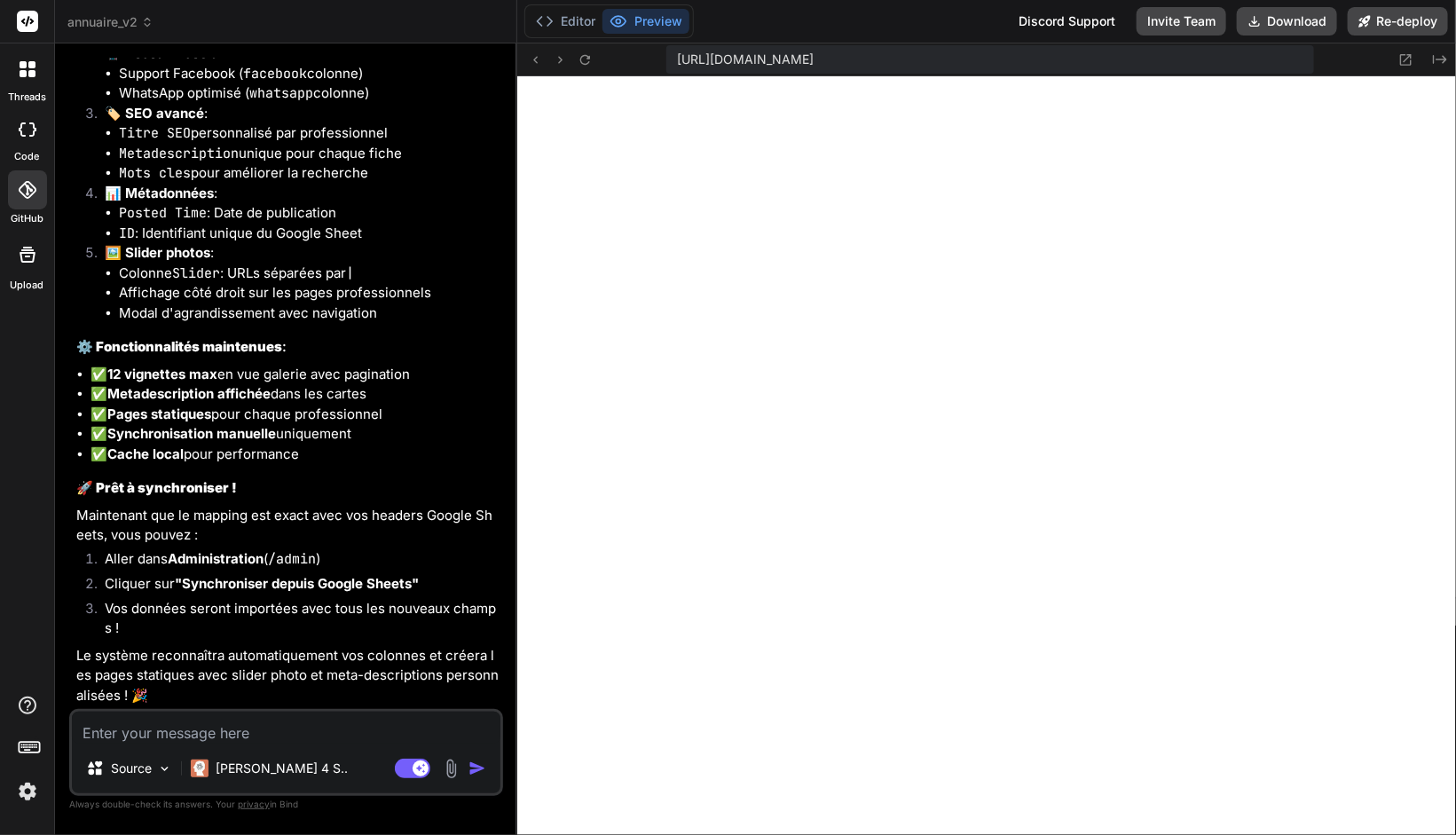
scroll to position [13664, 0]
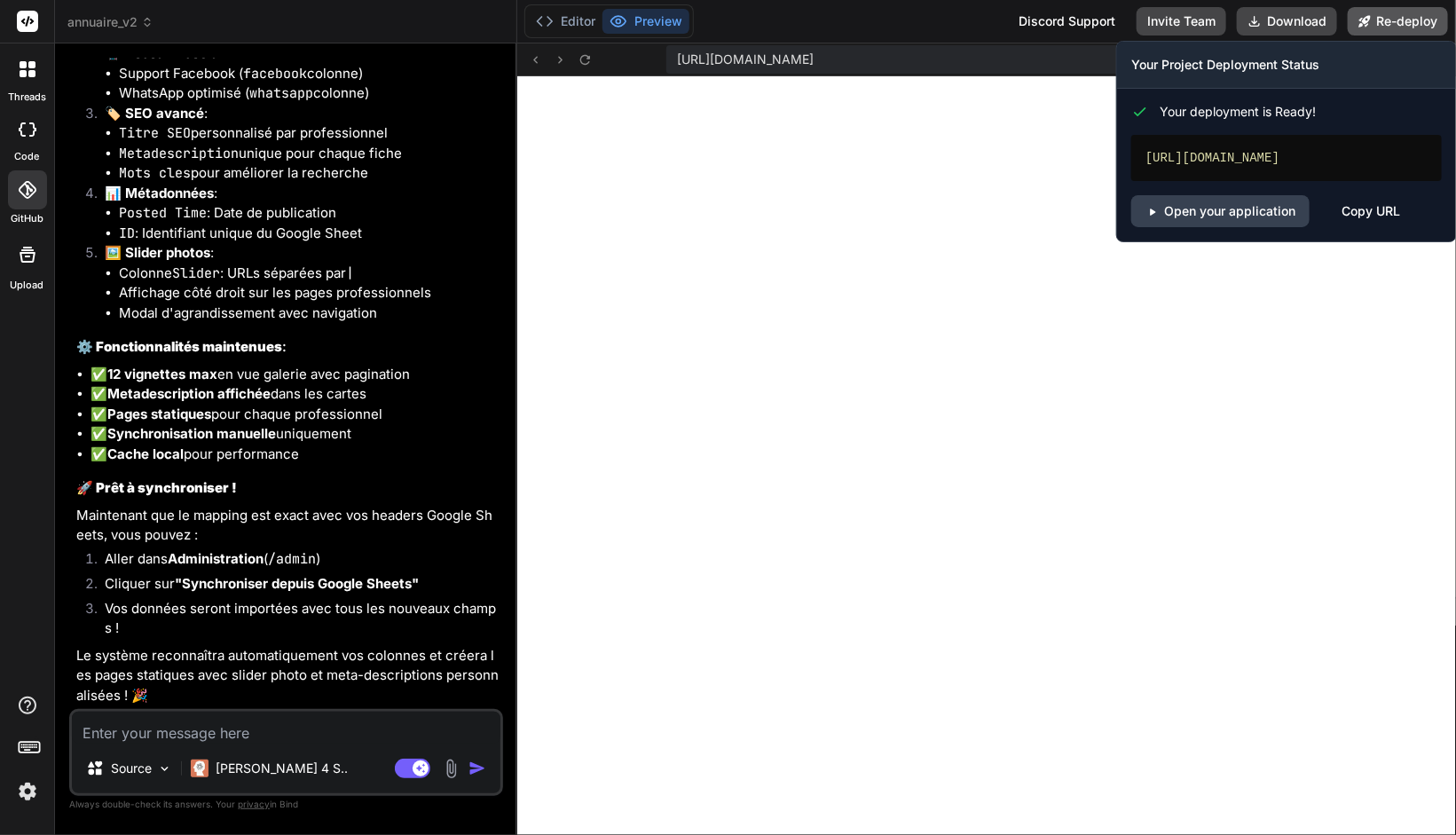
click at [1388, 25] on button "Re-deploy" at bounding box center [1397, 21] width 100 height 29
click at [1219, 210] on link "Open your application" at bounding box center [1220, 211] width 179 height 32
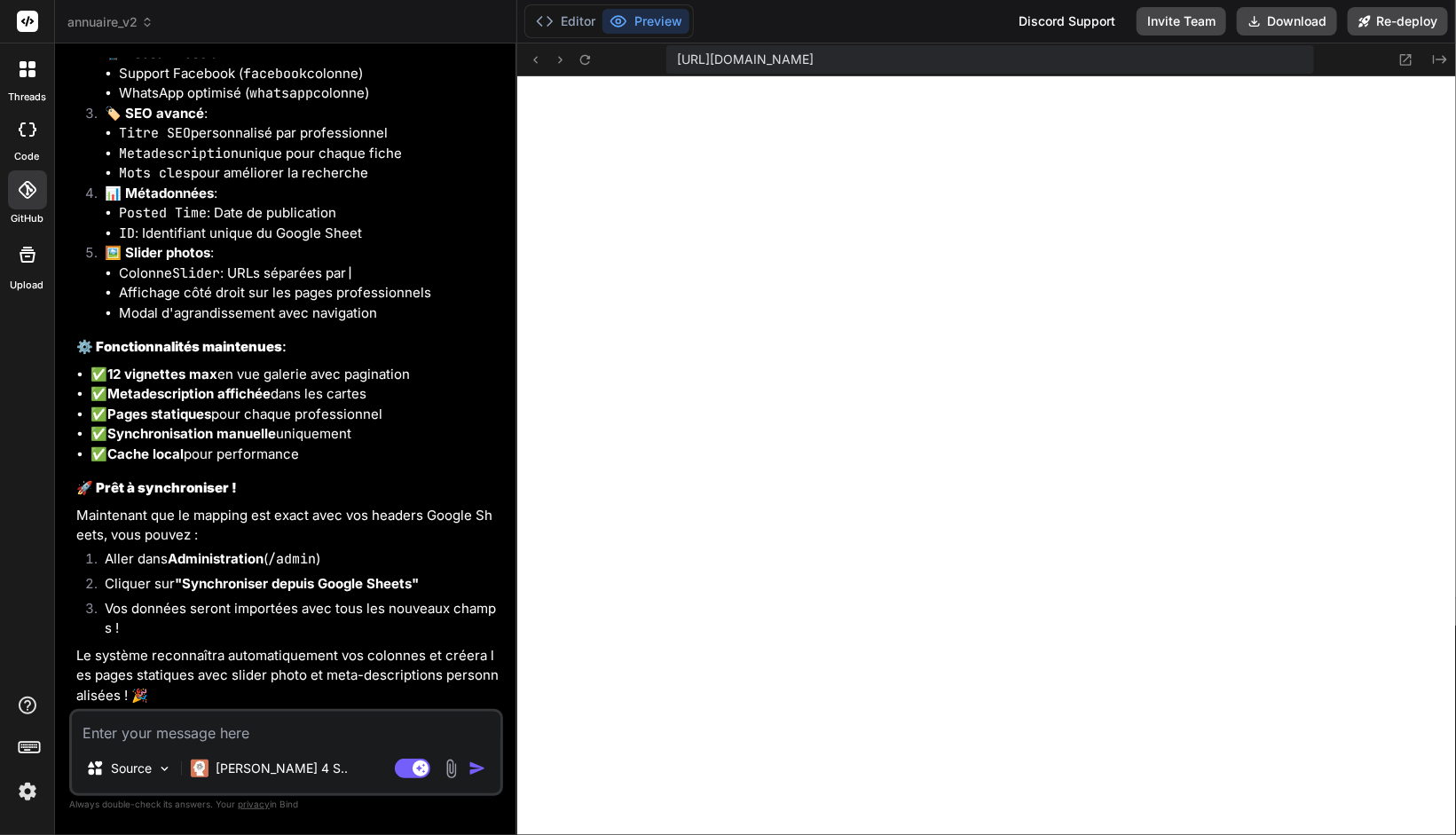
click at [126, 719] on textarea at bounding box center [286, 727] width 429 height 32
click at [308, 733] on textarea at bounding box center [286, 727] width 429 height 32
paste textarea "(index):64 [DOMAIN_NAME] should not be used in production. To use Tailwind CSS …"
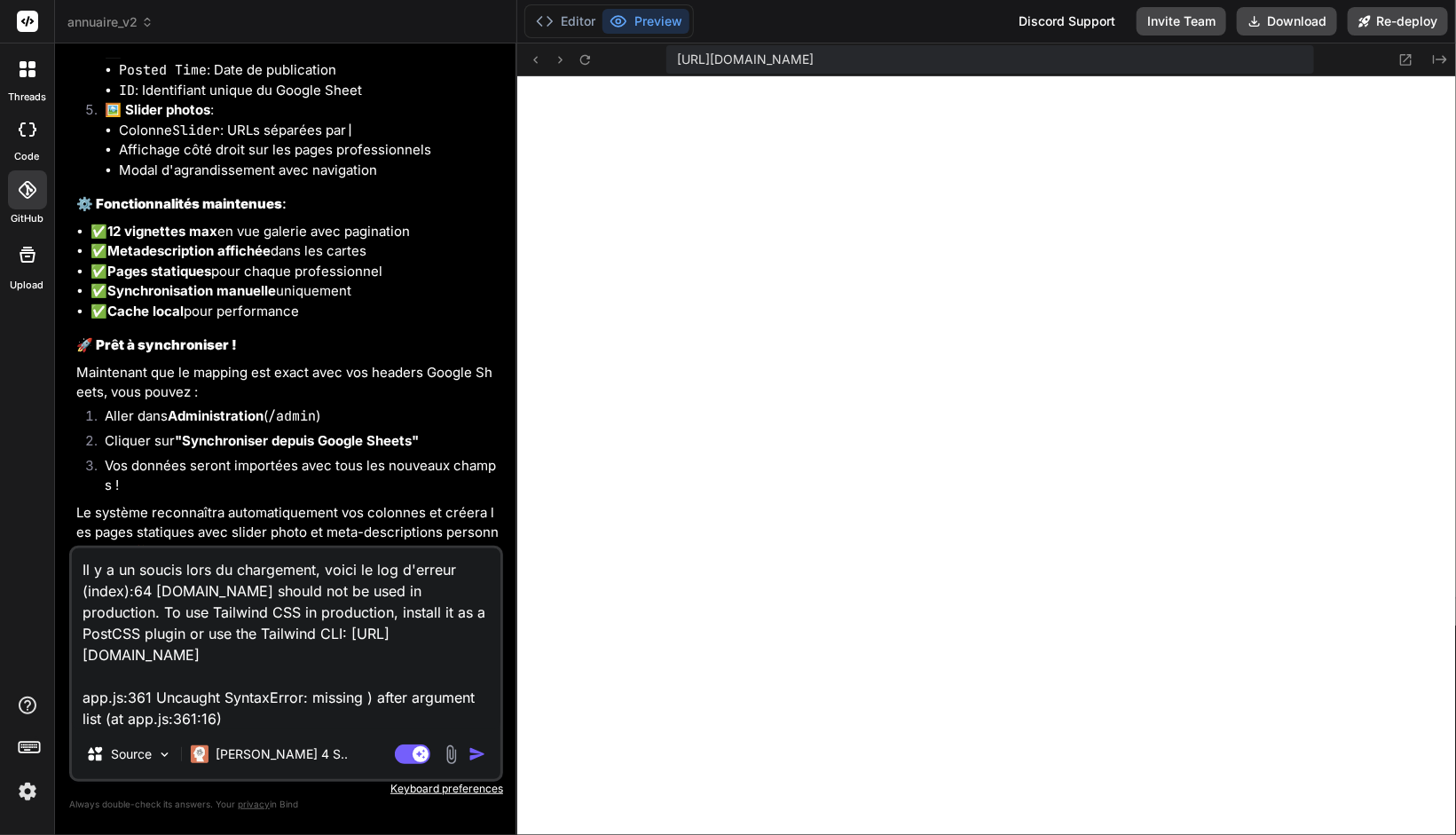
click at [318, 568] on textarea "Il y a un soucis lors du chargement, voici le log d'erreur (index):64 [DOMAIN_N…" at bounding box center [286, 639] width 429 height 181
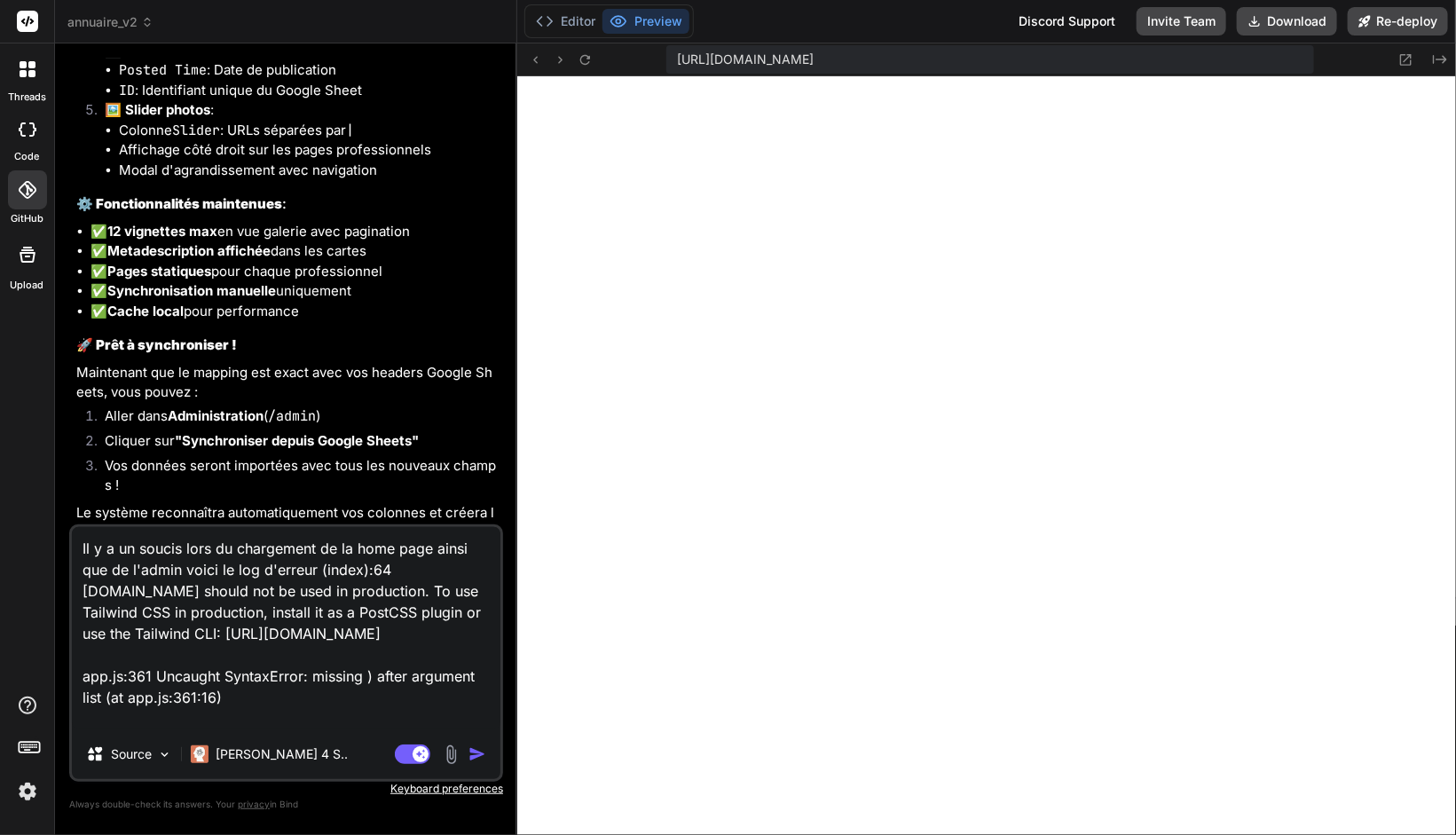
click at [305, 660] on textarea "Il y a un soucis lors du chargement de la home page ainsi que de l'admin voici …" at bounding box center [286, 628] width 429 height 203
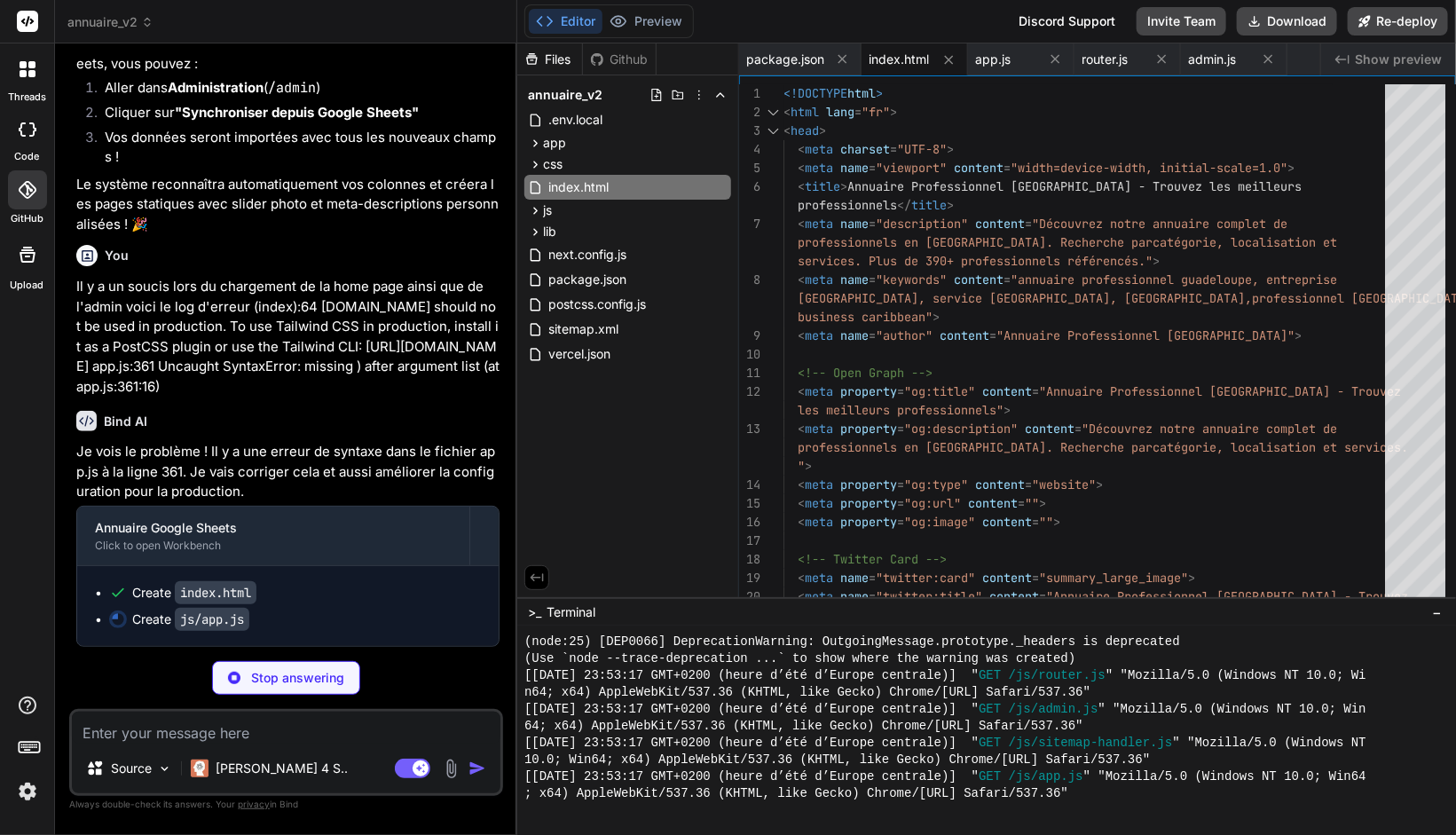
scroll to position [14132, 0]
click at [1452, 88] on div at bounding box center [1450, 100] width 11 height 32
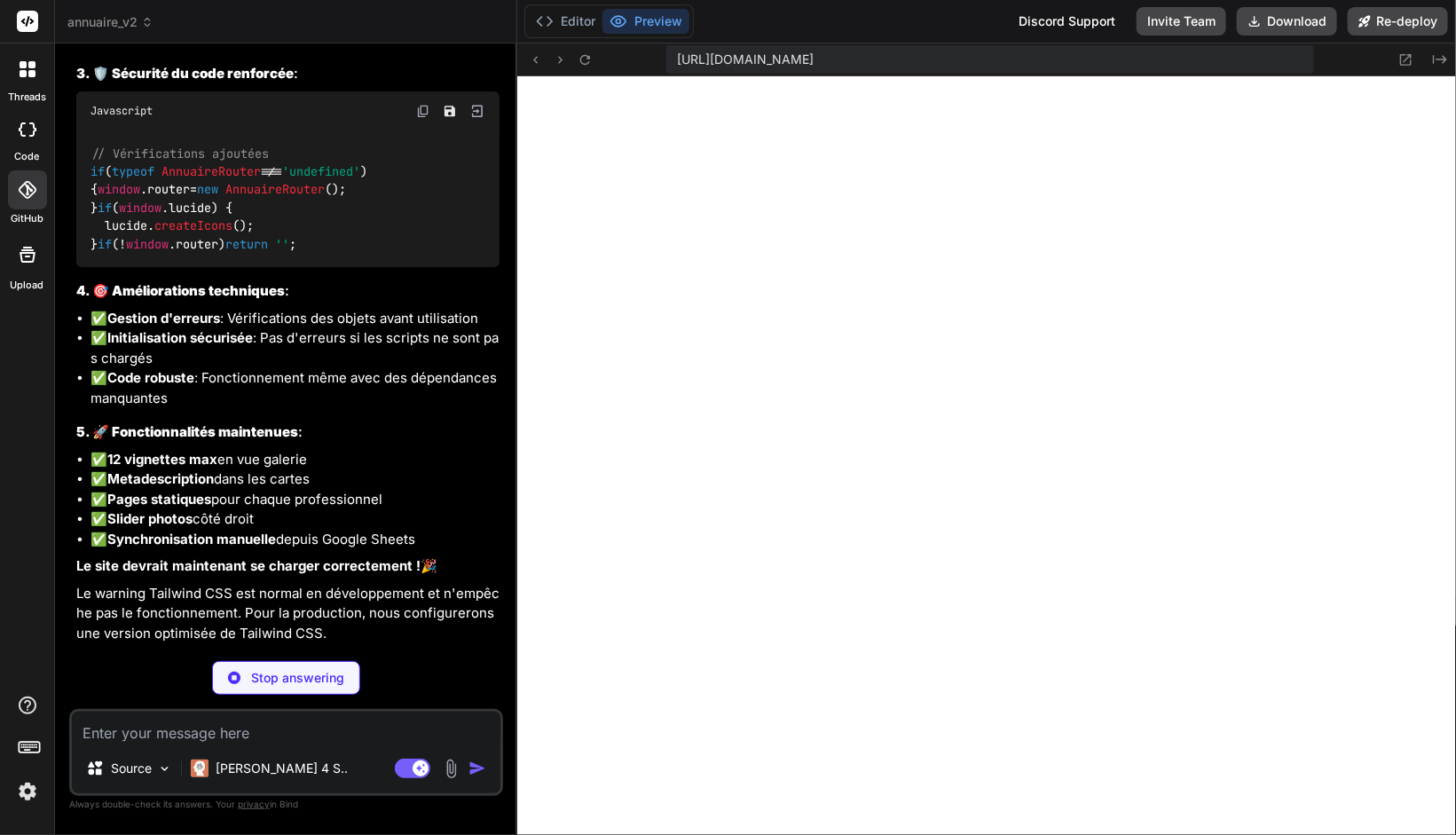
scroll to position [15123, 0]
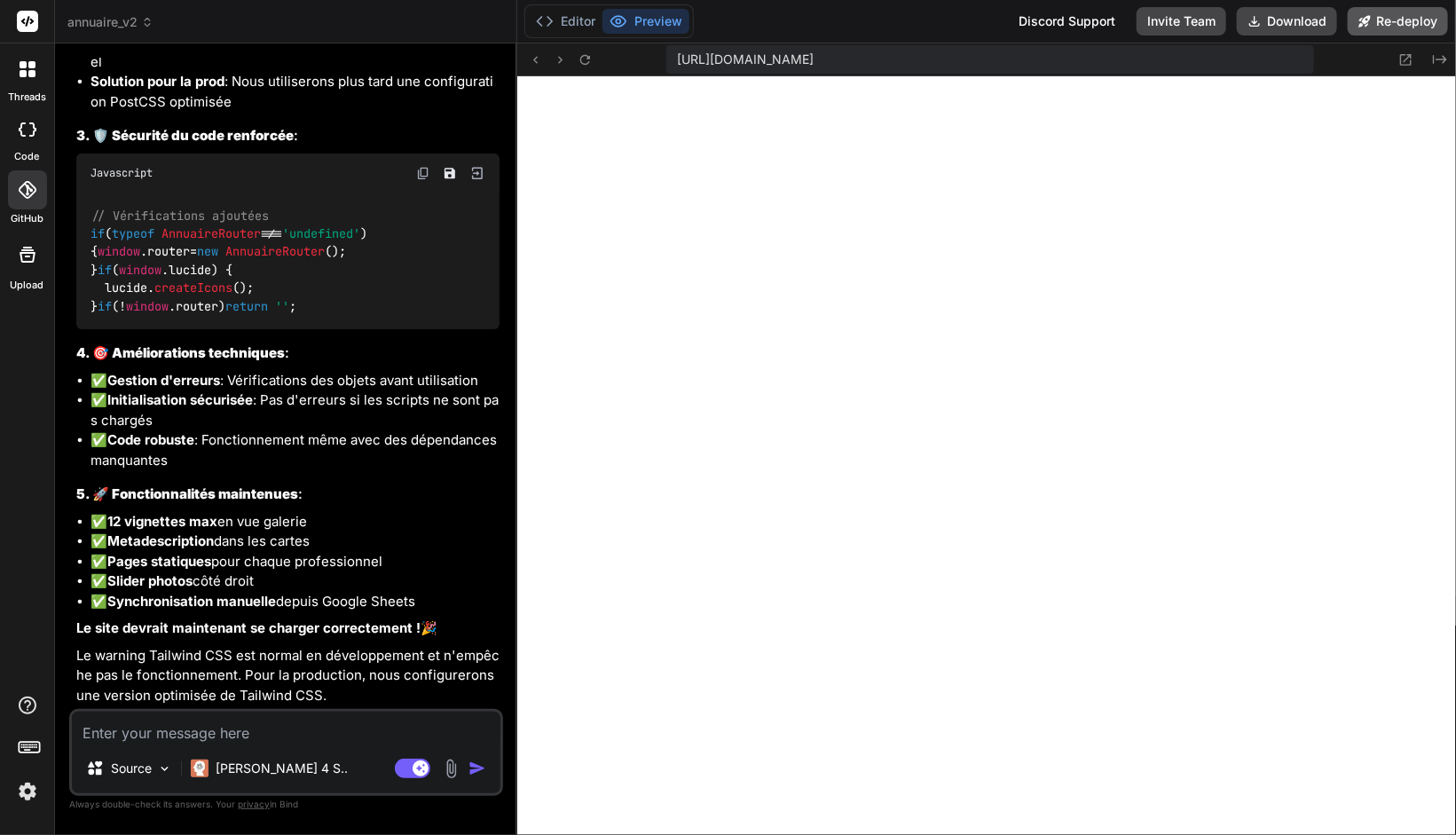
click at [1389, 23] on button "Re-deploy" at bounding box center [1397, 21] width 100 height 29
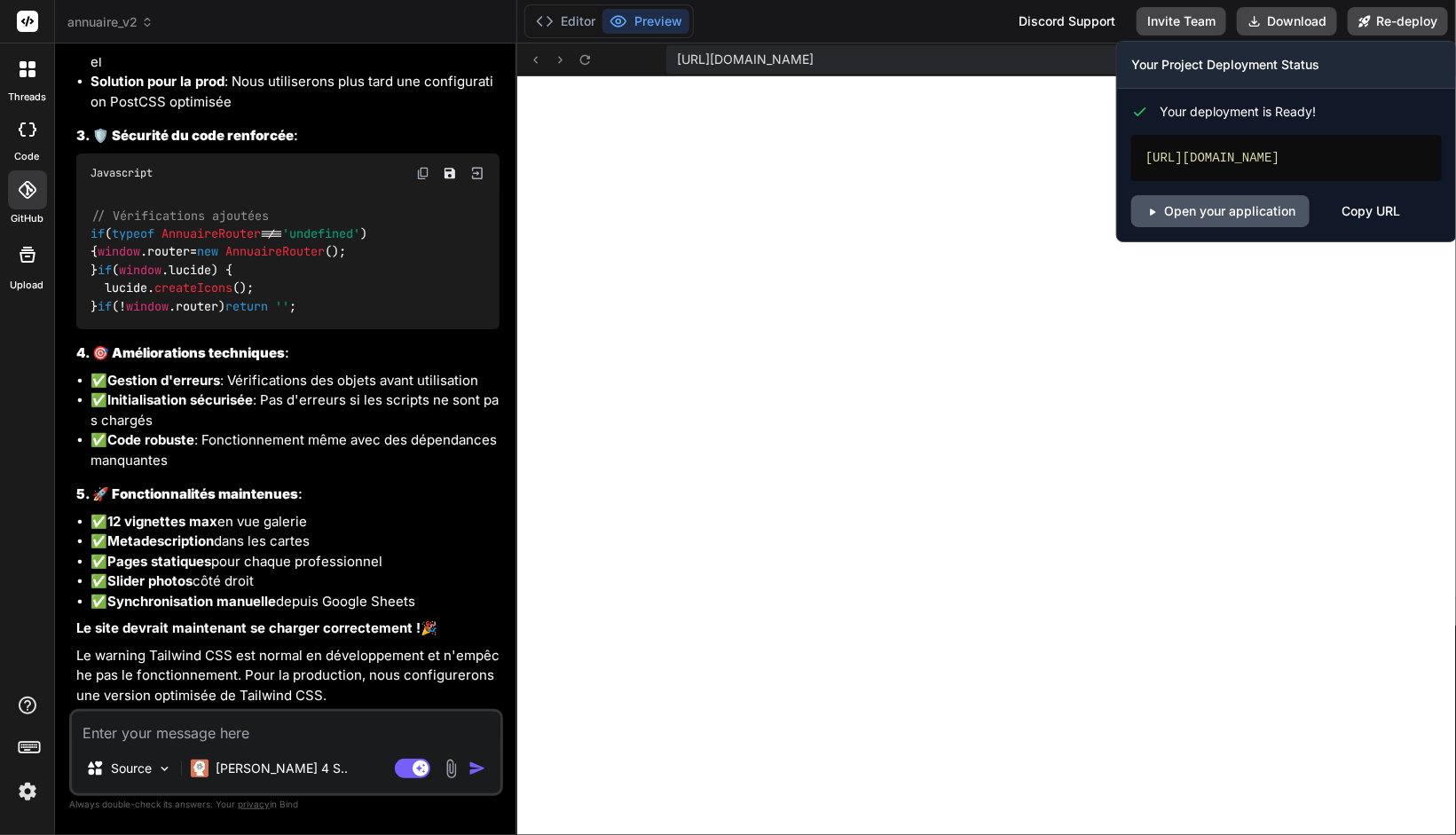
click at [1237, 213] on link "Open your application" at bounding box center [1220, 211] width 179 height 32
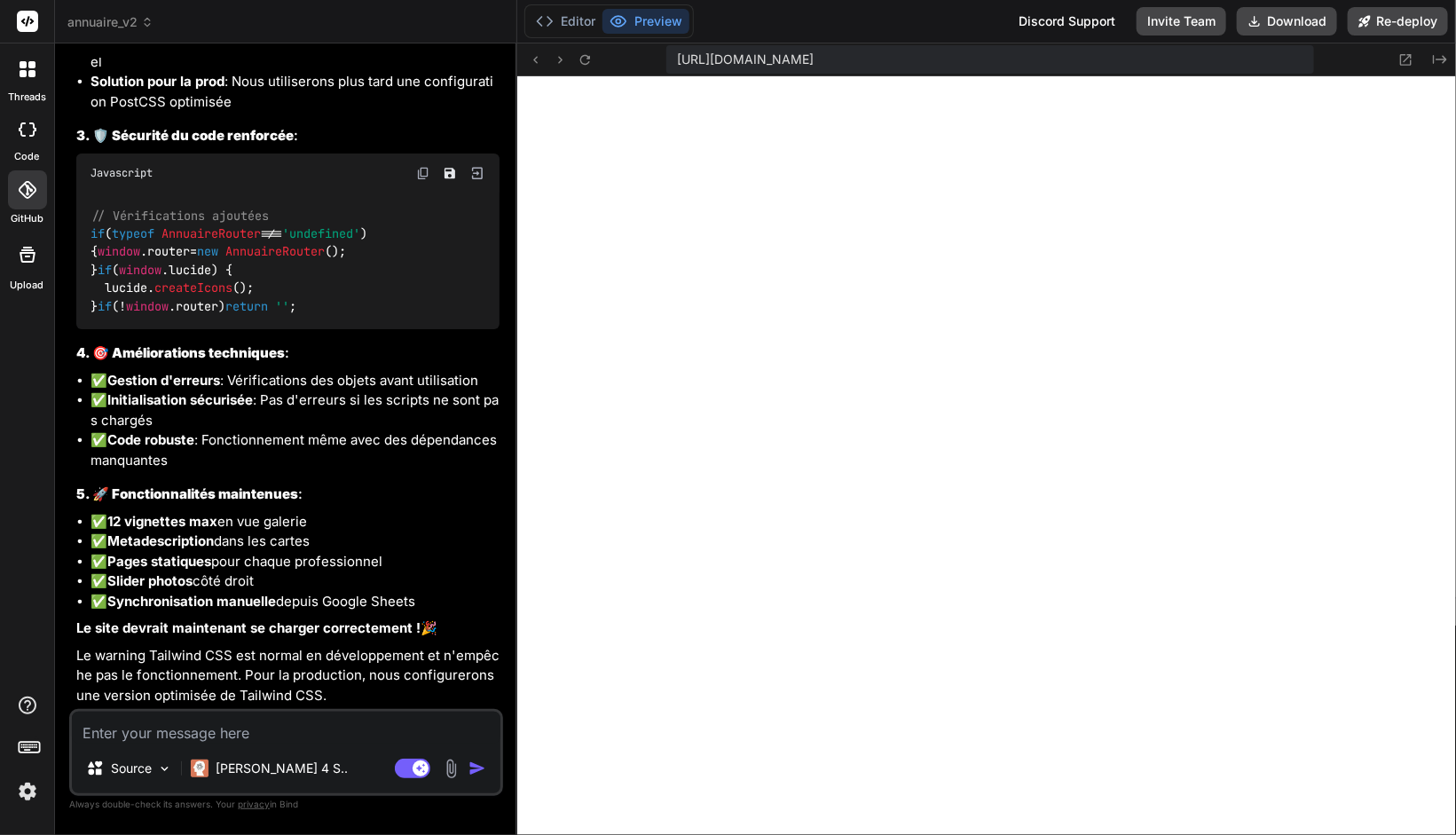
click at [212, 730] on textarea at bounding box center [286, 727] width 429 height 32
paste textarea "Sitemap généré sans fiches (aucun contact disponible)"
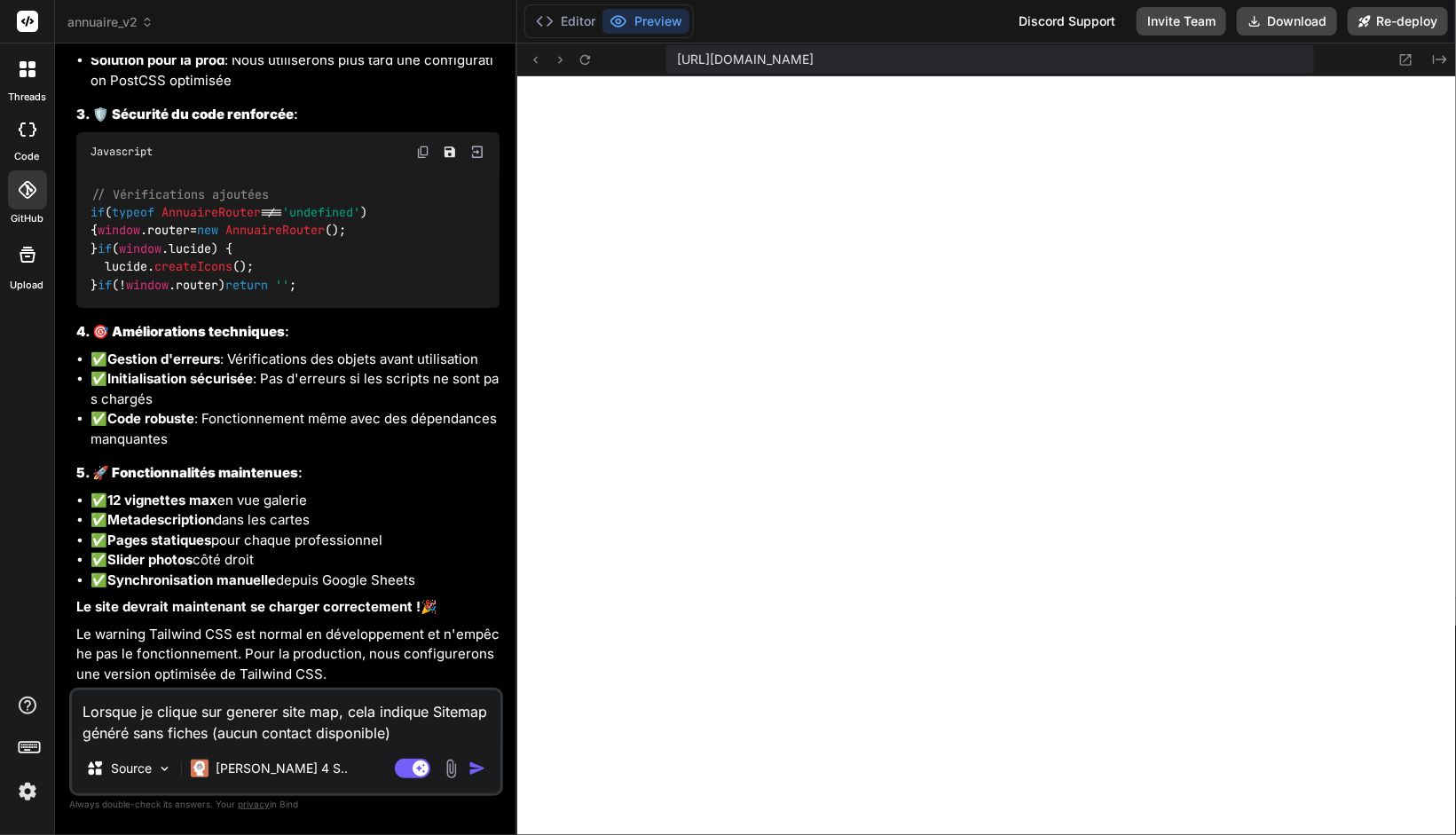
click at [395, 729] on textarea "Lorsque je clique sur generer site map, cela indique Sitemap généré sans fiches…" at bounding box center [286, 717] width 429 height 53
paste textarea "admin.js:828 Aucun contact disponible pour générer le sitemap generateSitemap @…"
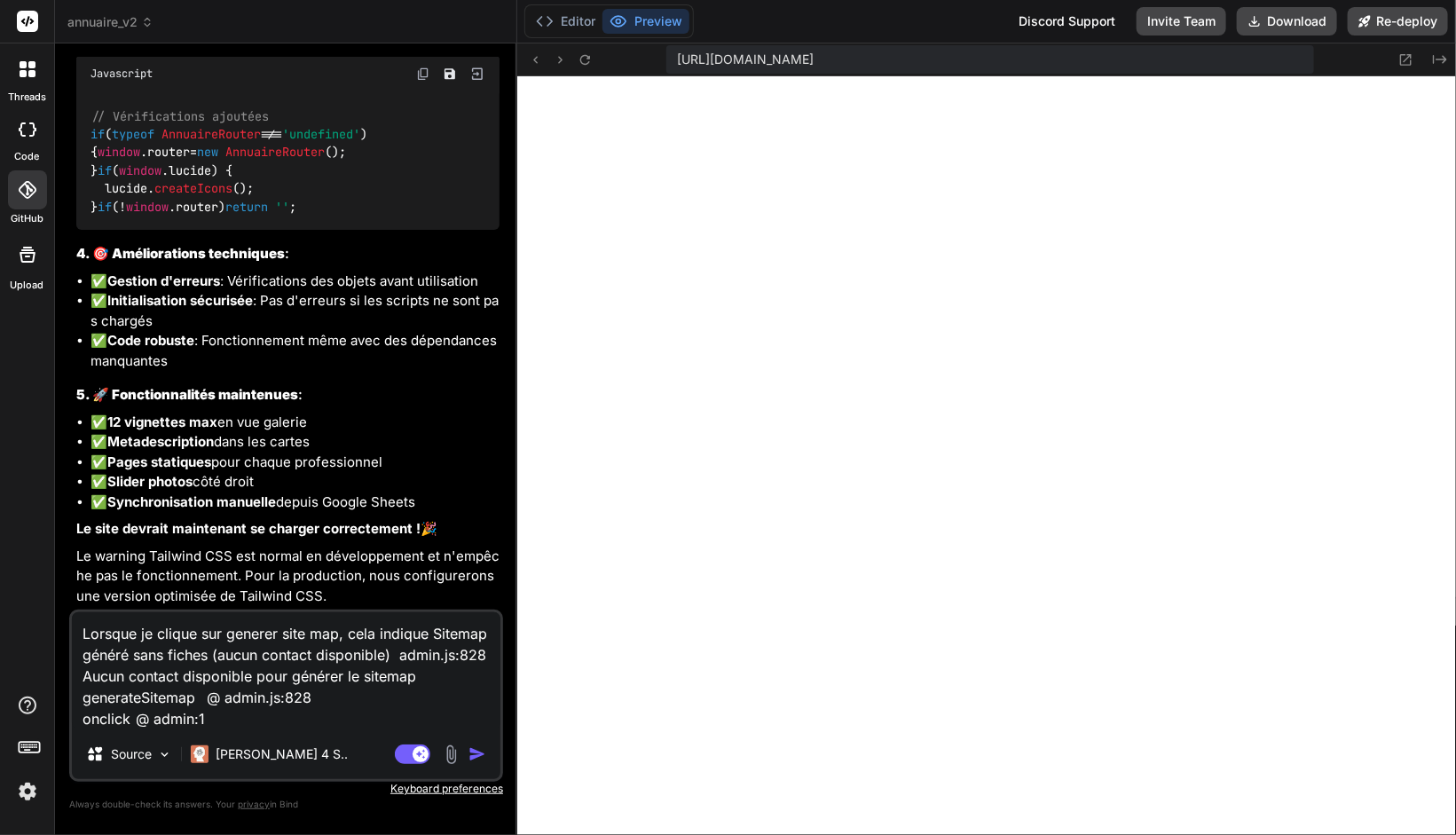
scroll to position [0, 0]
click at [476, 760] on img "button" at bounding box center [477, 754] width 17 height 17
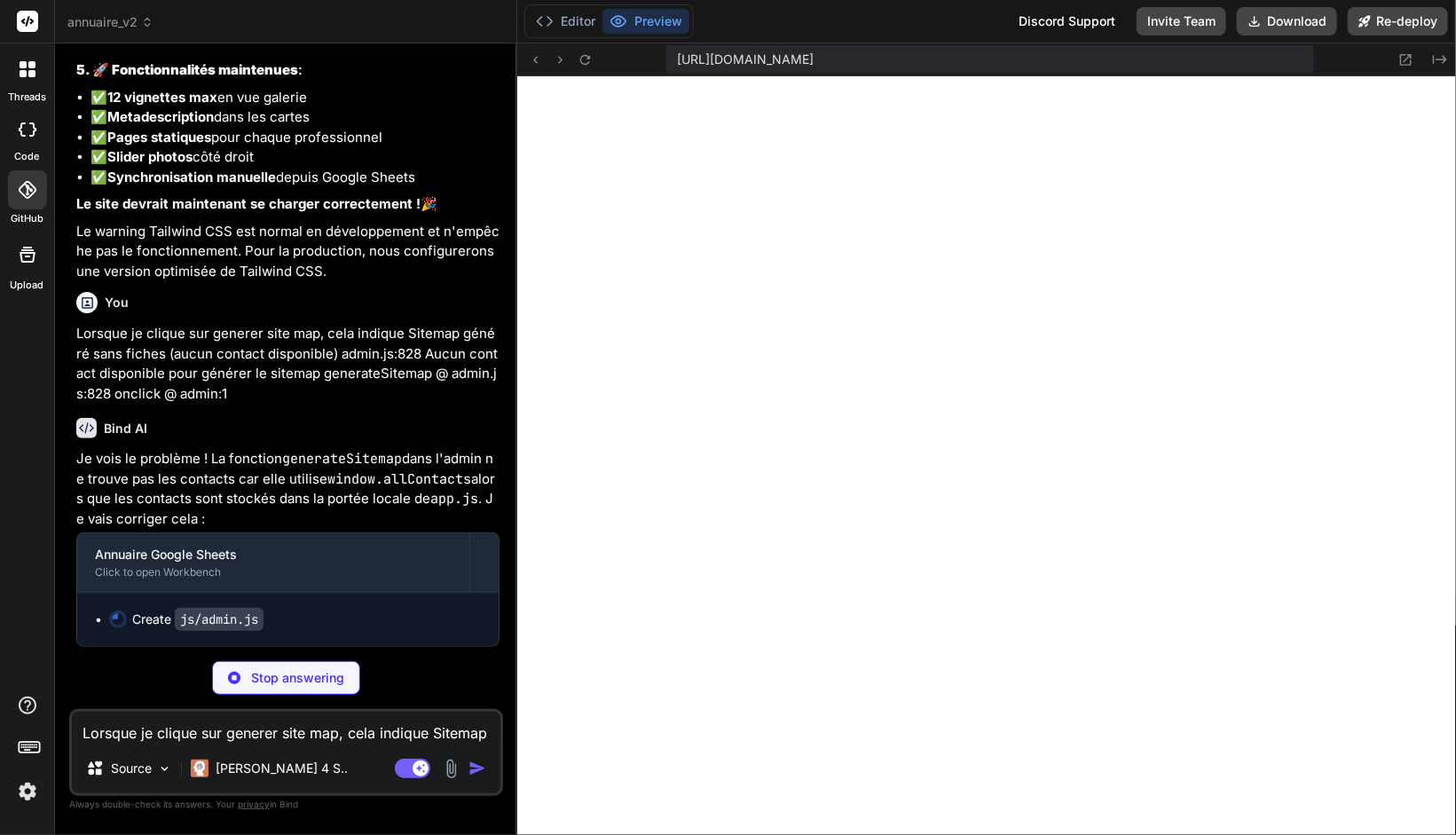
scroll to position [15546, 0]
click at [174, 723] on textarea "Lorsque je clique sur generer site map, cela indique Sitemap généré sans fiches…" at bounding box center [286, 727] width 429 height 32
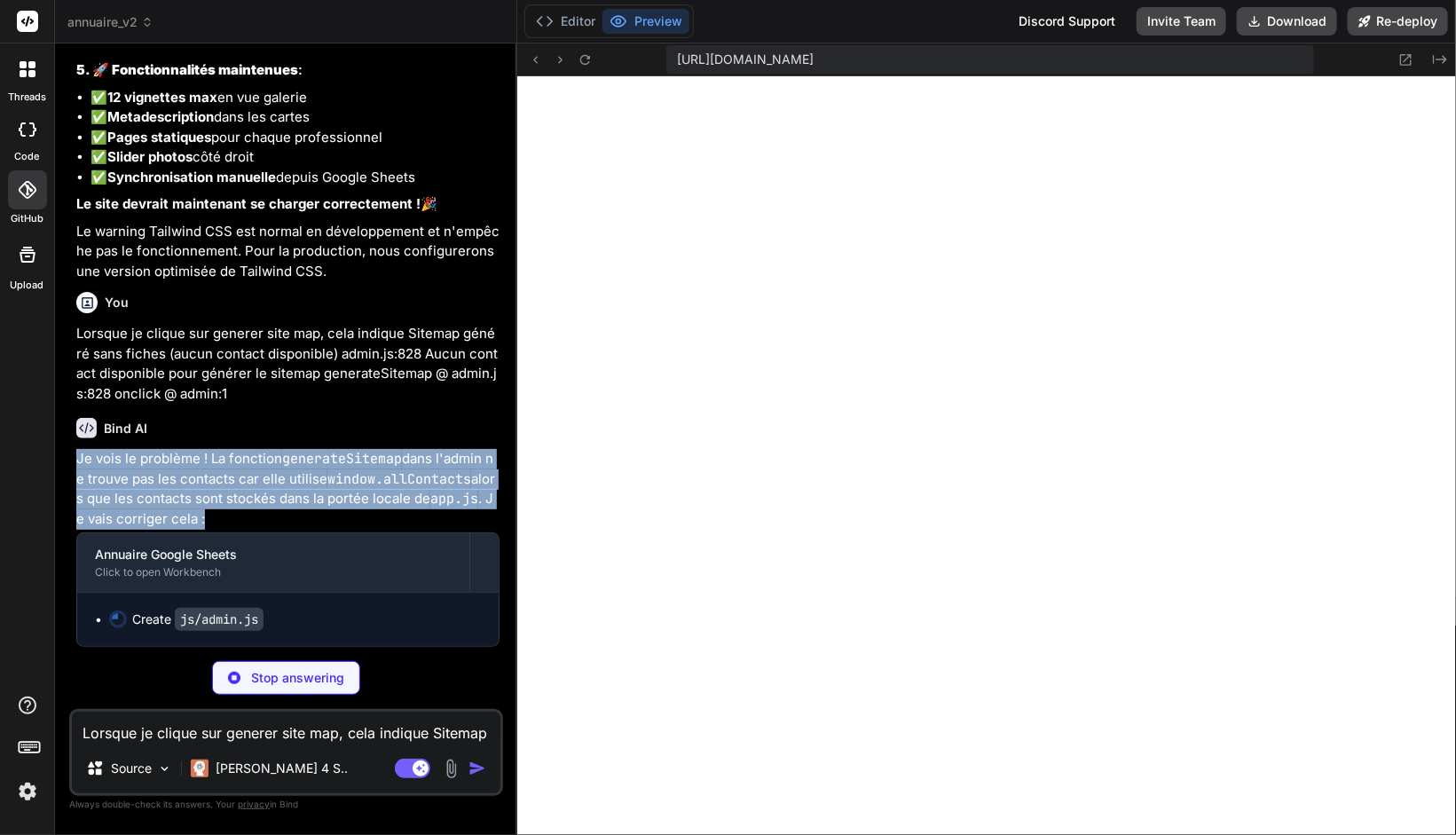
drag, startPoint x: 74, startPoint y: 458, endPoint x: 238, endPoint y: 526, distance: 177.5
click at [238, 526] on div "You Pour le slug, on va modifier et uniquement utiliser le slug du nom de la so…" at bounding box center [287, 353] width 430 height 589
drag, startPoint x: 270, startPoint y: 486, endPoint x: 259, endPoint y: 414, distance: 72.8
click at [259, 414] on div "Bind AI Je vois le problème ! La fonction generateSitemap dans l'admin ne trouv…" at bounding box center [288, 526] width 423 height 243
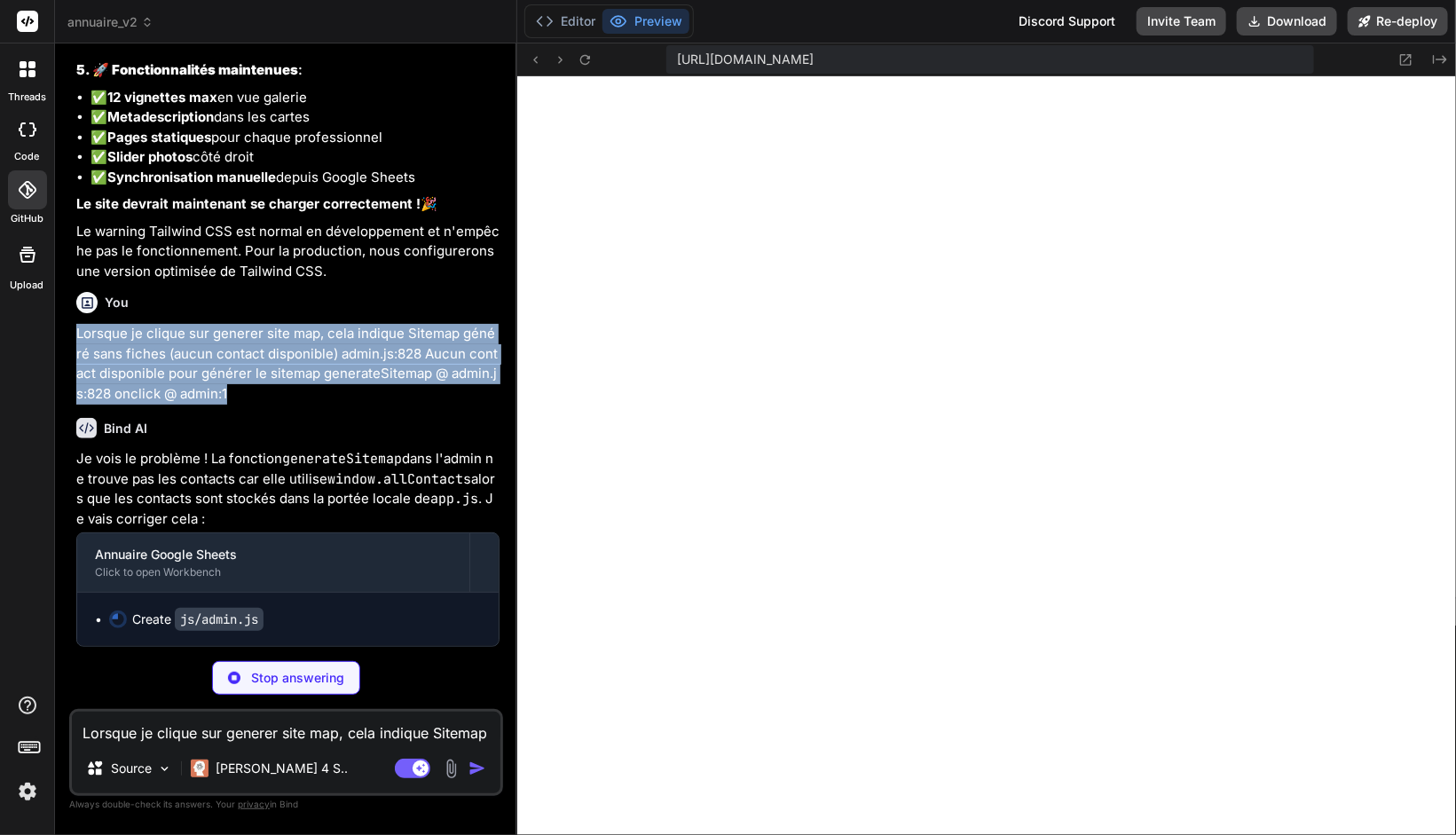
drag, startPoint x: 71, startPoint y: 330, endPoint x: 223, endPoint y: 395, distance: 165.3
click at [223, 400] on div "You Pour le slug, on va modifier et uniquement utiliser le slug du nom de la so…" at bounding box center [285, 446] width 433 height 776
copy p "Lorsque je clique sur generer site map, cela indique Sitemap généré sans fiches…"
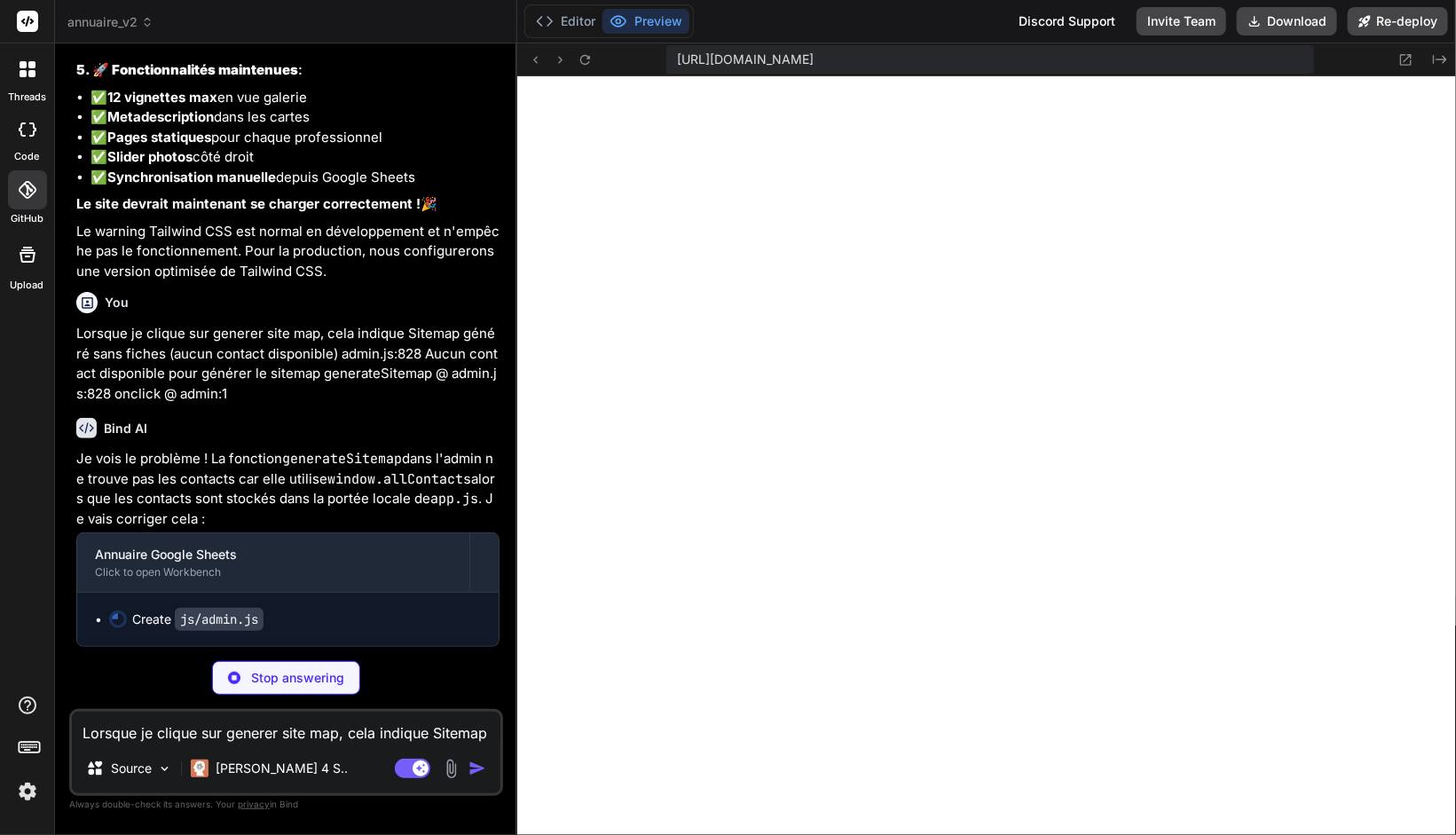
click at [290, 688] on div "Stop answering" at bounding box center [285, 678] width 148 height 34
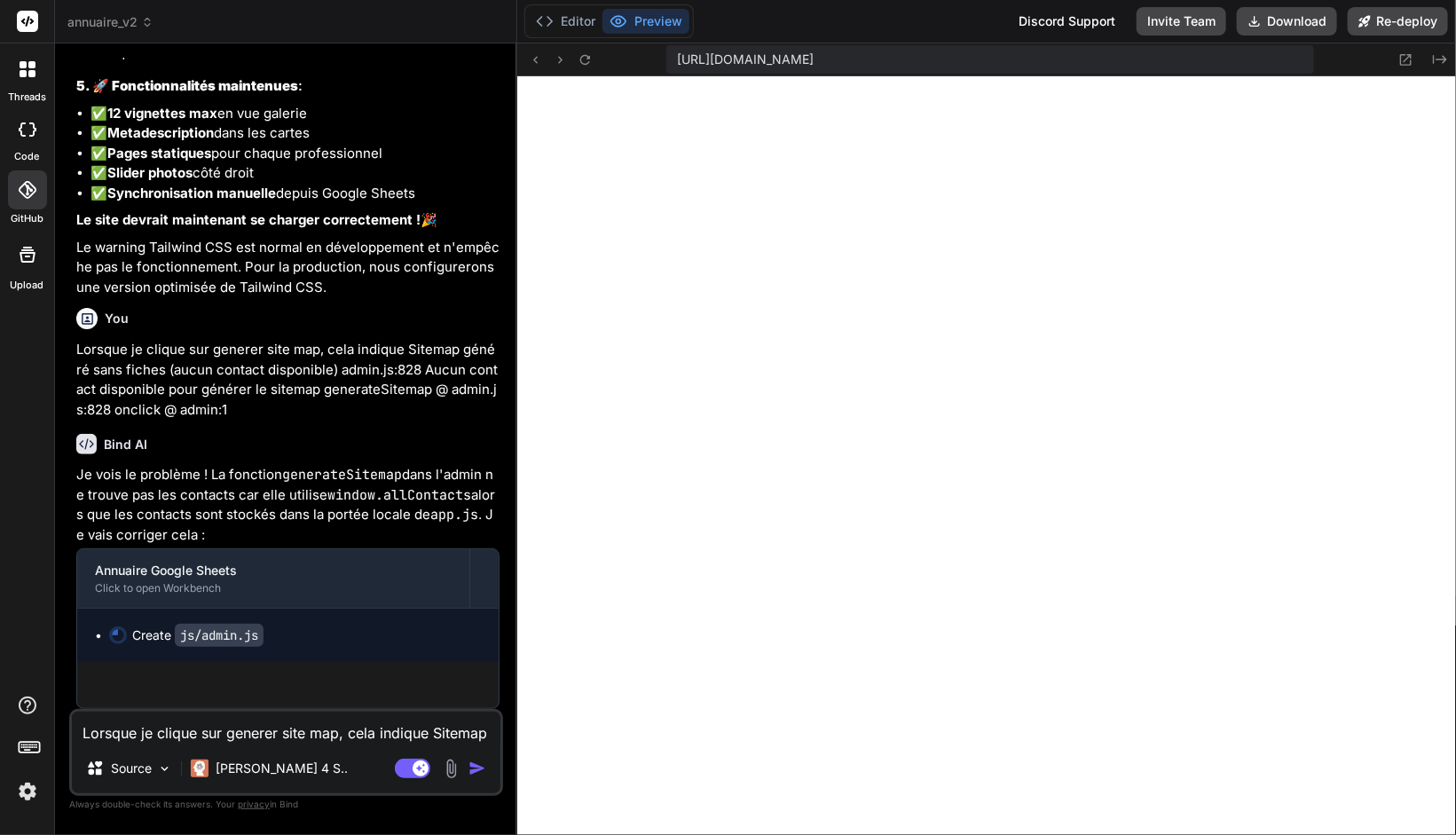
scroll to position [15531, 0]
click at [229, 733] on textarea "Lorsque je clique sur generer site map, cela indique Sitemap généré sans fiches…" at bounding box center [286, 727] width 429 height 32
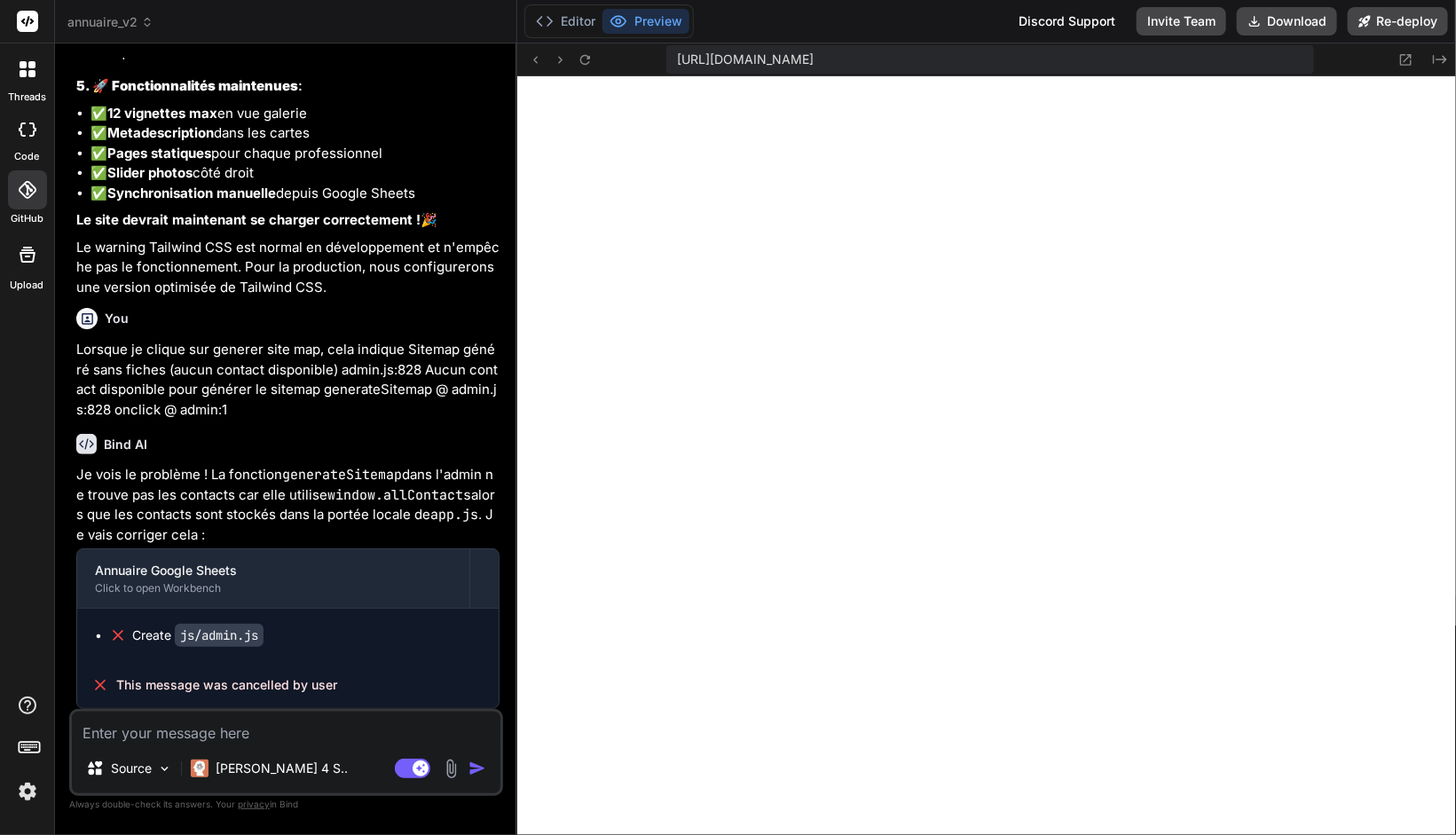
paste textarea "Lorsque je clique sur generer site map, cela indique Sitemap généré sans fiches…"
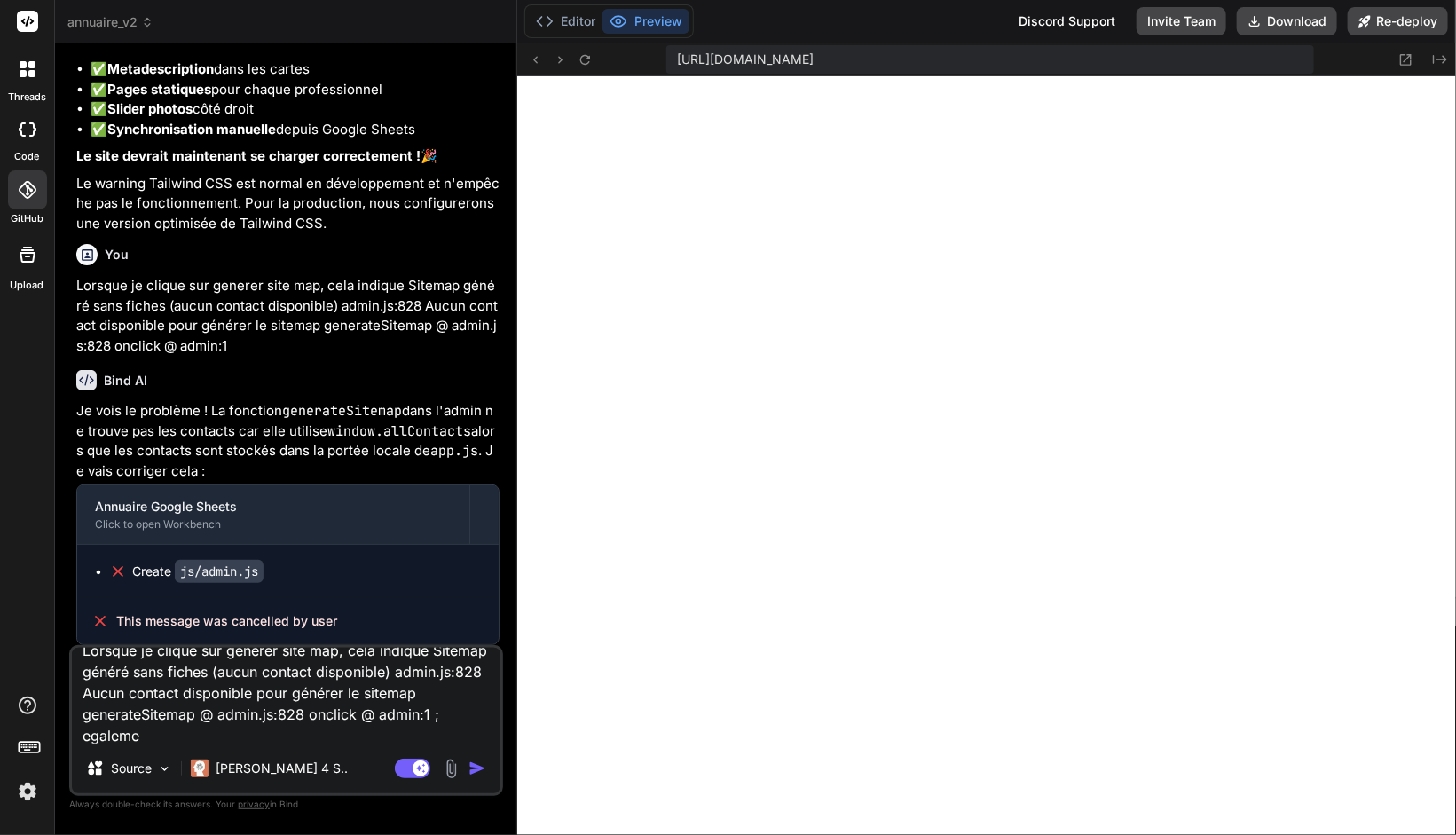
scroll to position [0, 0]
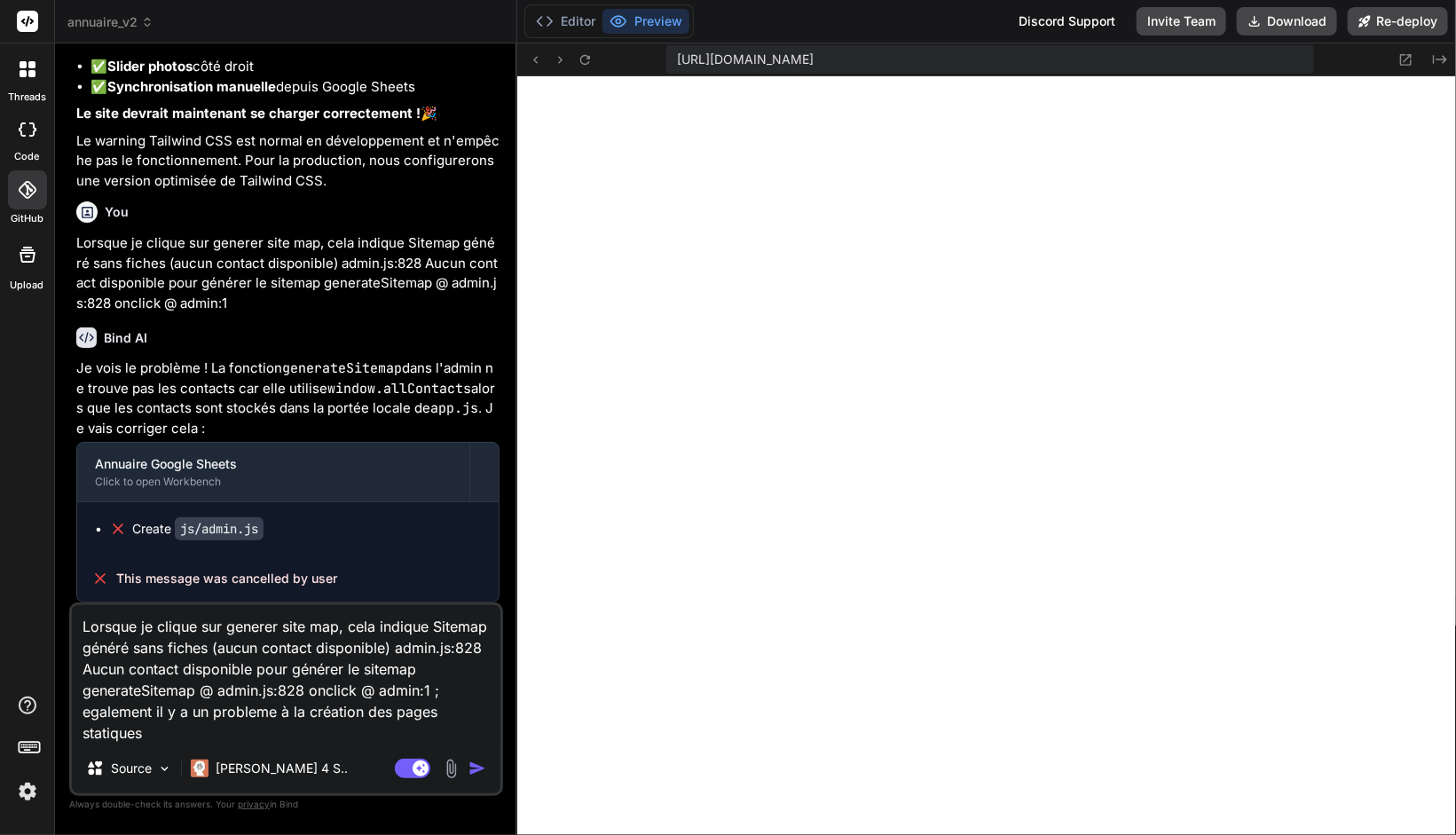
click at [178, 735] on textarea "Lorsque je clique sur generer site map, cela indique Sitemap généré sans fiches…" at bounding box center [286, 674] width 429 height 138
click at [253, 735] on textarea "Lorsque je clique sur generer site map, cela indique Sitemap généré sans fiches…" at bounding box center [286, 674] width 429 height 138
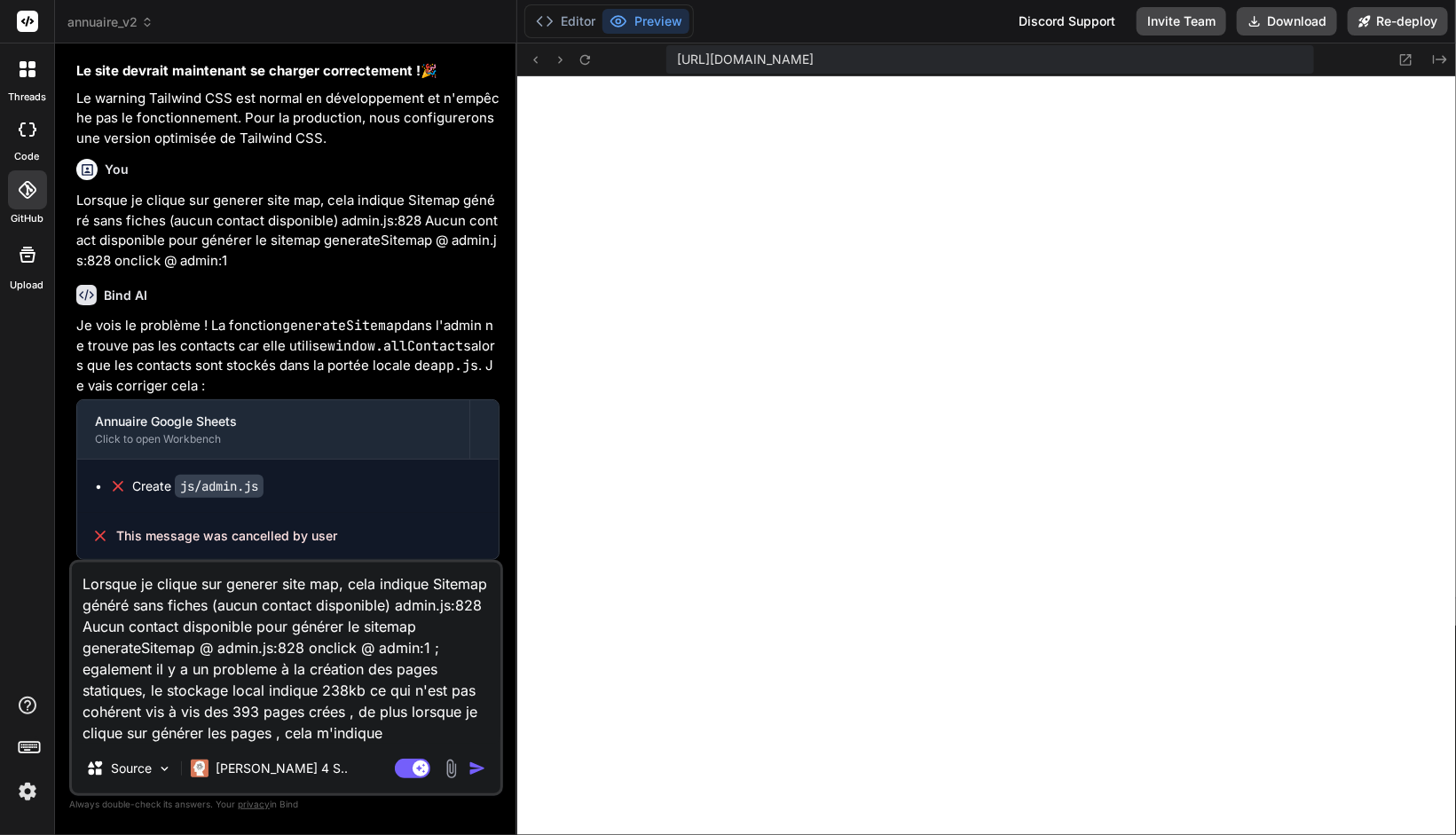
click at [399, 740] on textarea "Lorsque je clique sur generer site map, cela indique Sitemap généré sans fiches…" at bounding box center [286, 653] width 429 height 181
paste textarea "Aucune donnée disponible. Effectuez d'abord une synchronisation"
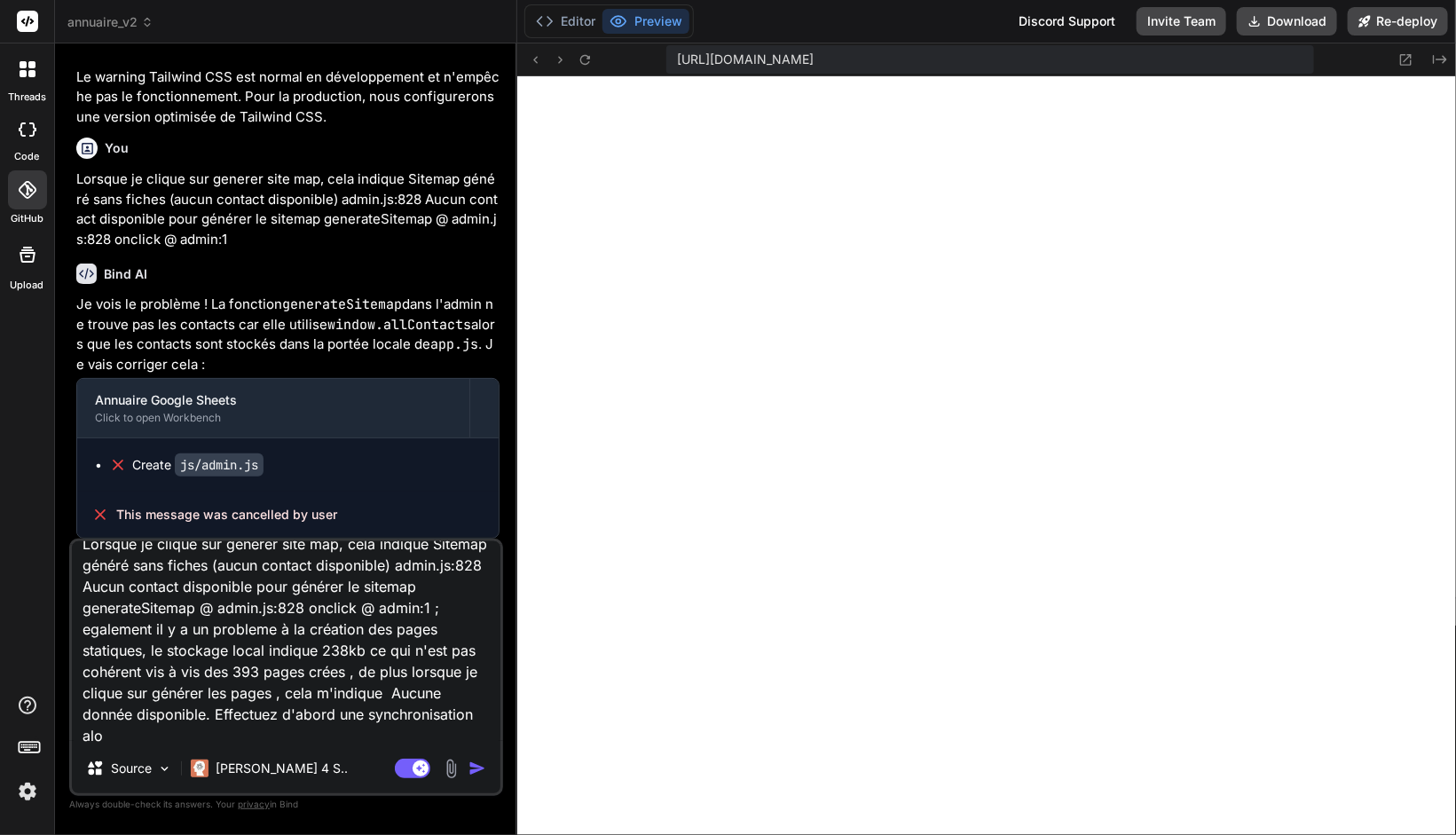
scroll to position [4, 0]
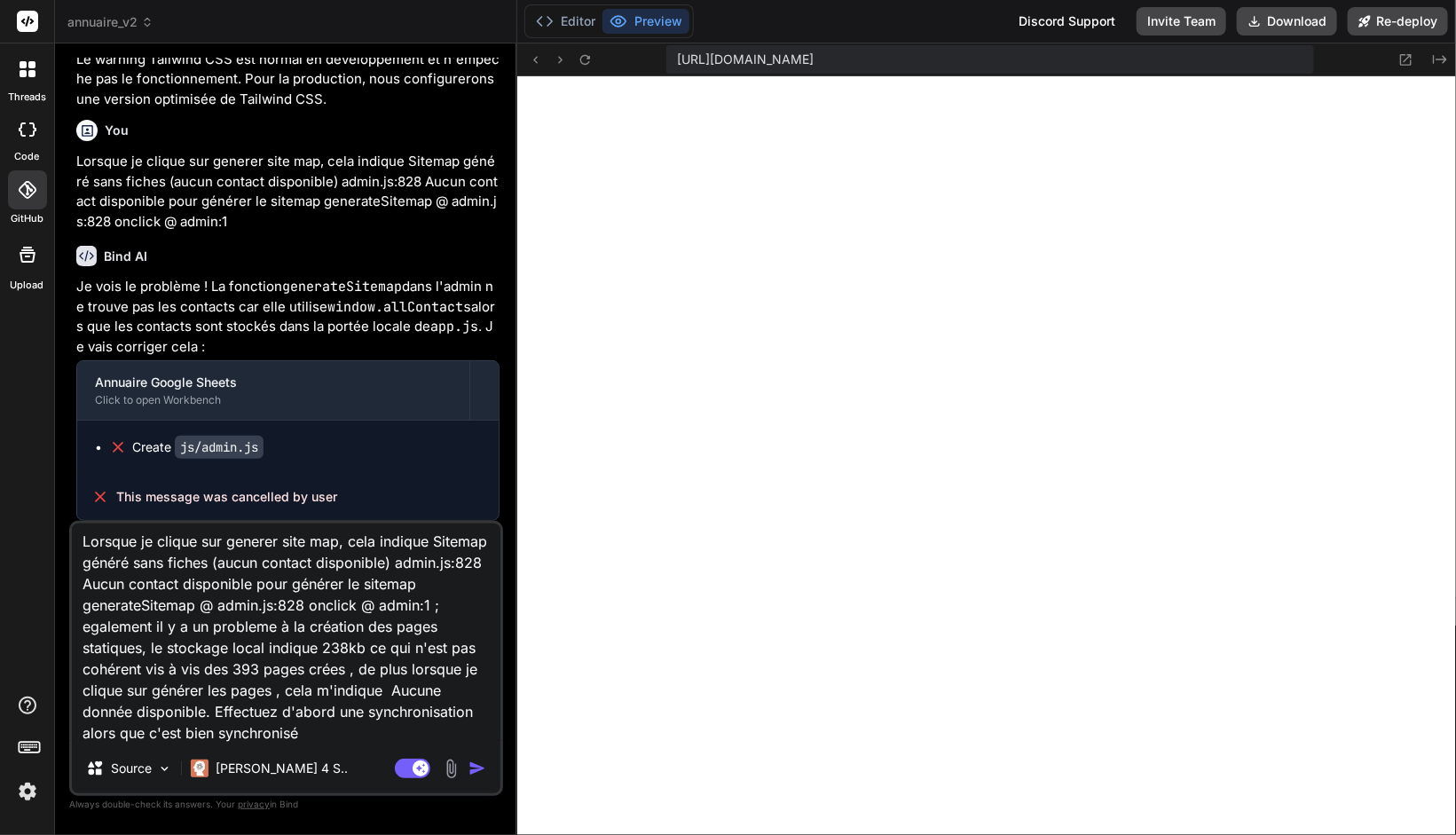
click at [478, 772] on img "button" at bounding box center [477, 768] width 17 height 17
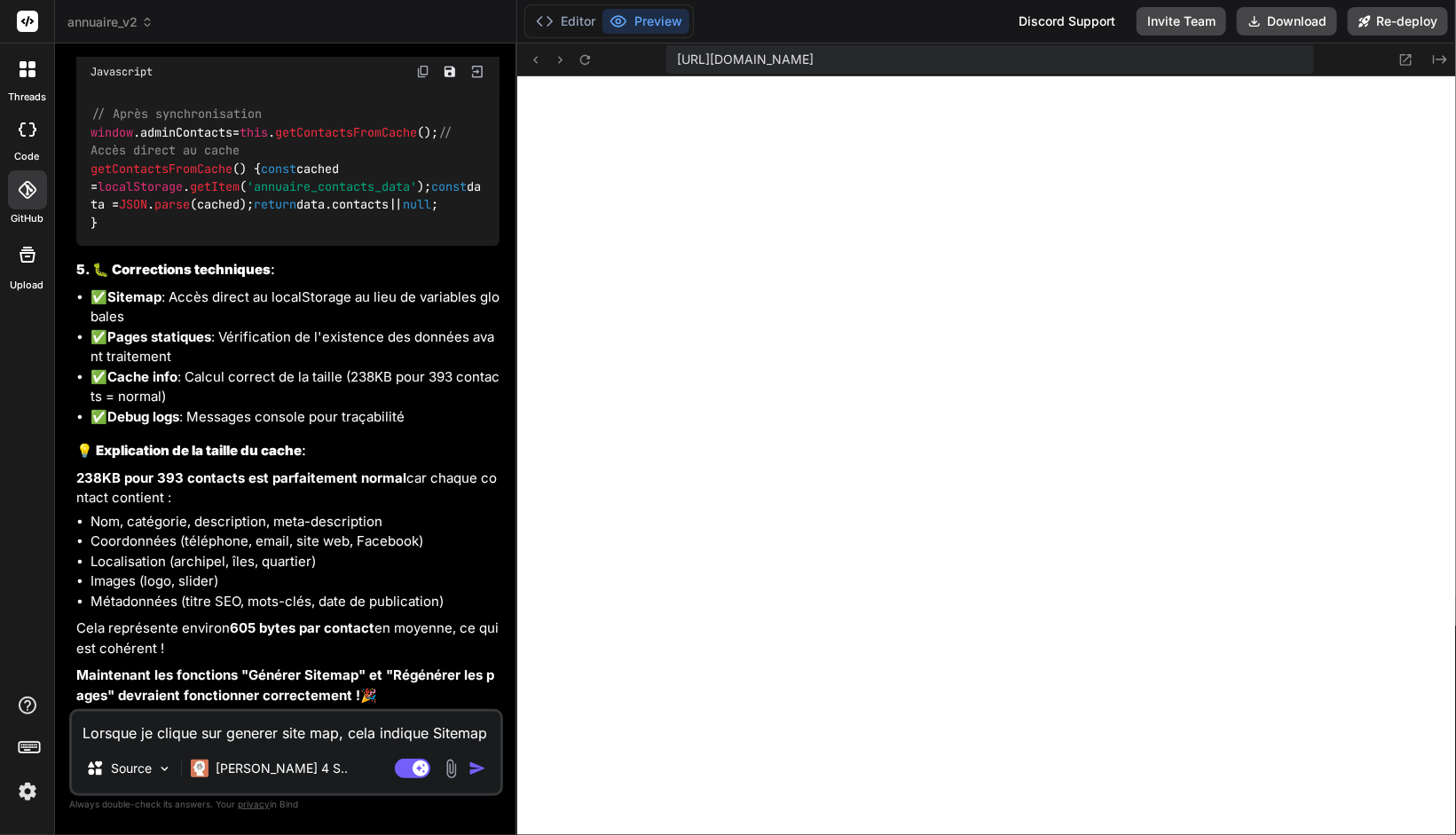
scroll to position [17308, 0]
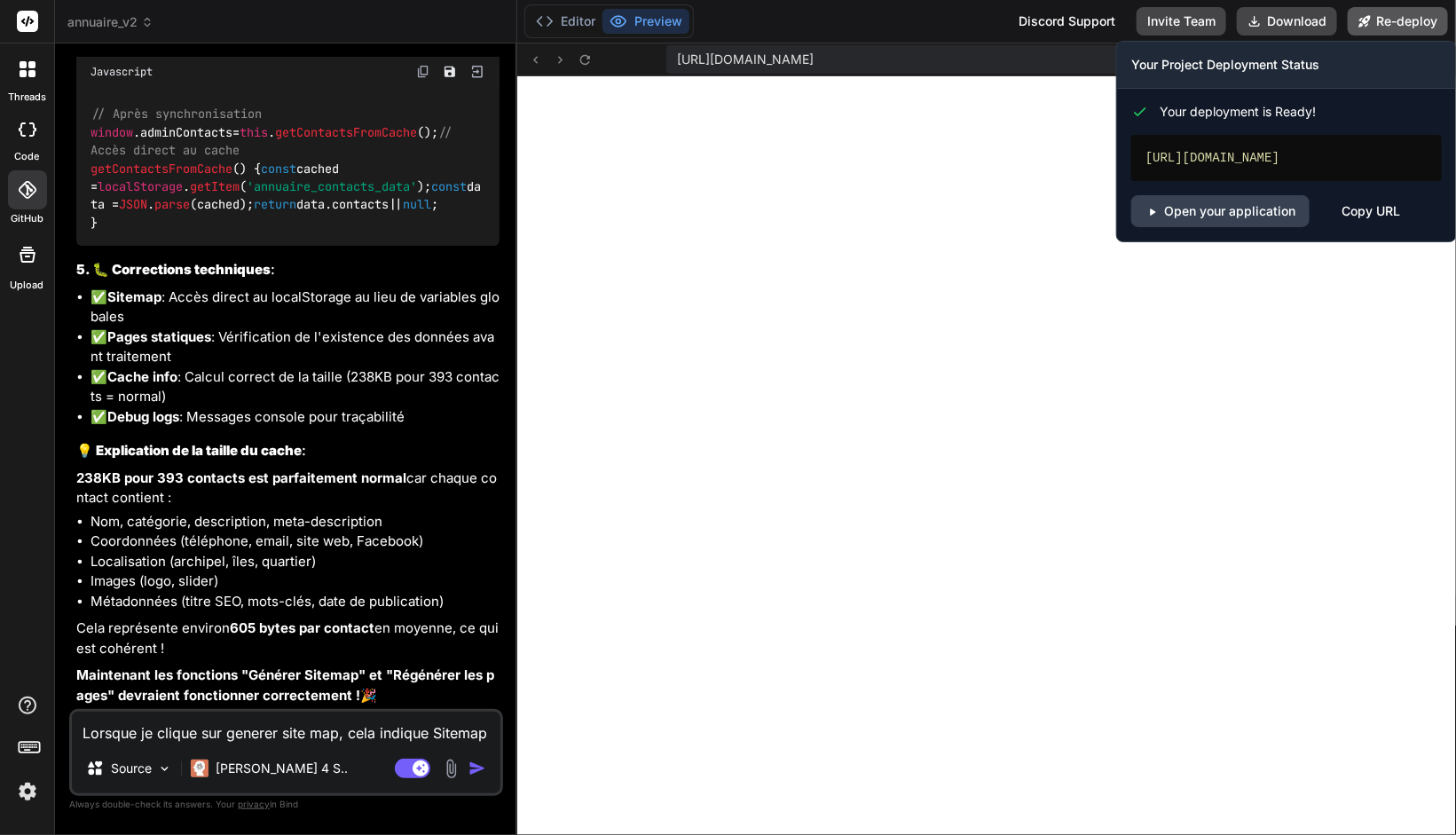
click at [1400, 15] on button "Re-deploy" at bounding box center [1397, 21] width 100 height 29
click at [1243, 198] on link "Open your application" at bounding box center [1220, 211] width 179 height 32
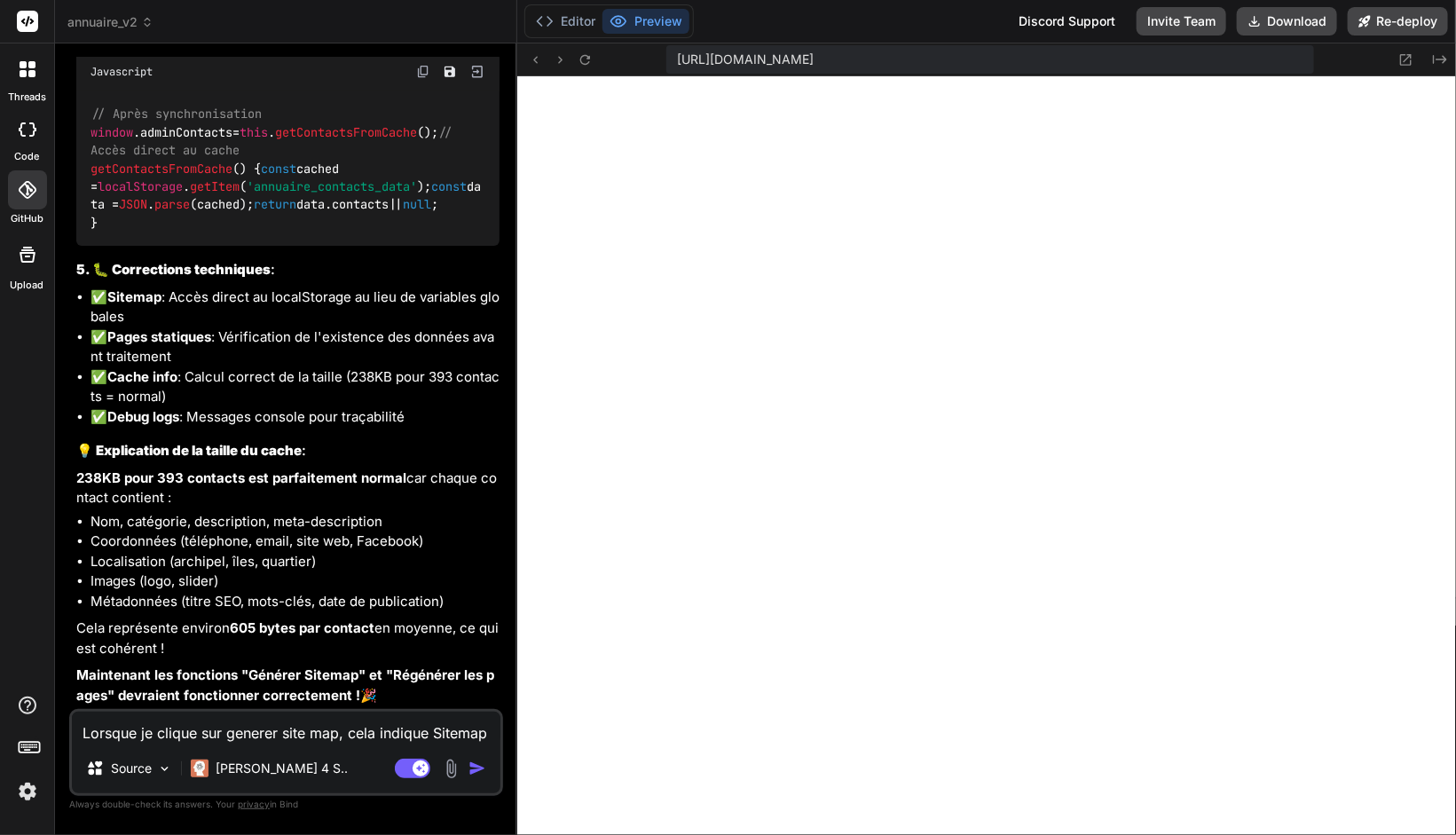
click at [138, 733] on textarea "Lorsque je clique sur generer site map, cela indique Sitemap généré sans fiches…" at bounding box center [286, 727] width 429 height 32
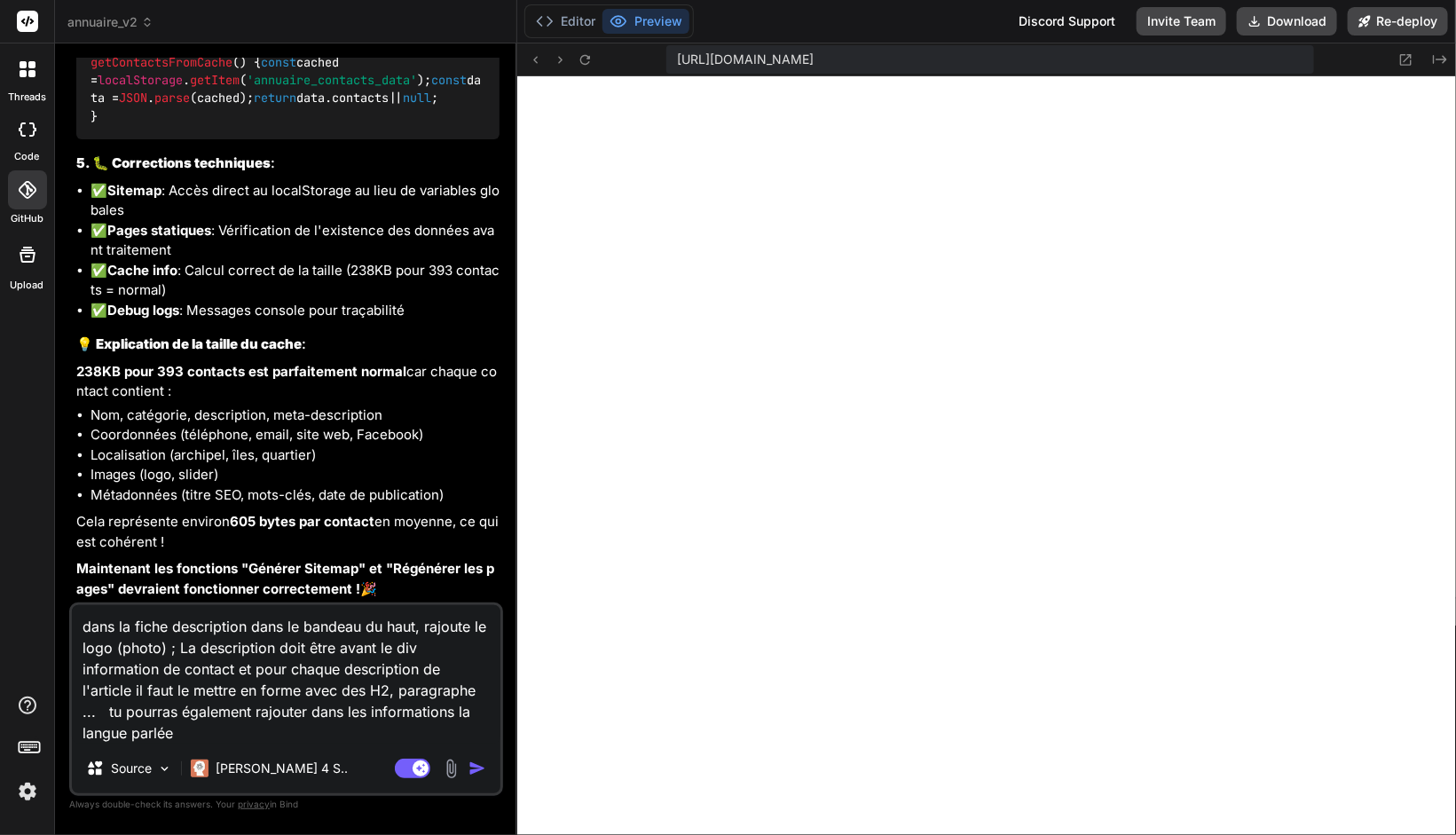
click at [273, 733] on textarea "dans la fiche description dans le bandeau du haut, rajoute le logo (photo) ; La…" at bounding box center [286, 674] width 429 height 138
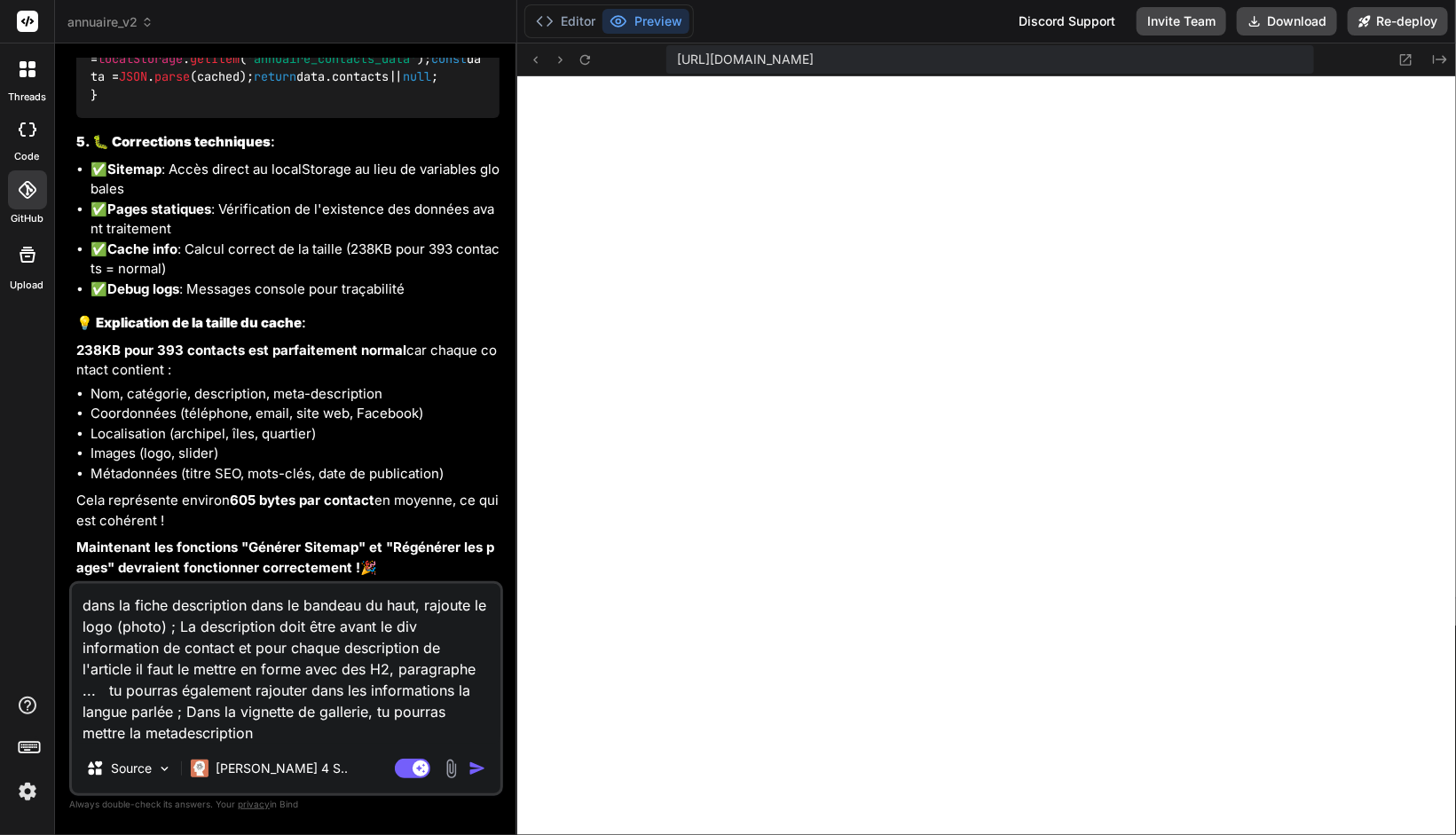
click at [267, 727] on textarea "dans la fiche description dans le bandeau du haut, rajoute le logo (photo) ; La…" at bounding box center [286, 663] width 429 height 159
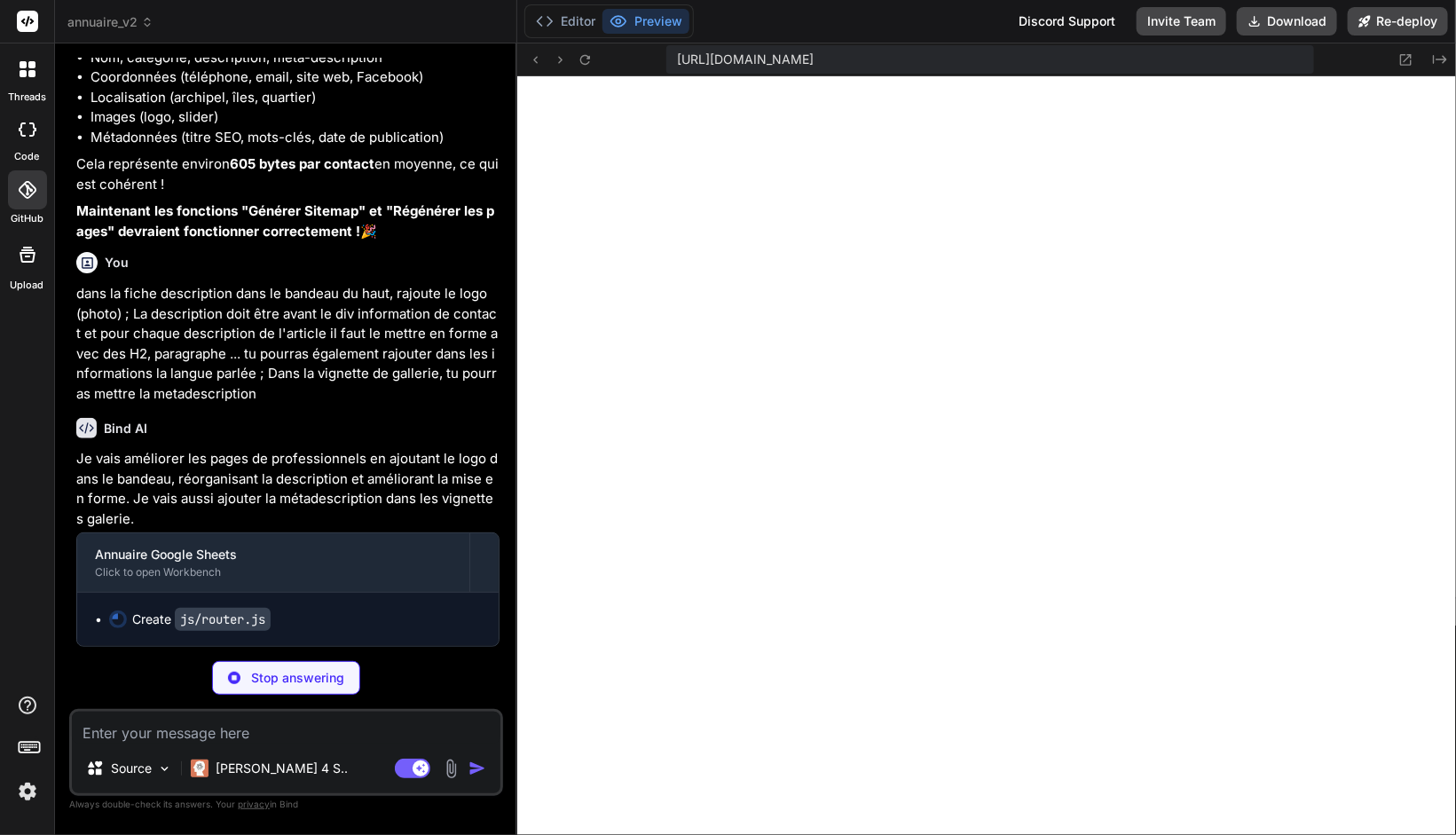
scroll to position [17772, 0]
